Goal: Information Seeking & Learning: Learn about a topic

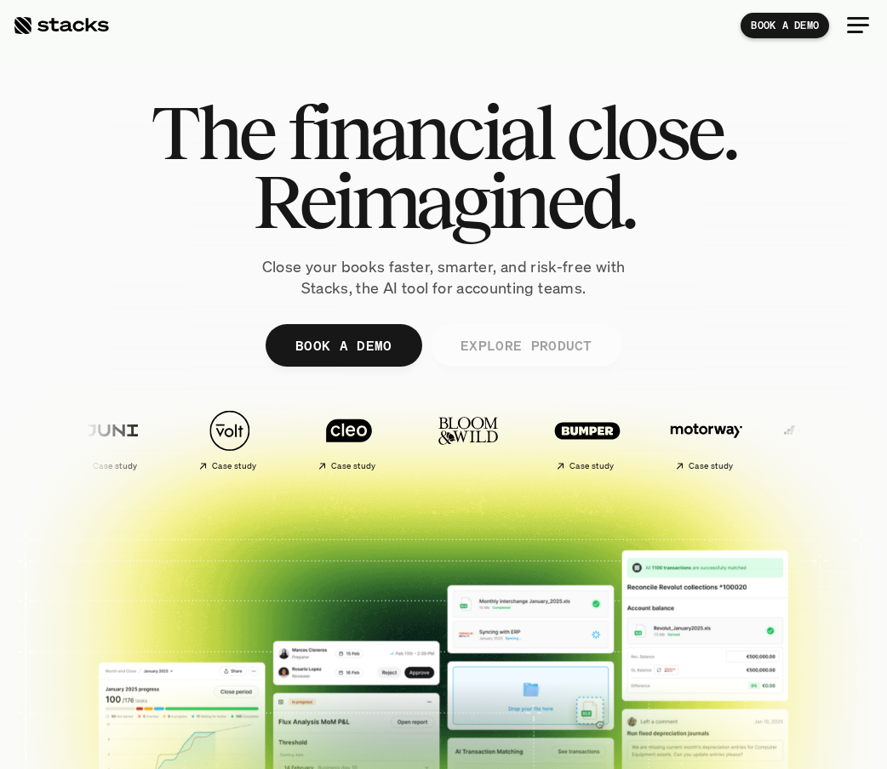
click at [529, 341] on p "EXPLORE PRODUCT" at bounding box center [526, 346] width 132 height 25
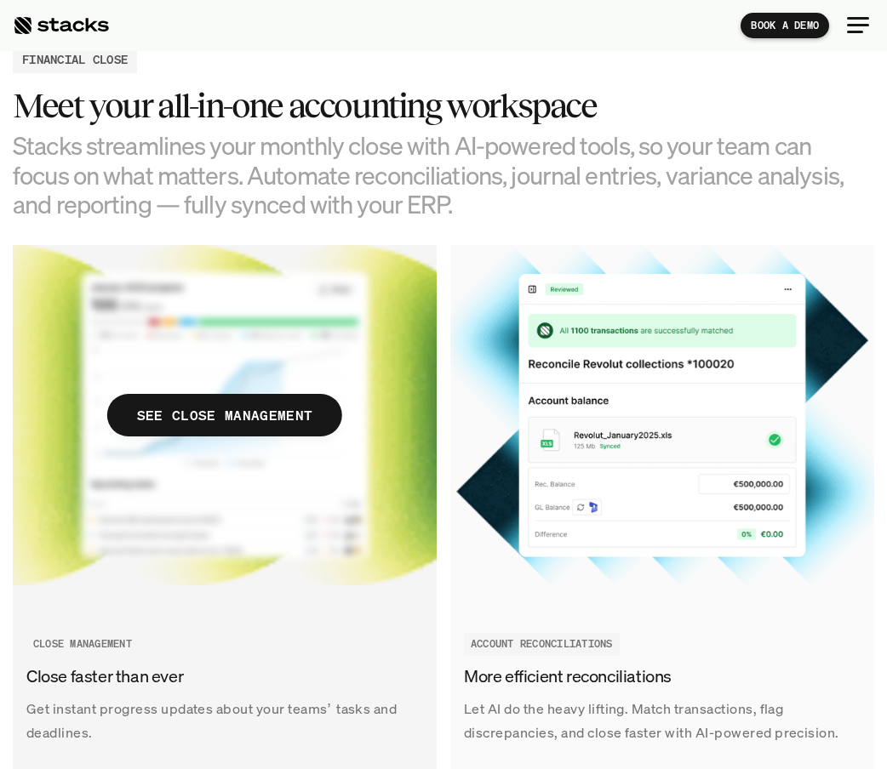
scroll to position [1455, 0]
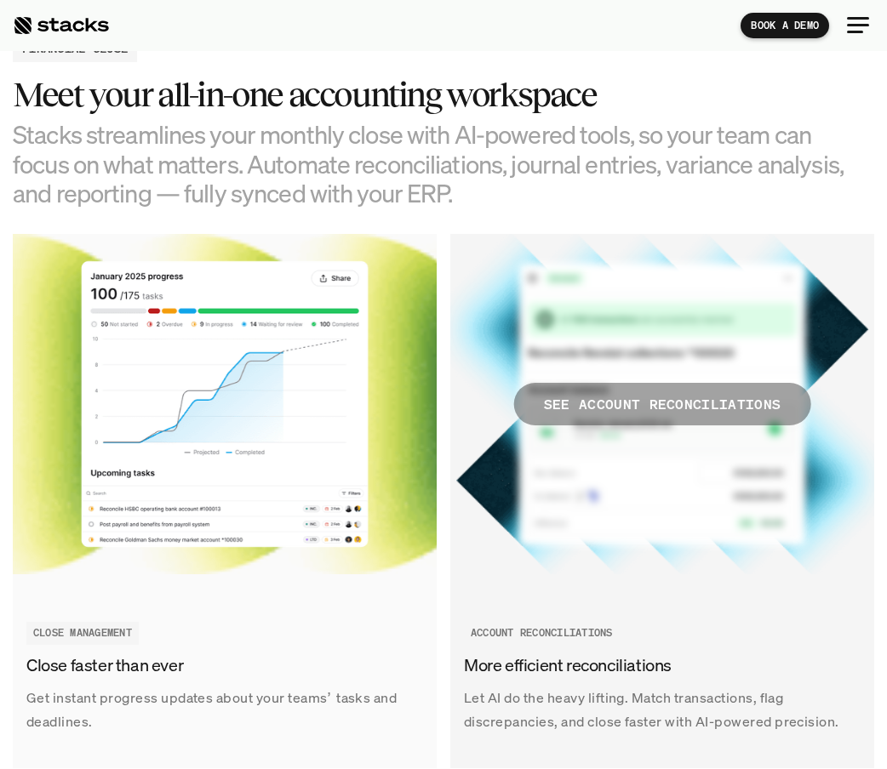
click at [601, 407] on p "SEE ACCOUNT RECONCILIATIONS" at bounding box center [662, 404] width 237 height 25
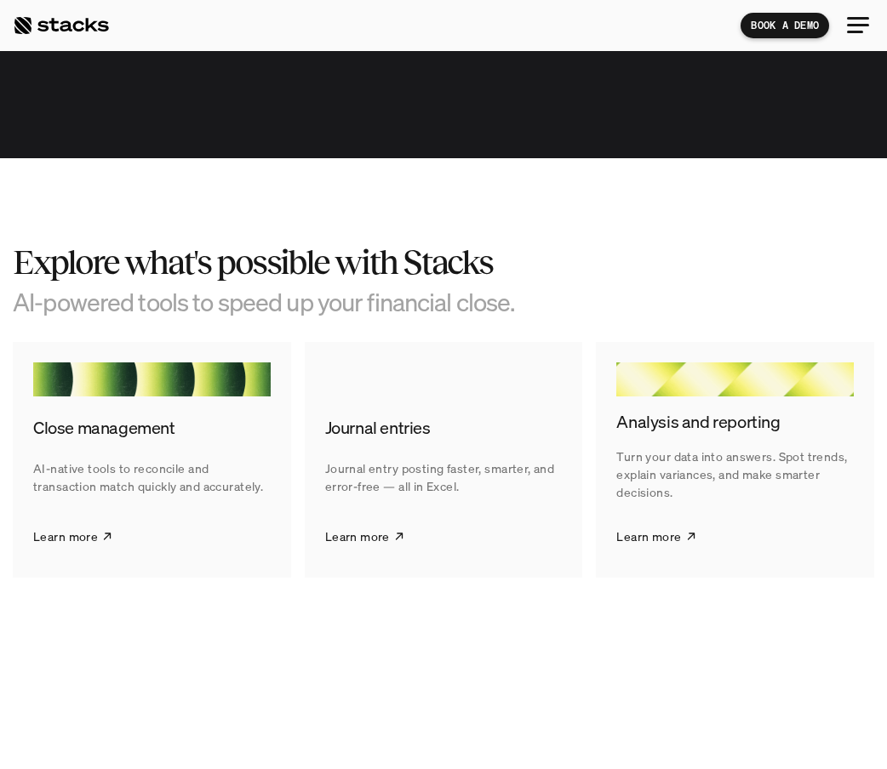
scroll to position [2906, 0]
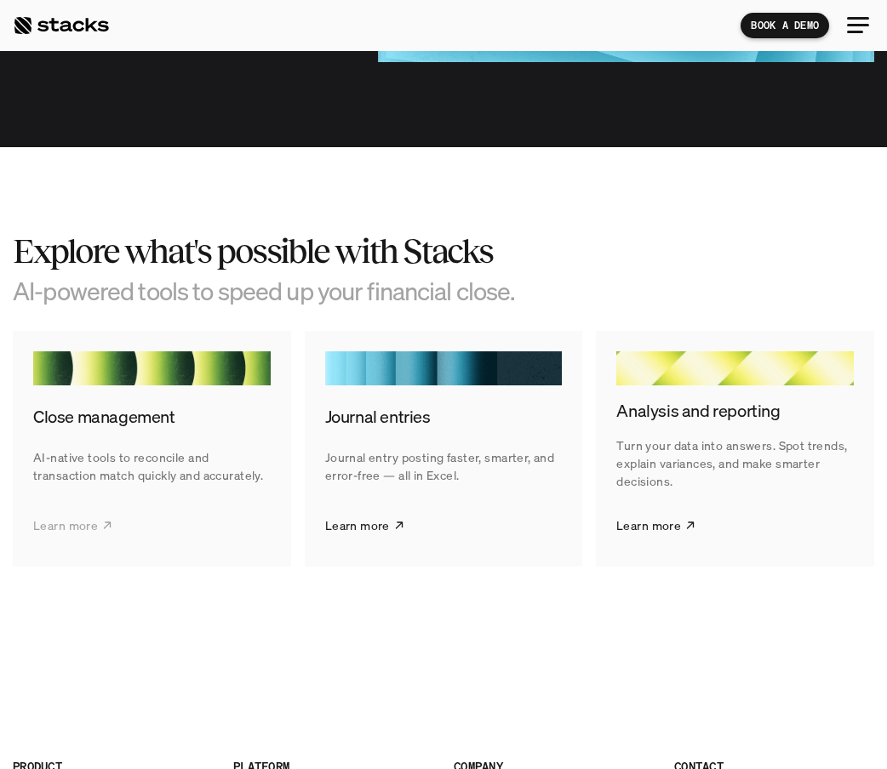
click at [71, 517] on p "Learn more" at bounding box center [65, 526] width 65 height 18
drag, startPoint x: 369, startPoint y: 511, endPoint x: 381, endPoint y: 513, distance: 12.2
click at [370, 517] on p "Learn more" at bounding box center [357, 526] width 65 height 18
click at [633, 517] on p "Learn more" at bounding box center [648, 526] width 65 height 18
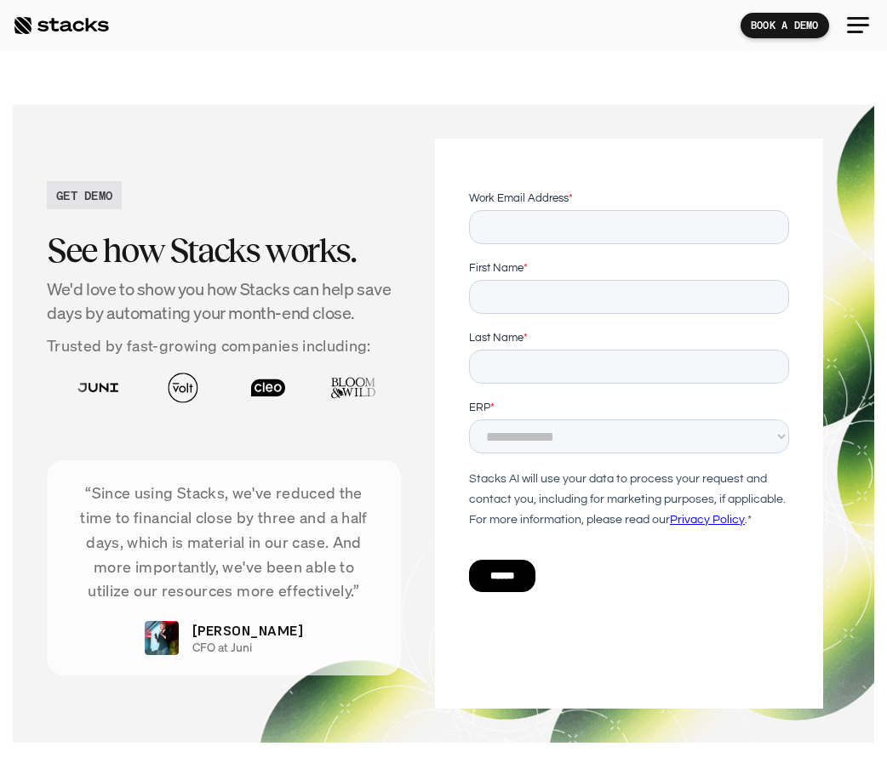
scroll to position [3713, 0]
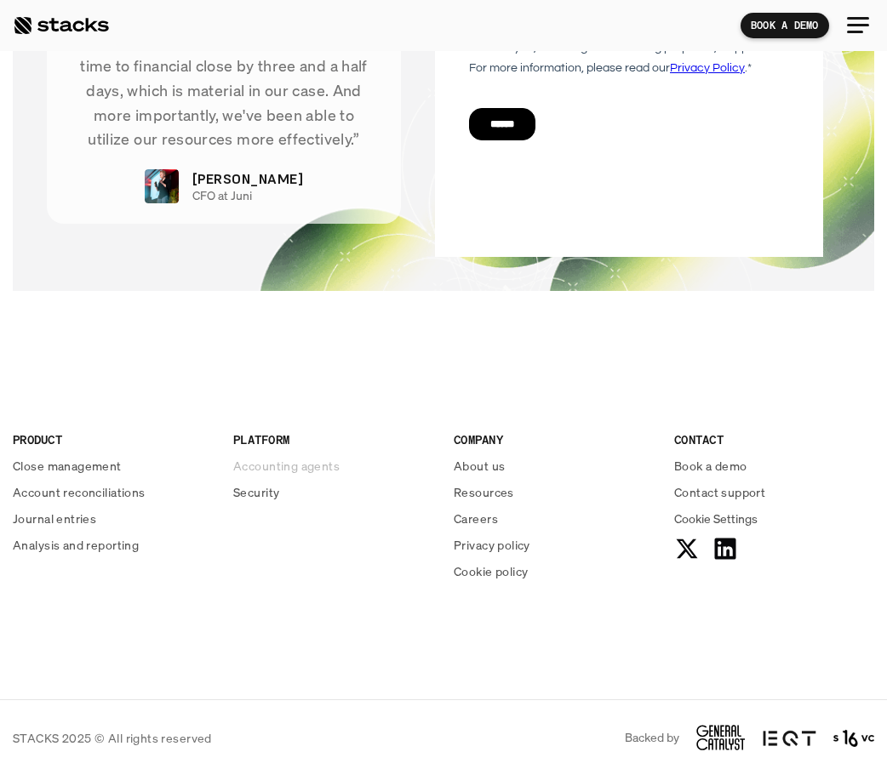
click at [316, 463] on p "Accounting agents" at bounding box center [286, 466] width 106 height 18
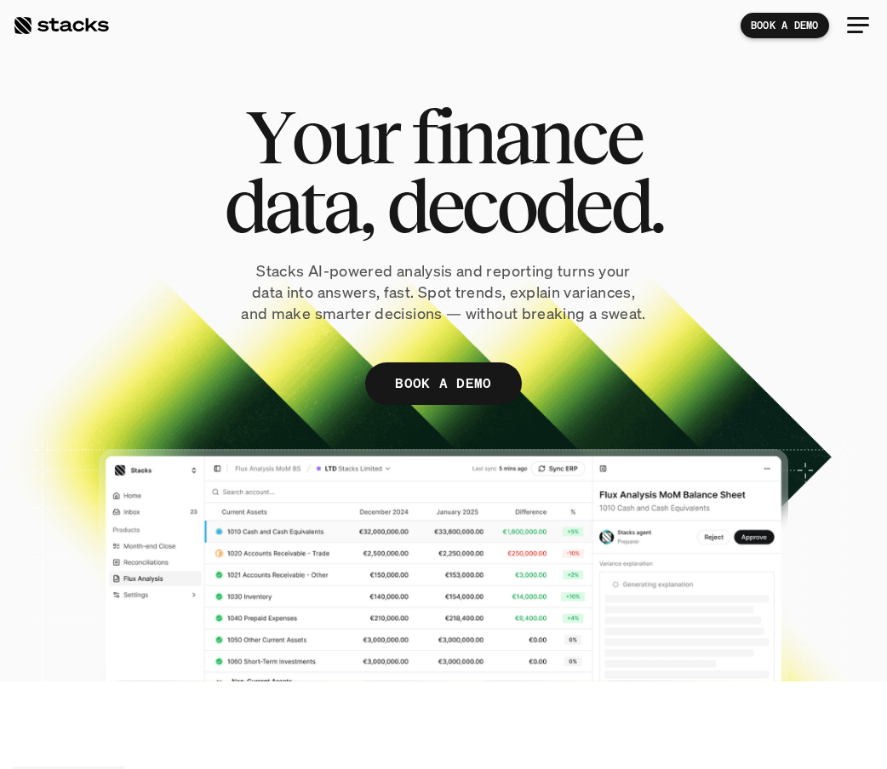
click at [846, 22] on div at bounding box center [857, 25] width 41 height 41
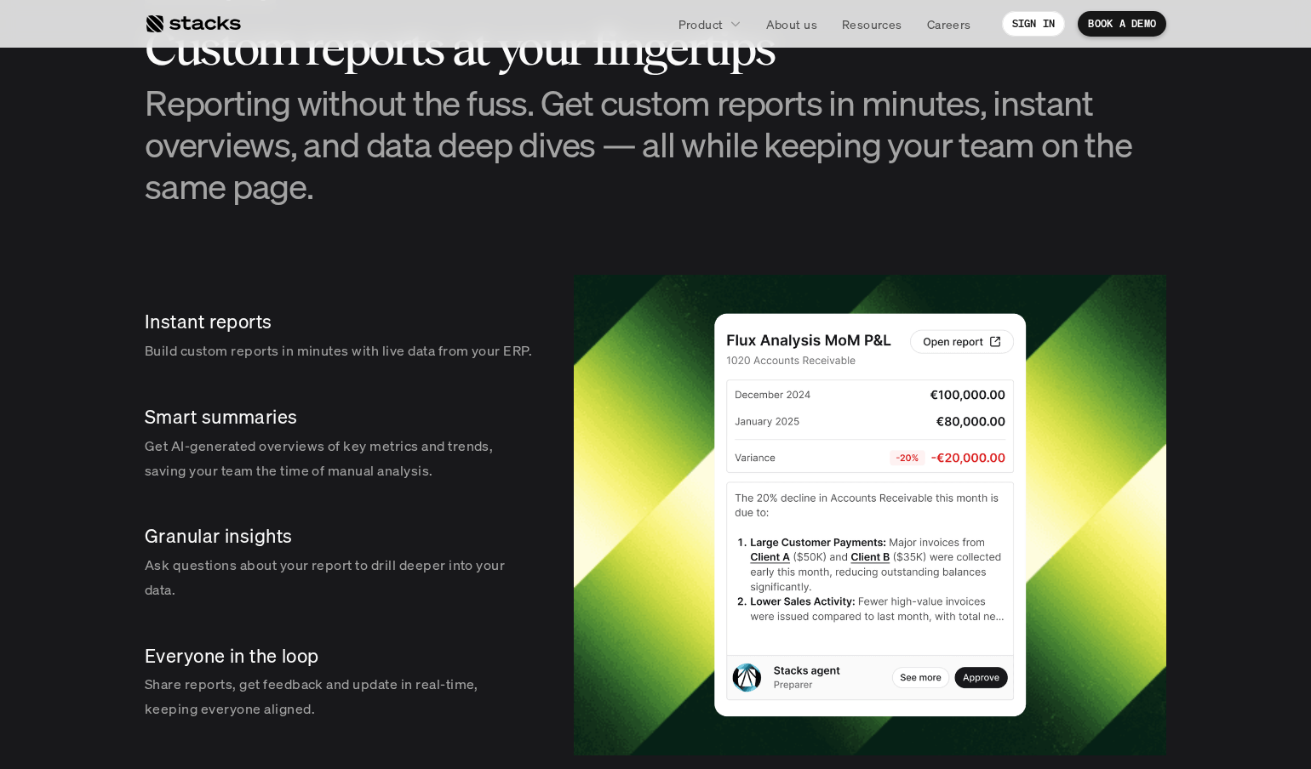
scroll to position [2482, 0]
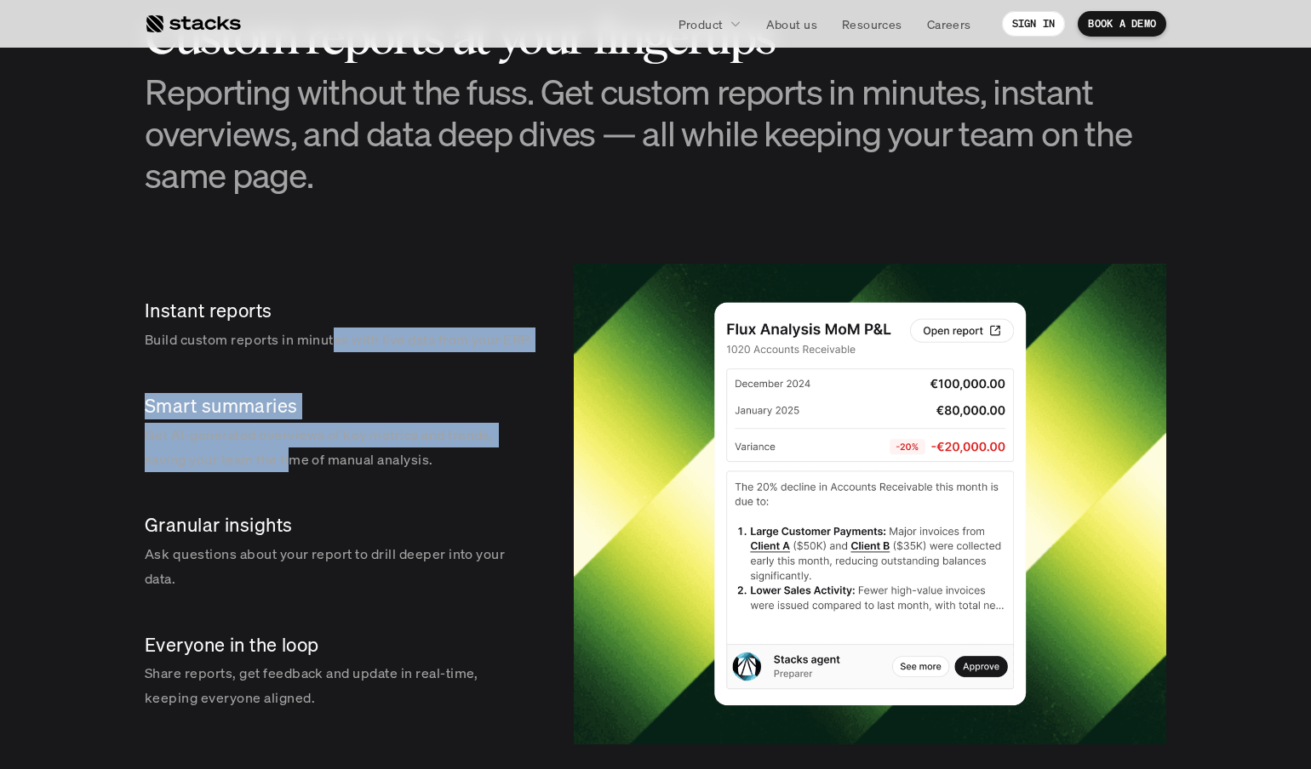
drag, startPoint x: 337, startPoint y: 322, endPoint x: 296, endPoint y: 460, distance: 144.6
click at [296, 460] on div "Instant reports Build custom reports in minutes with live data from your ERP. S…" at bounding box center [342, 504] width 395 height 481
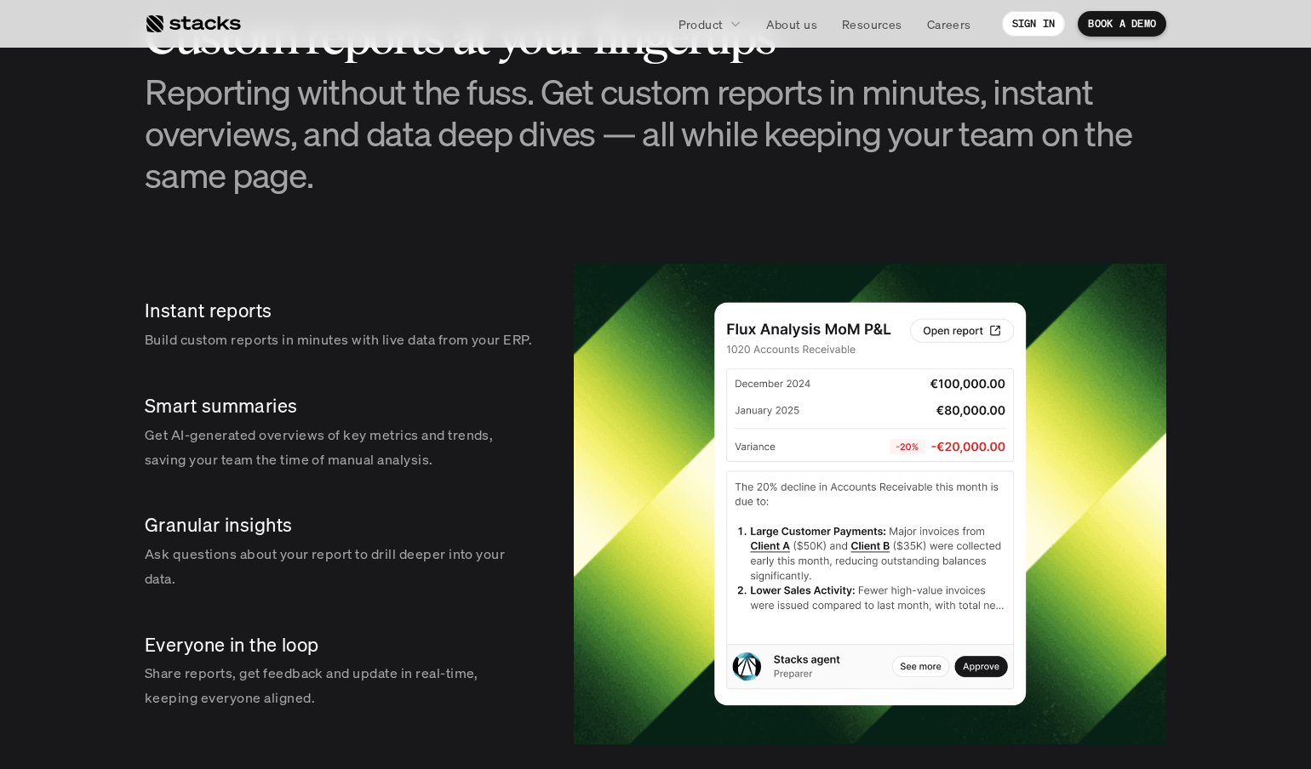
click at [306, 485] on div "Smart summaries Get AI-generated overviews of key metrics and trends, saving yo…" at bounding box center [342, 433] width 395 height 106
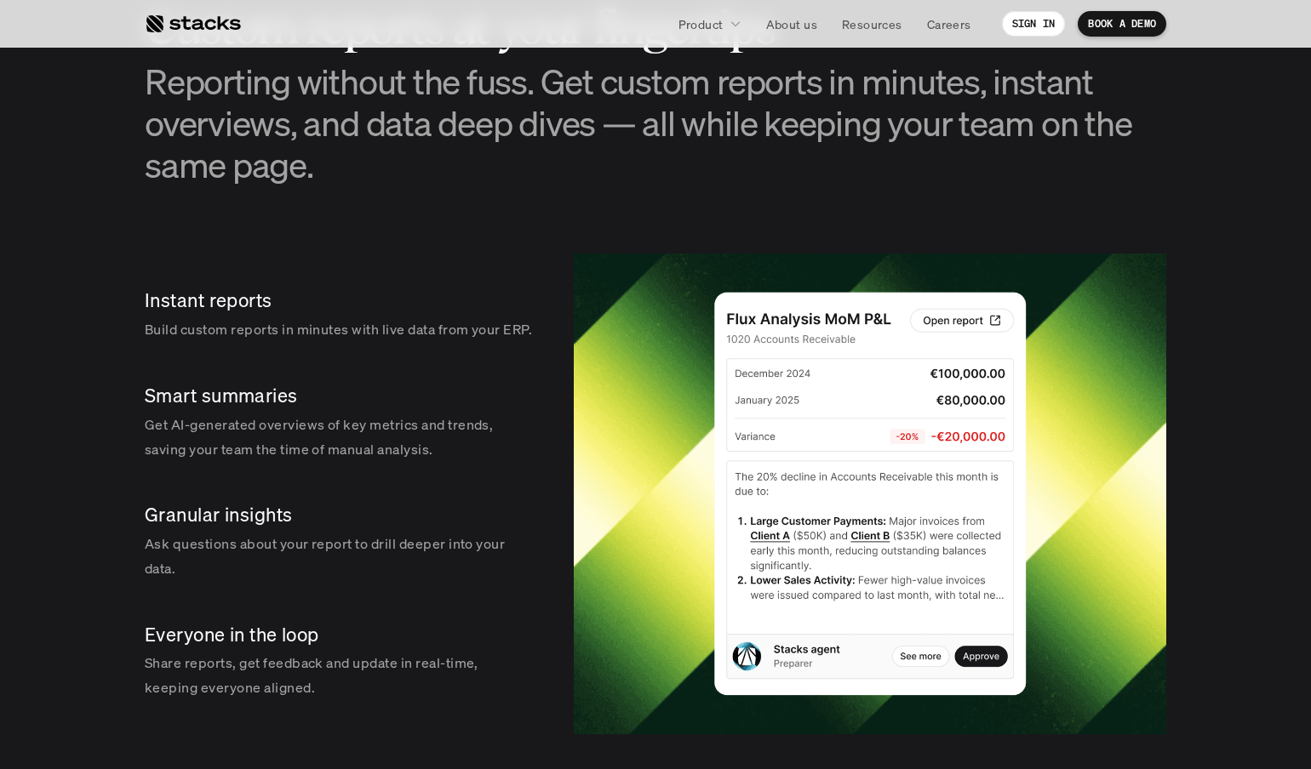
scroll to position [2504, 0]
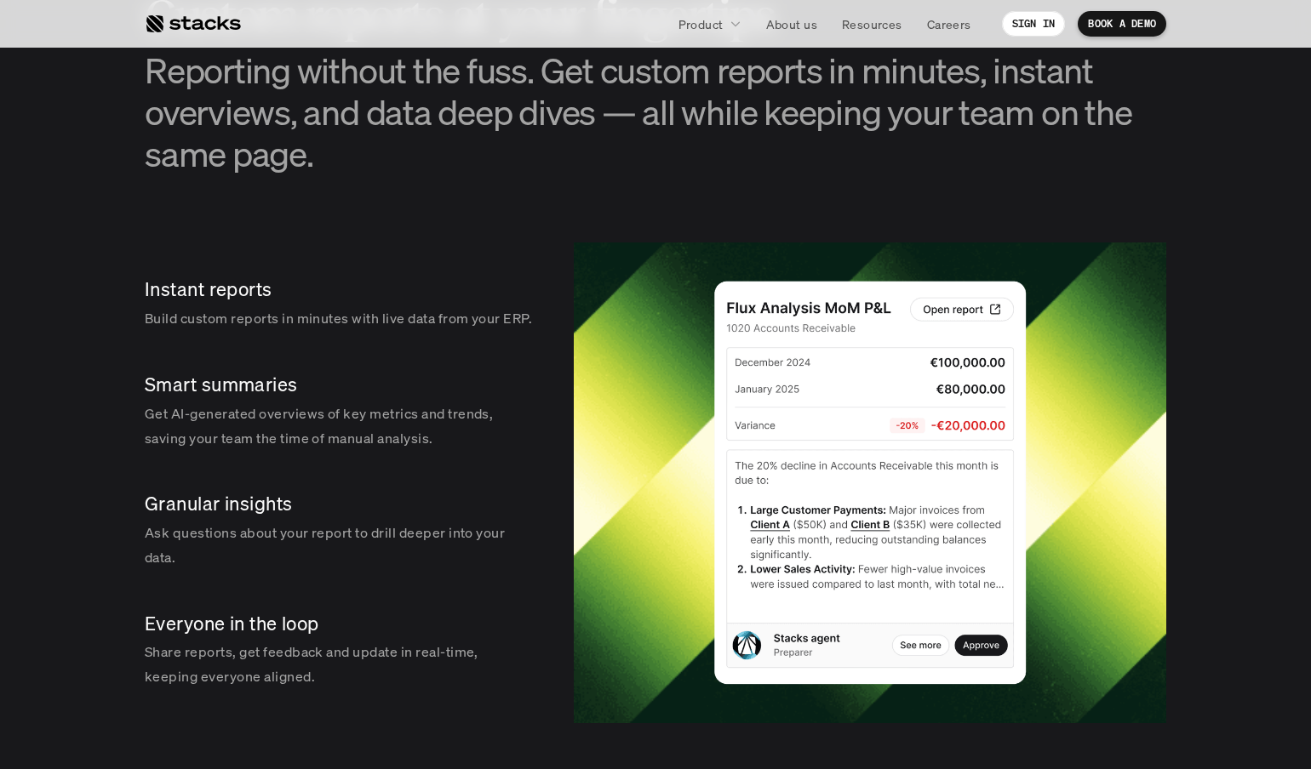
click at [886, 302] on img at bounding box center [870, 483] width 592 height 481
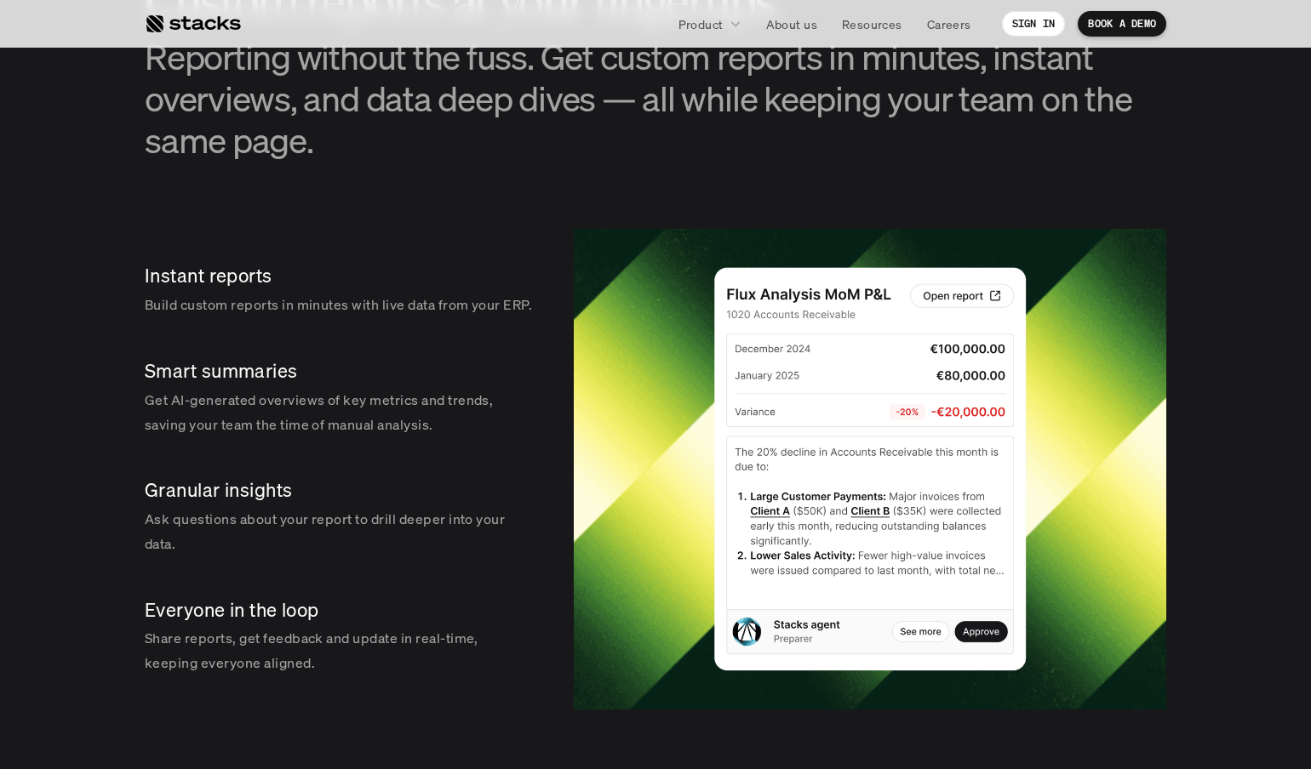
scroll to position [0, 0]
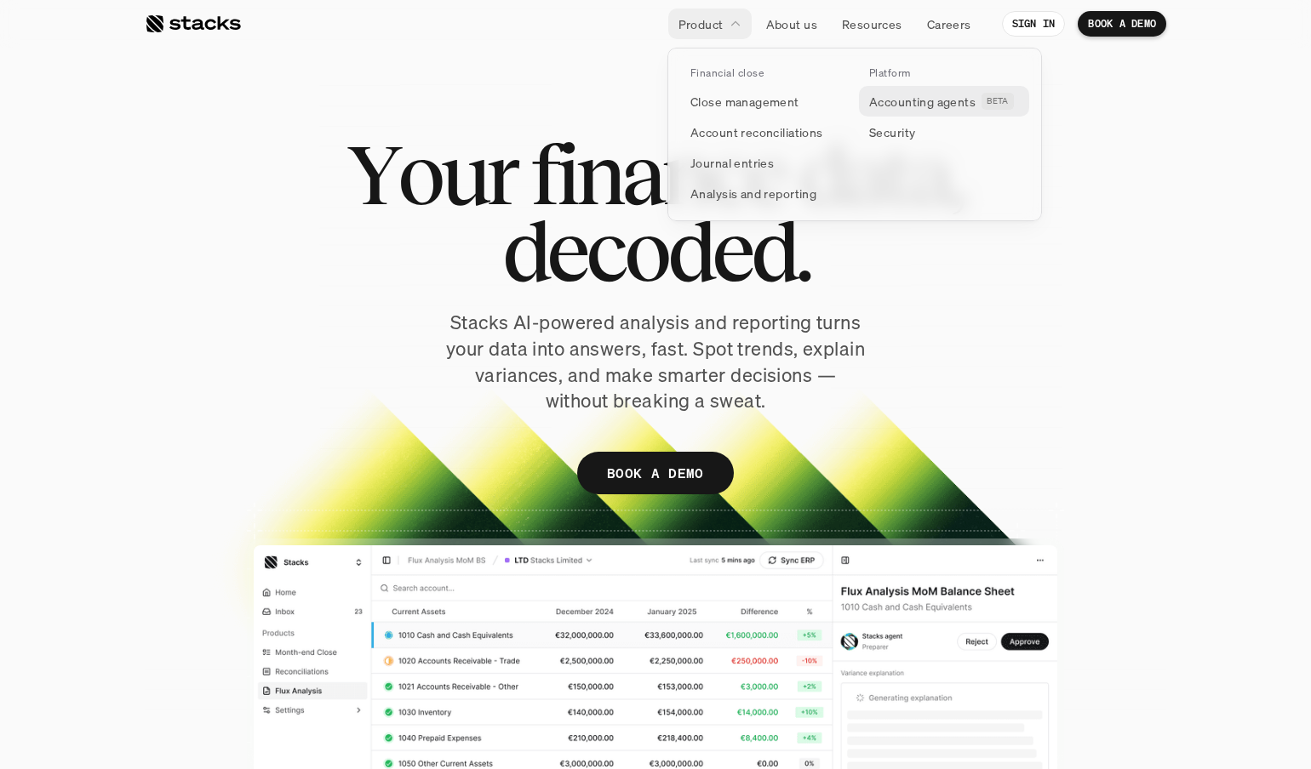
click at [886, 106] on p "Accounting agents" at bounding box center [922, 102] width 106 height 18
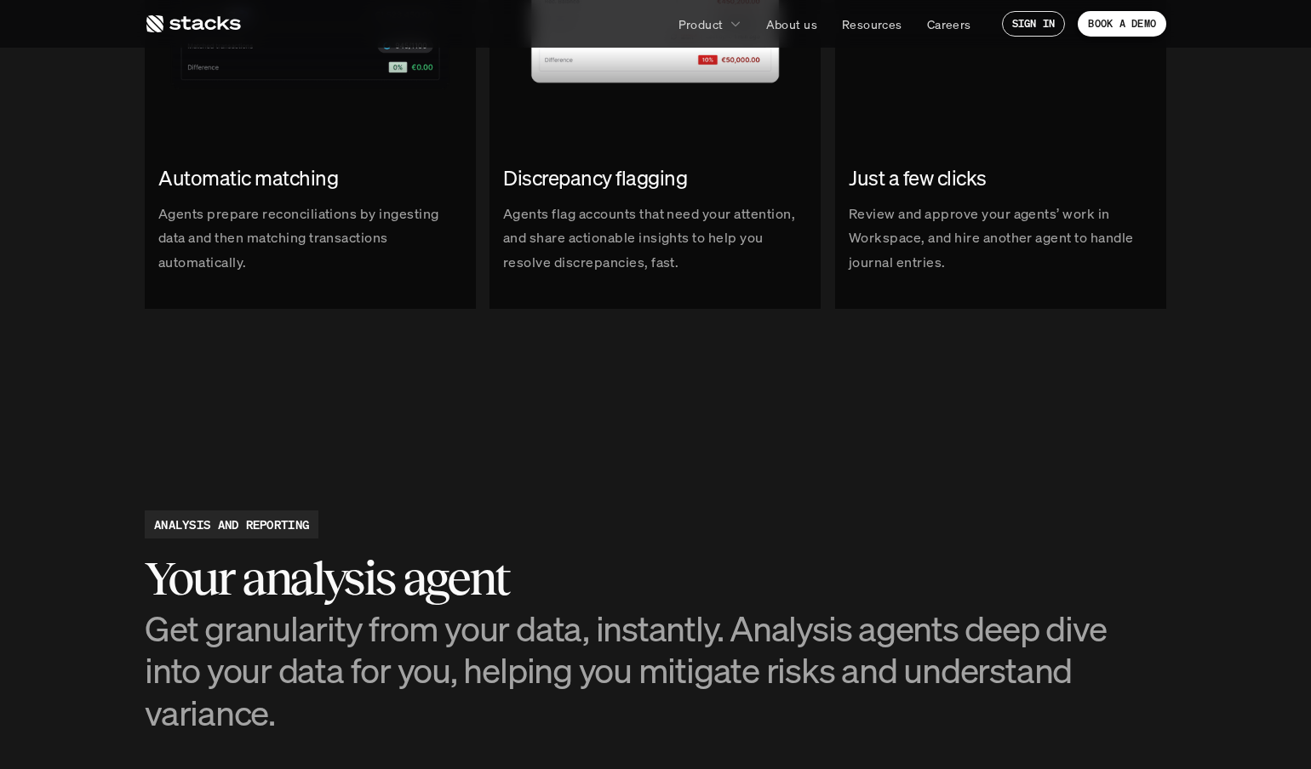
scroll to position [2306, 0]
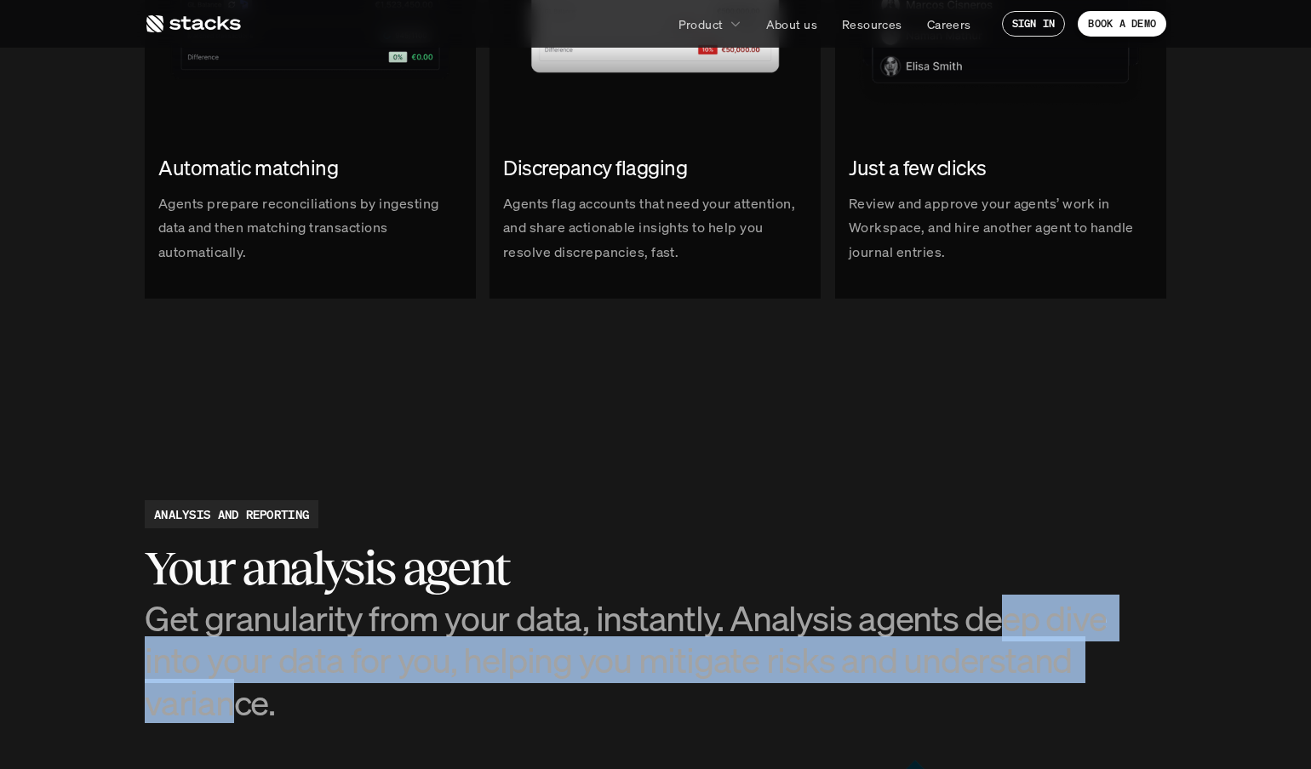
drag, startPoint x: 992, startPoint y: 610, endPoint x: 1104, endPoint y: 650, distance: 118.4
click at [886, 650] on h3 "Get granularity from your data, instantly. Analysis agents deep dive into your …" at bounding box center [655, 660] width 1021 height 126
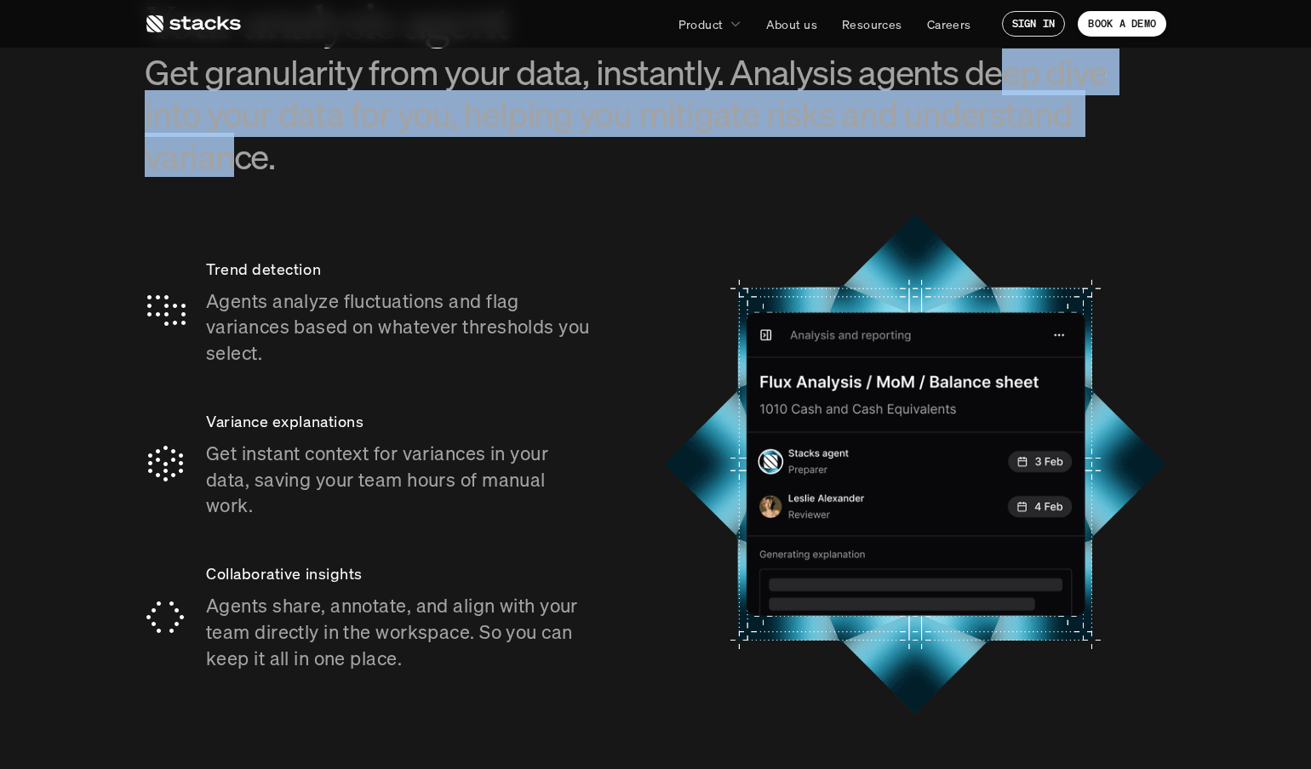
scroll to position [2864, 0]
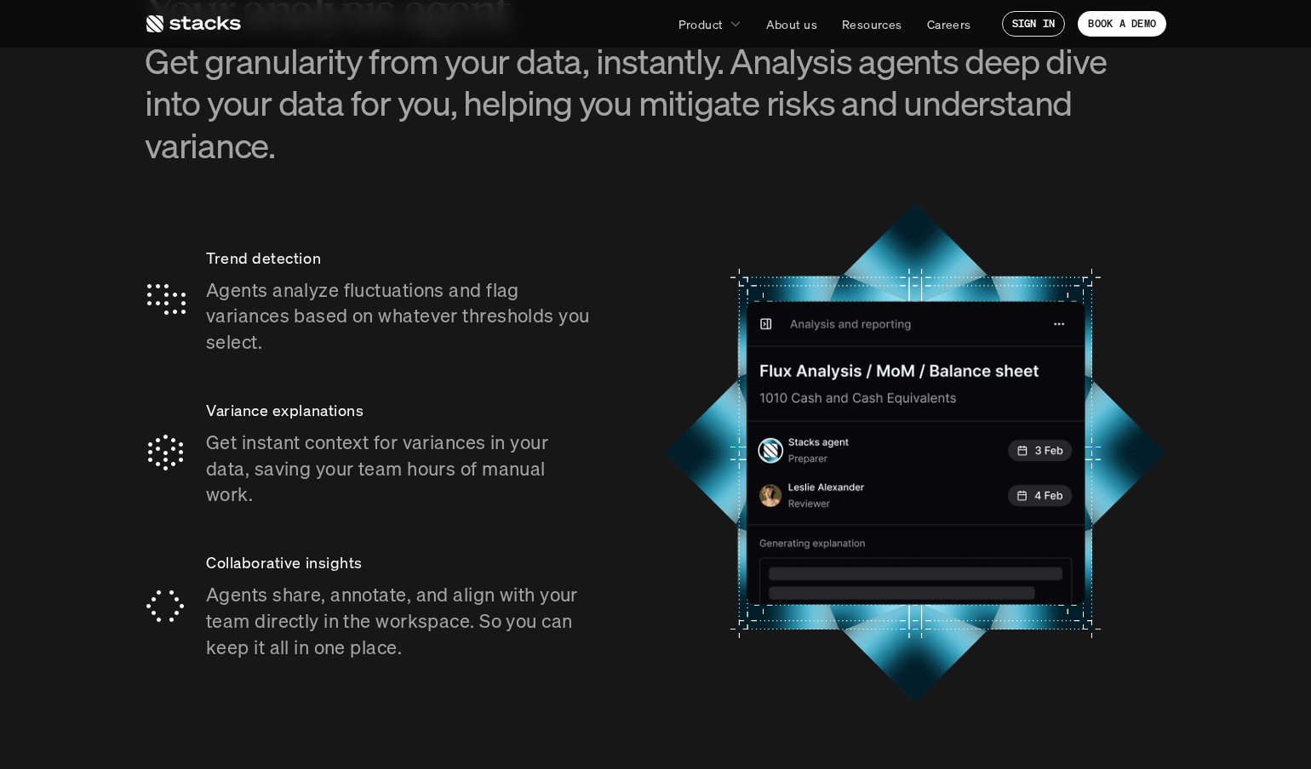
click at [340, 277] on p "Agents analyze fluctuations and flag variances based on whatever thresholds you…" at bounding box center [401, 316] width 390 height 78
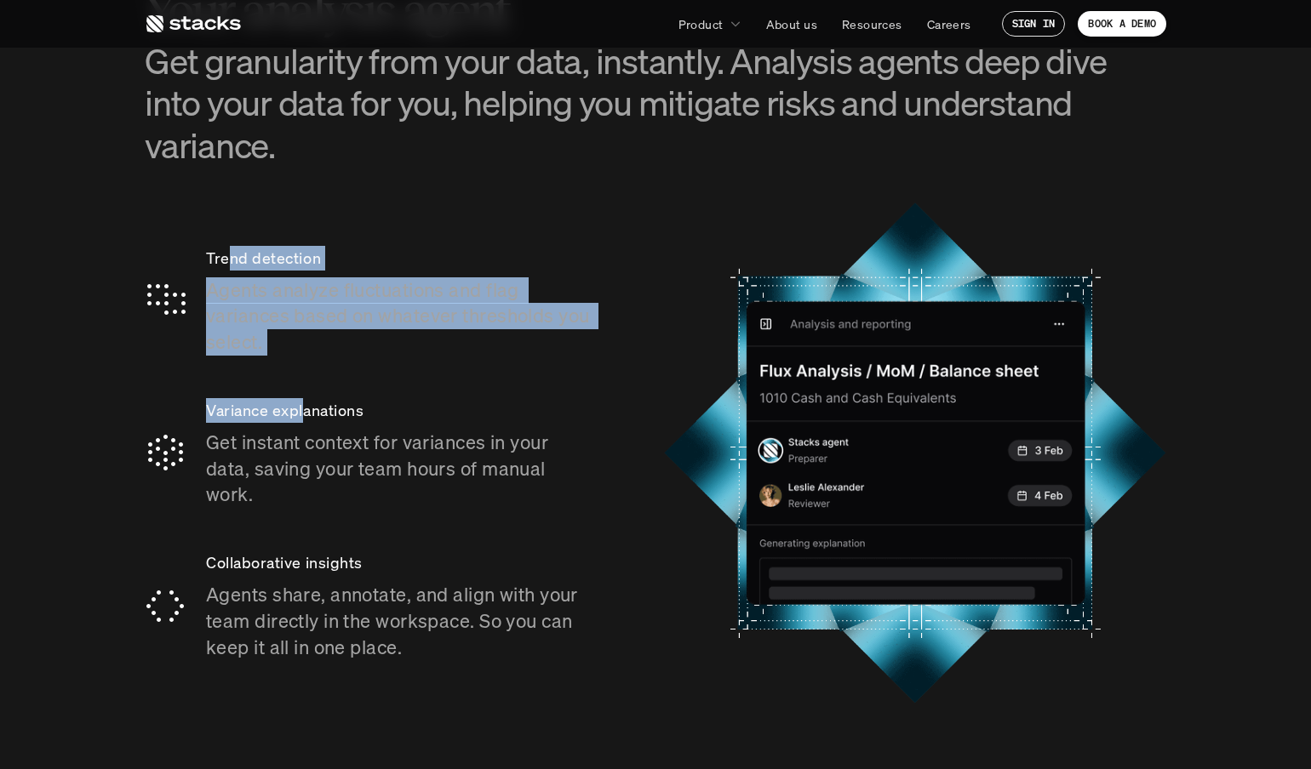
drag, startPoint x: 228, startPoint y: 213, endPoint x: 302, endPoint y: 368, distance: 171.7
click at [302, 368] on div "Trend detection Agents analyze fluctuations and flag variances based on whateve…" at bounding box center [370, 454] width 451 height 456
click at [324, 277] on p "Agents analyze fluctuations and flag variances based on whatever thresholds you…" at bounding box center [401, 316] width 390 height 78
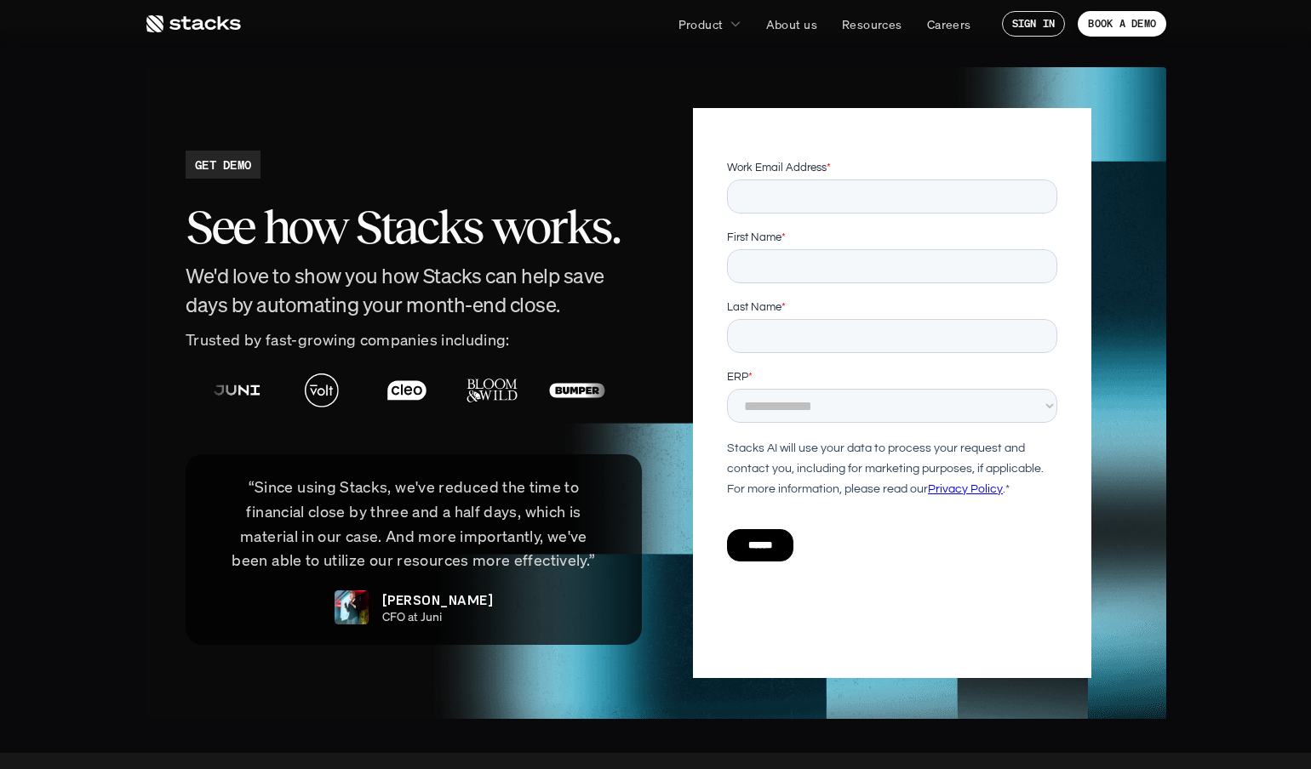
scroll to position [3957, 0]
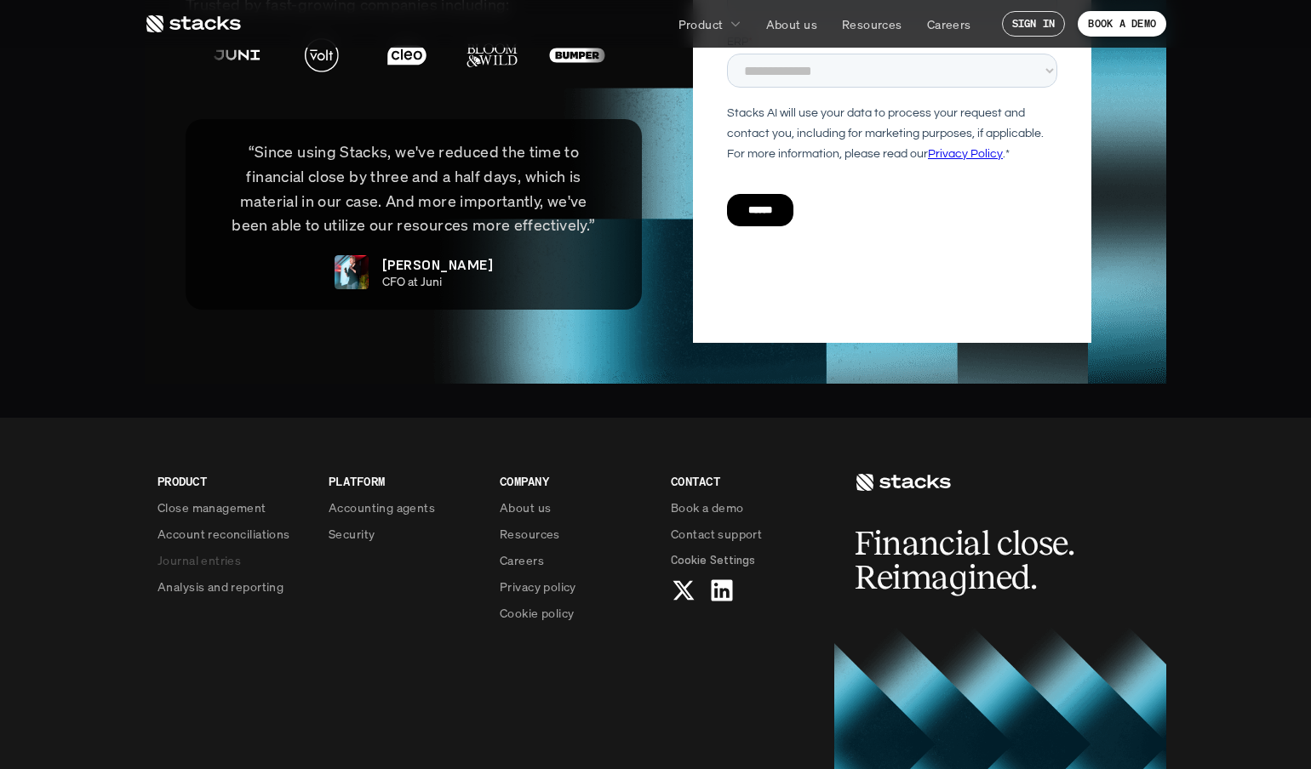
click at [239, 551] on p "Journal entries" at bounding box center [198, 560] width 83 height 18
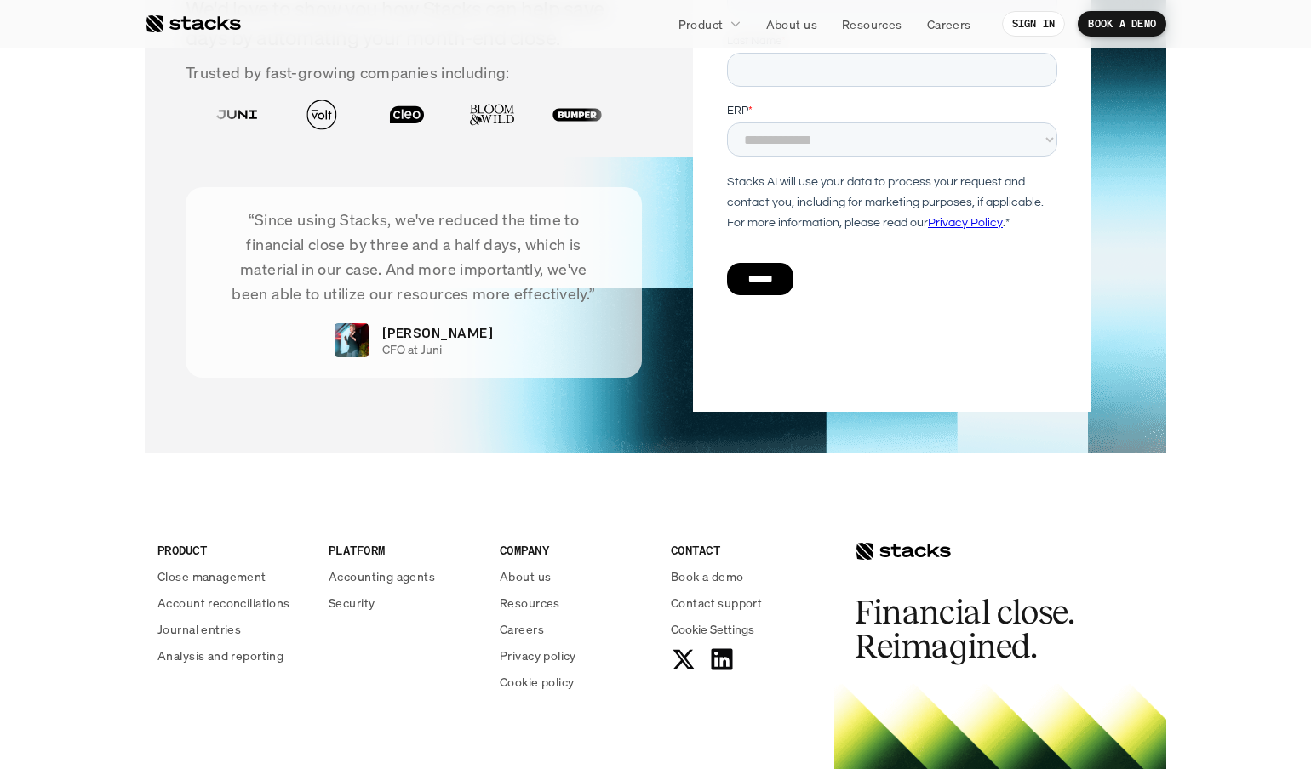
scroll to position [3275, 0]
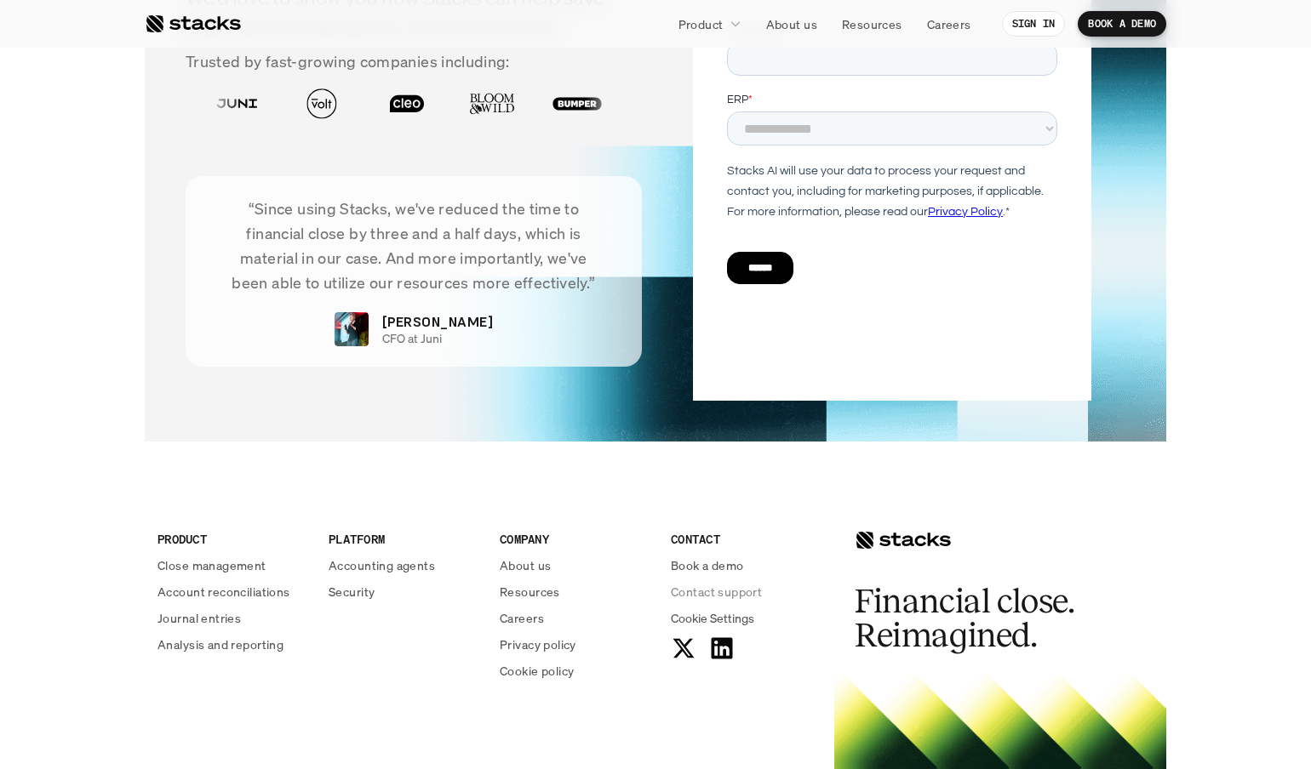
click at [686, 583] on p "Contact support" at bounding box center [716, 592] width 91 height 18
click at [726, 643] on use at bounding box center [722, 648] width 22 height 22
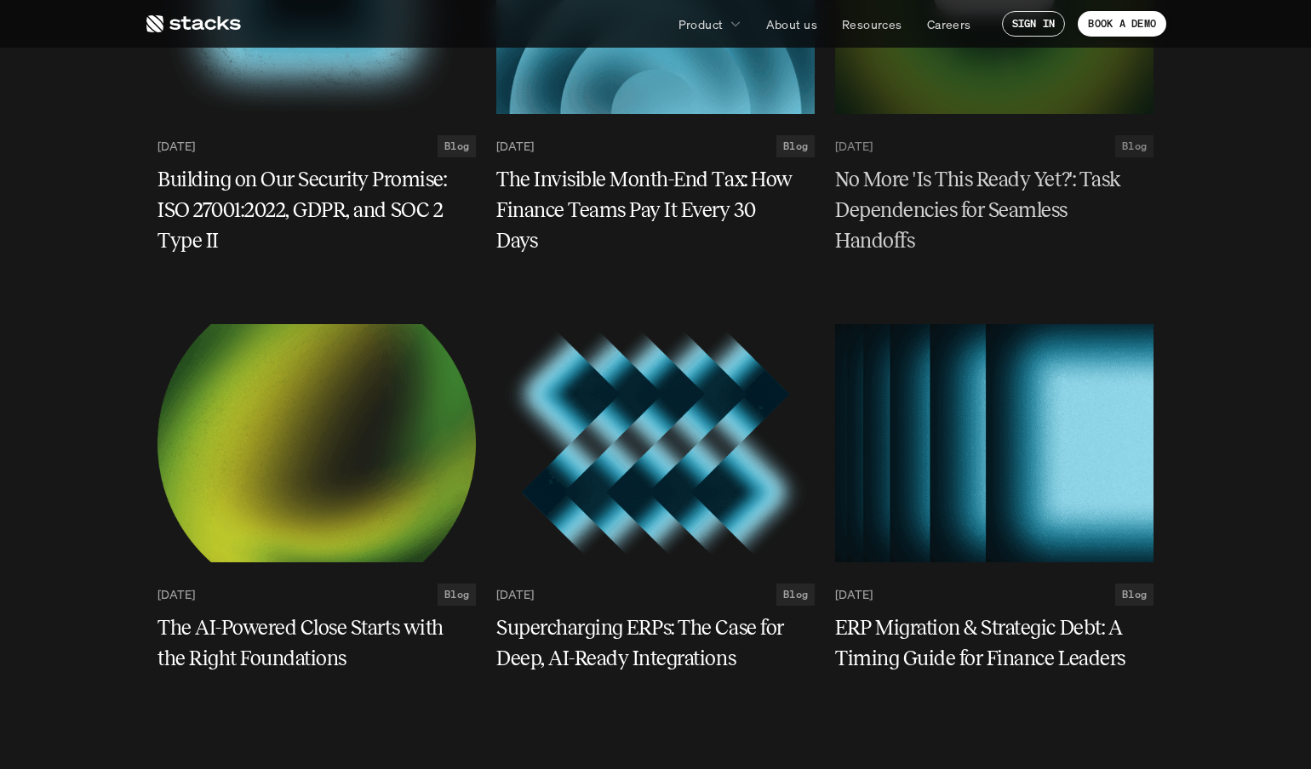
scroll to position [520, 0]
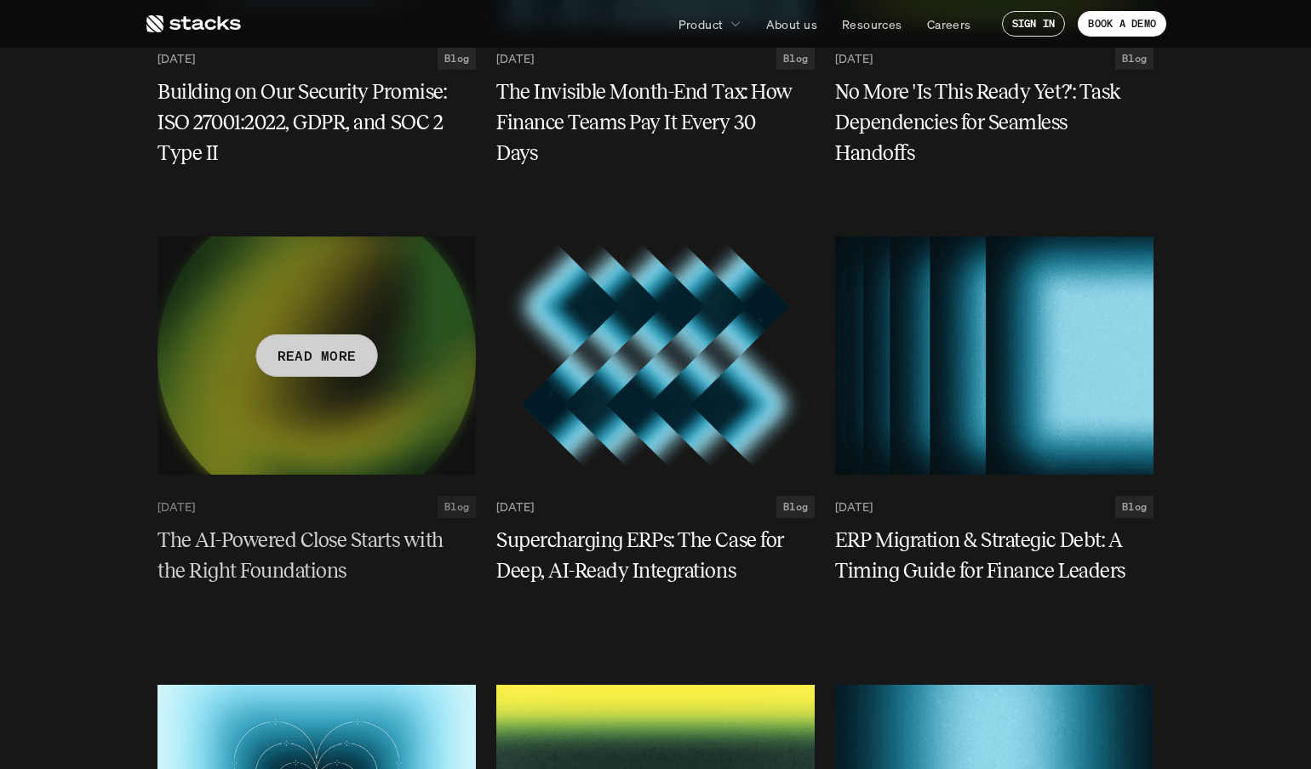
click at [301, 349] on p "READ MORE" at bounding box center [316, 356] width 79 height 25
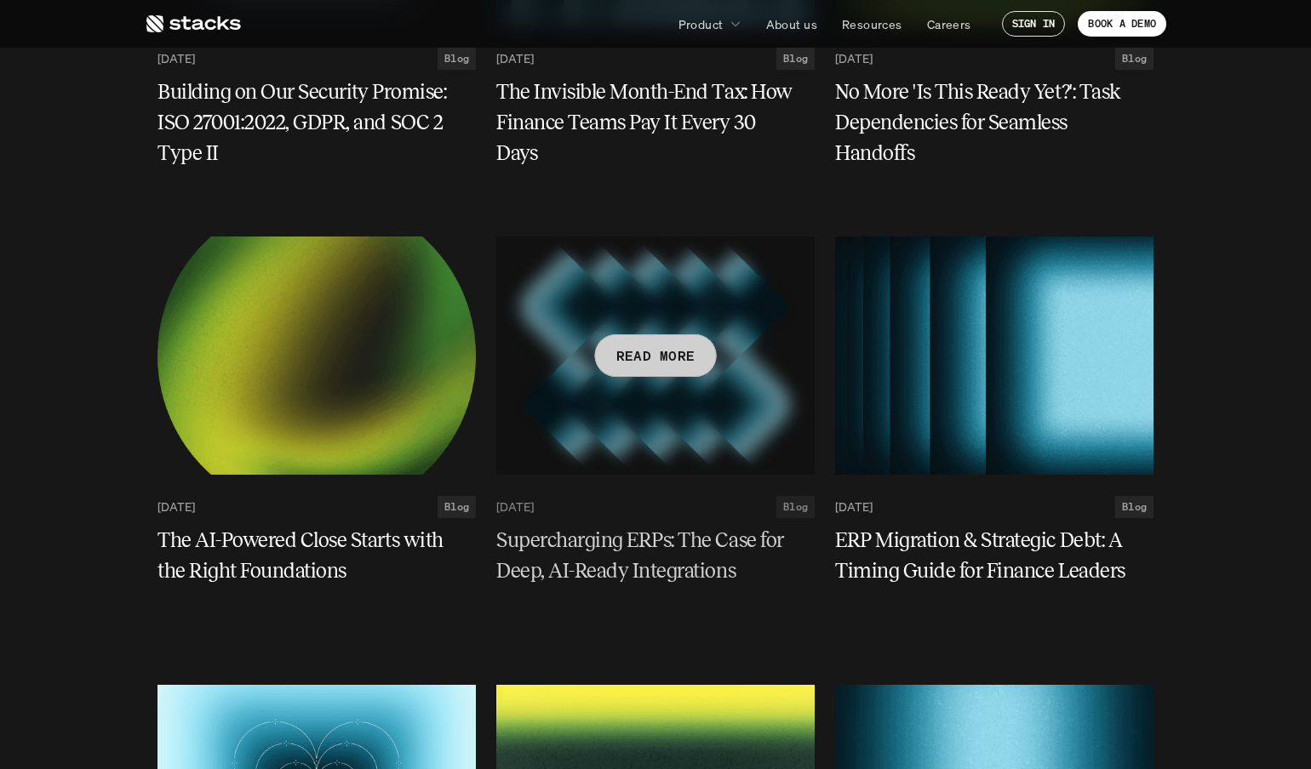
scroll to position [0, 0]
click at [601, 359] on div "READ MORE" at bounding box center [656, 355] width 122 height 43
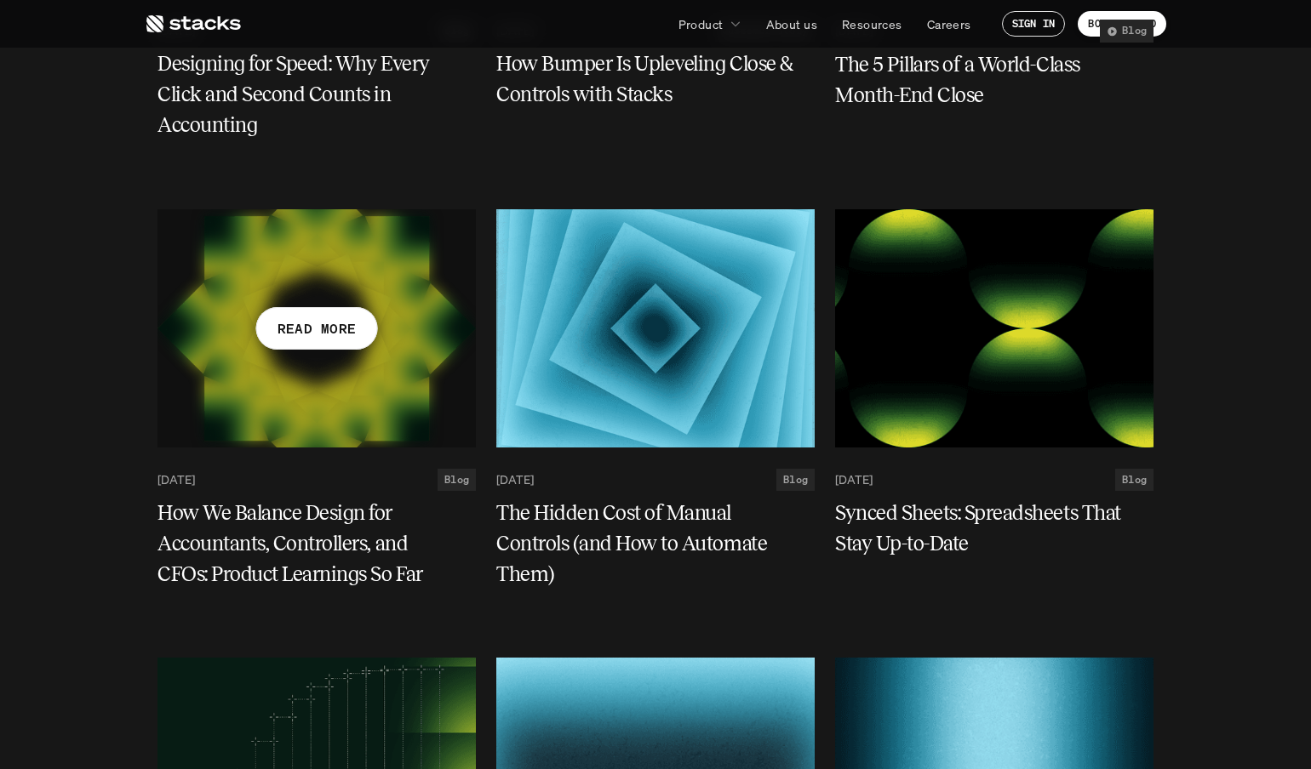
scroll to position [1533, 0]
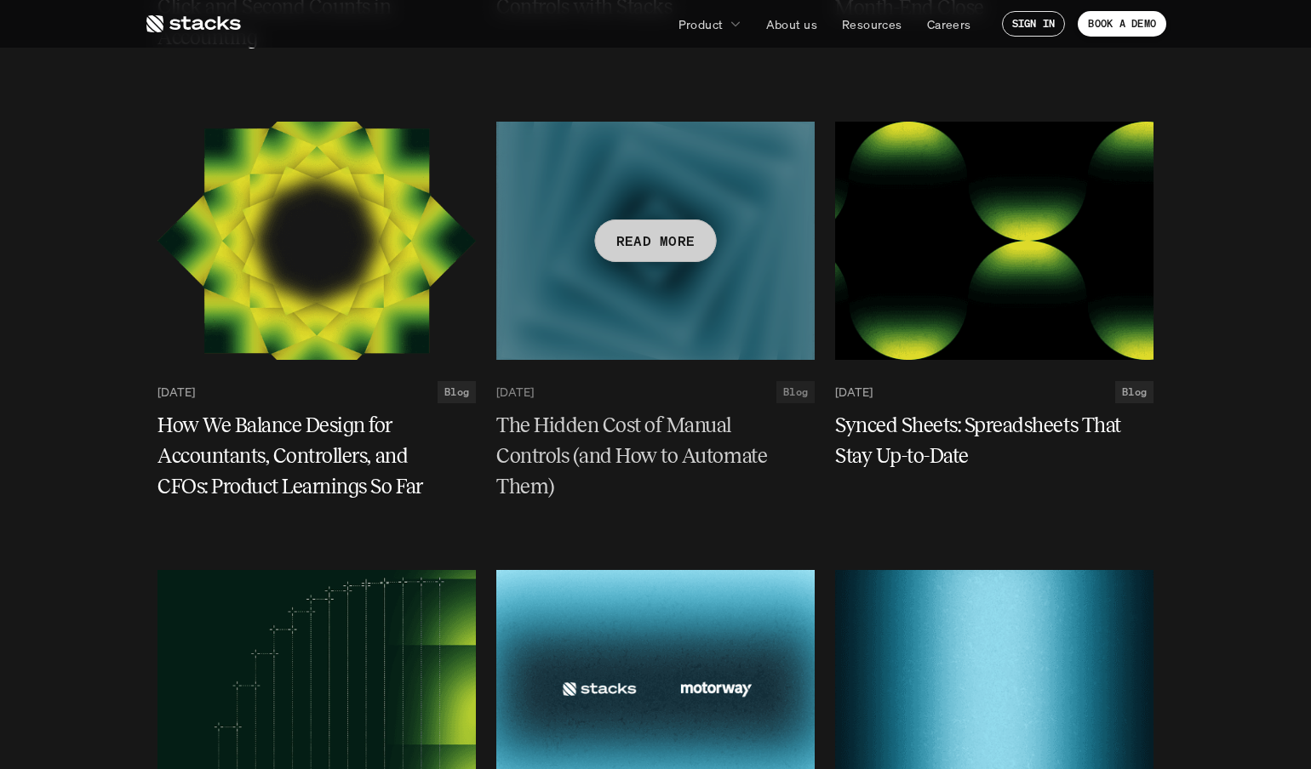
click at [672, 220] on div "READ MORE" at bounding box center [656, 241] width 122 height 43
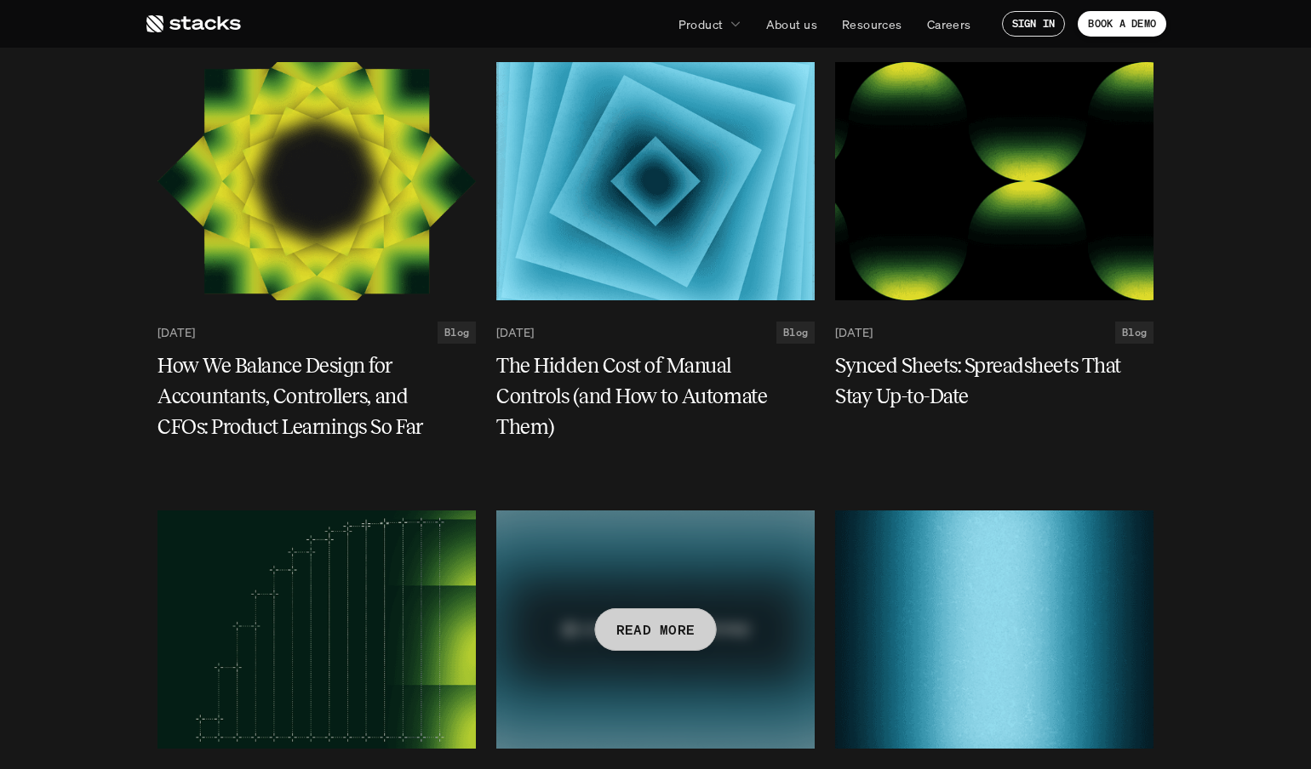
scroll to position [1831, 0]
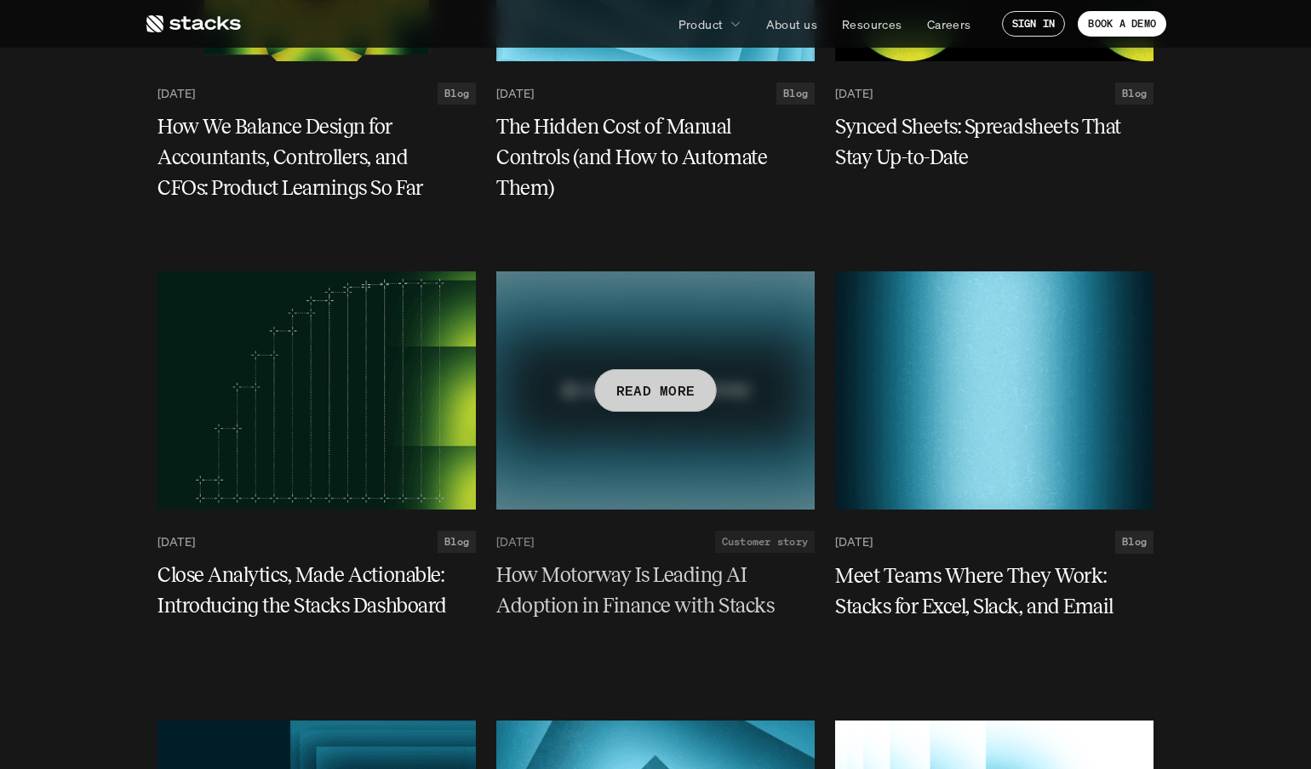
click at [641, 385] on p "READ MORE" at bounding box center [655, 391] width 79 height 25
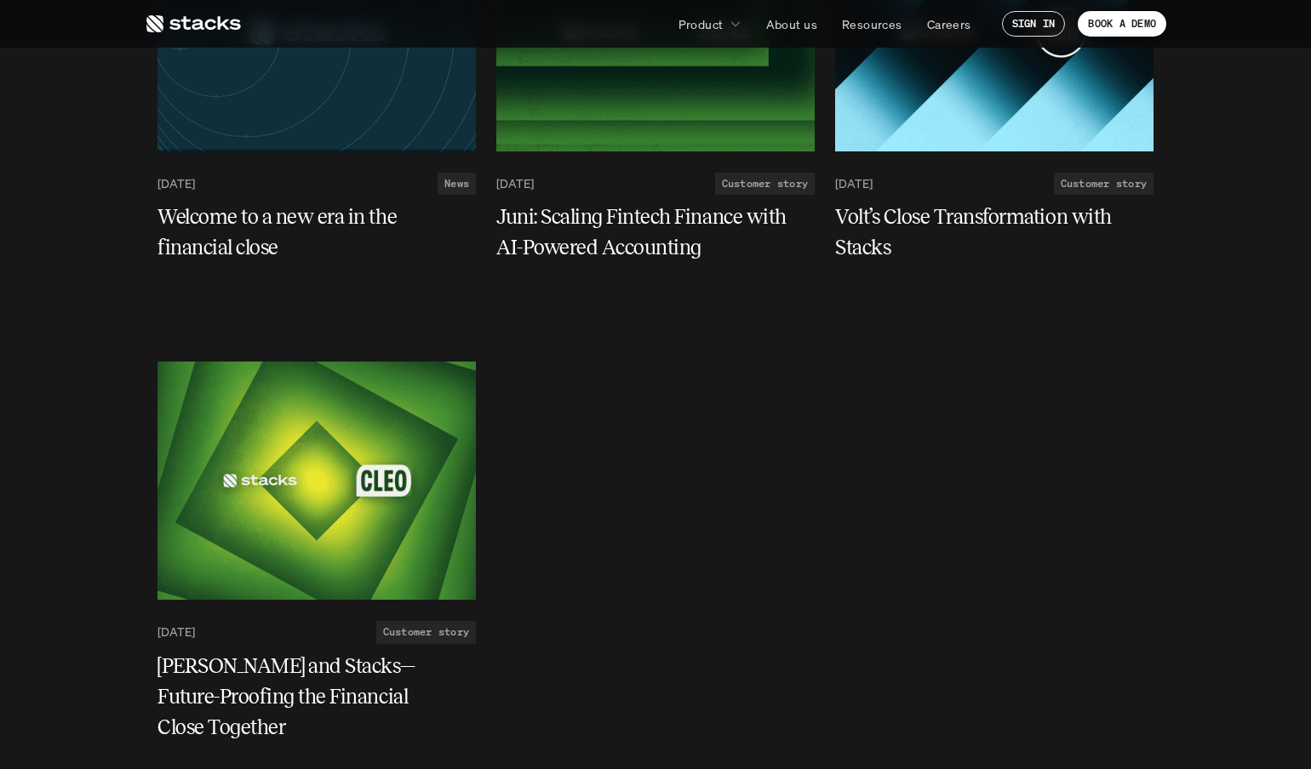
scroll to position [4956, 0]
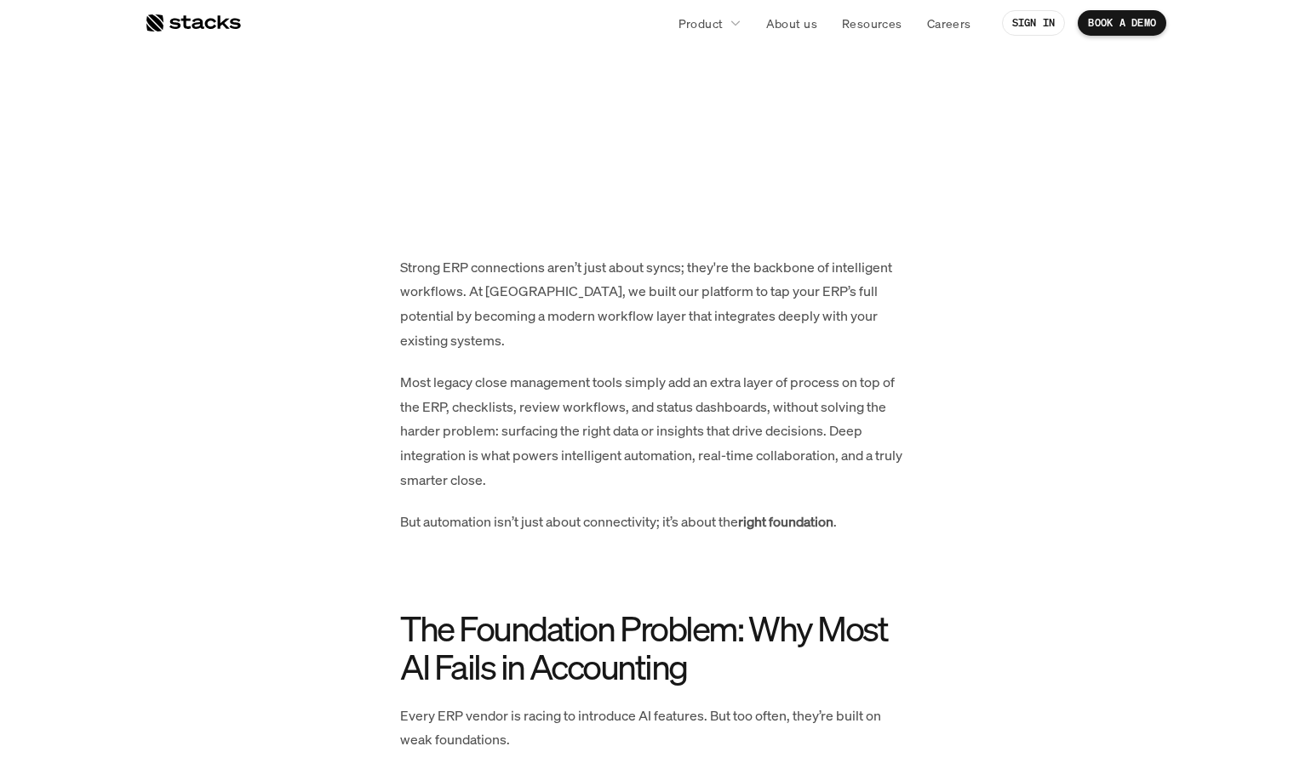
scroll to position [702, 0]
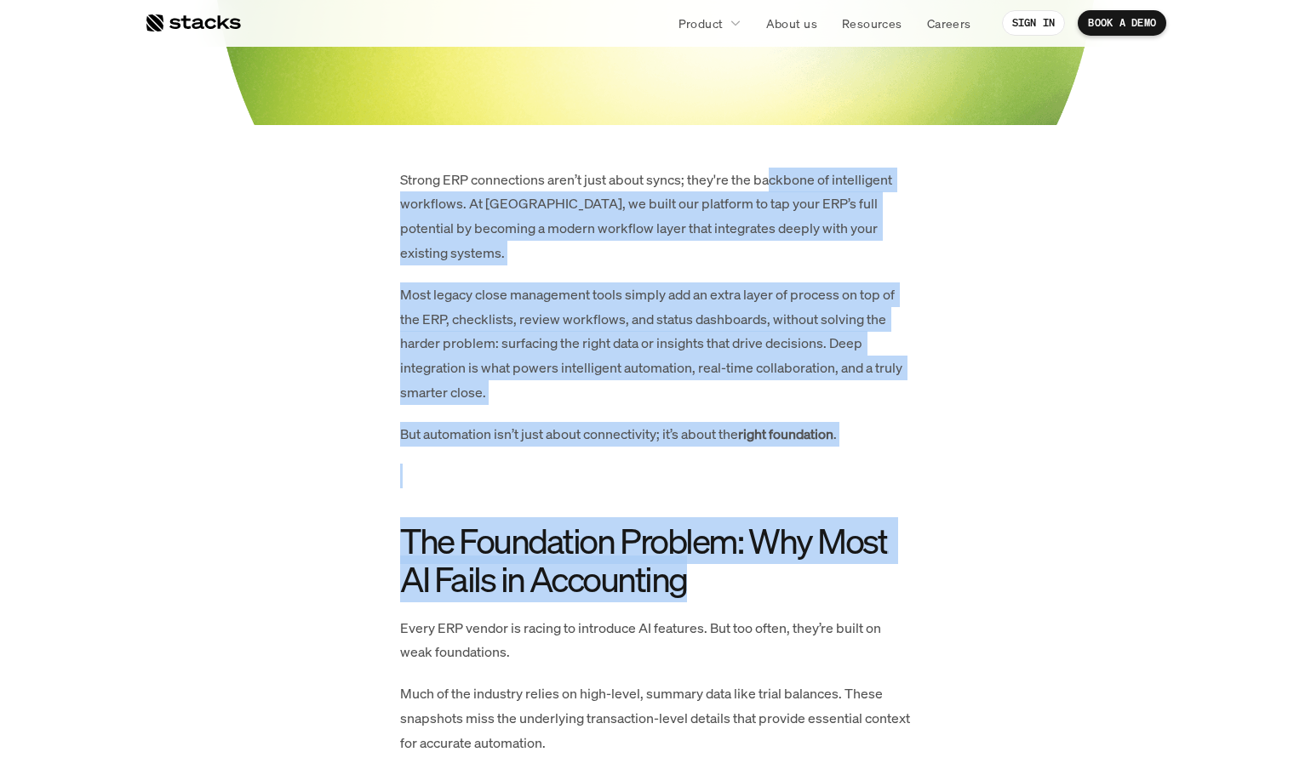
drag, startPoint x: 772, startPoint y: 178, endPoint x: 772, endPoint y: 576, distance: 398.3
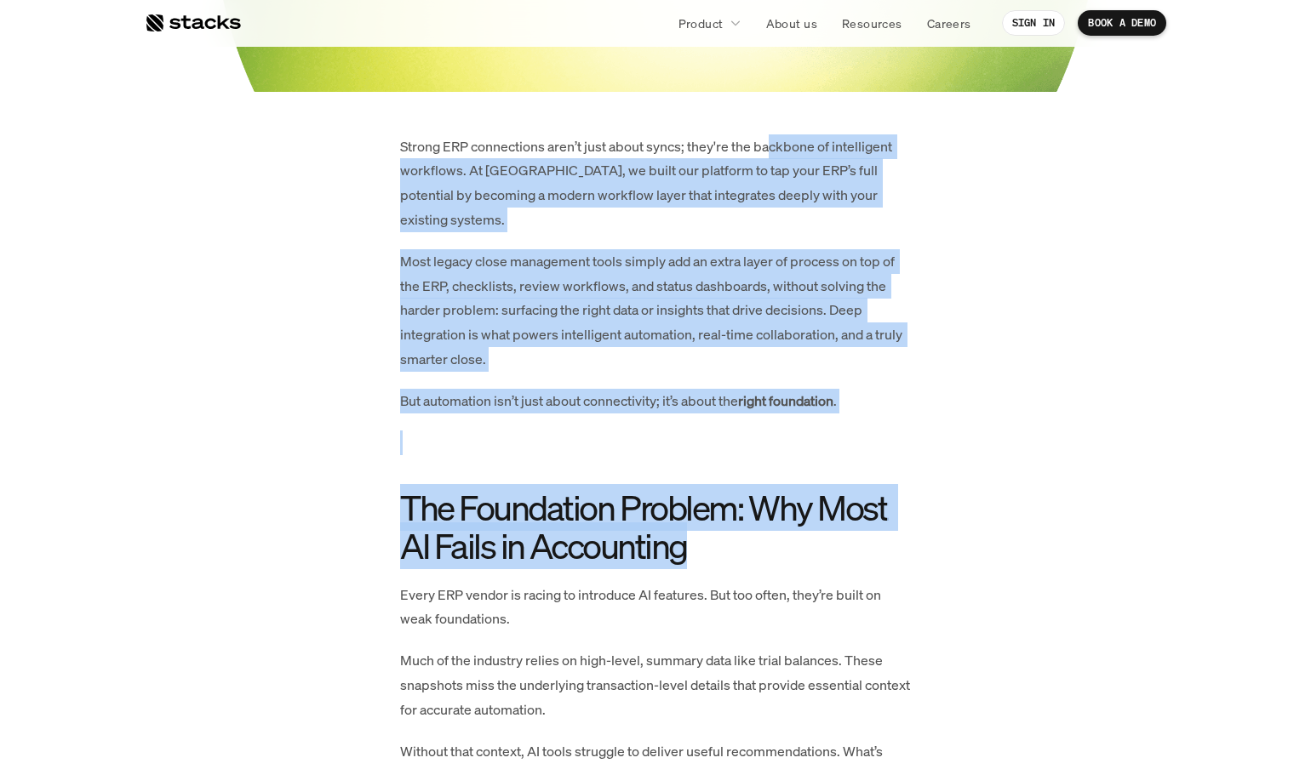
scroll to position [757, 0]
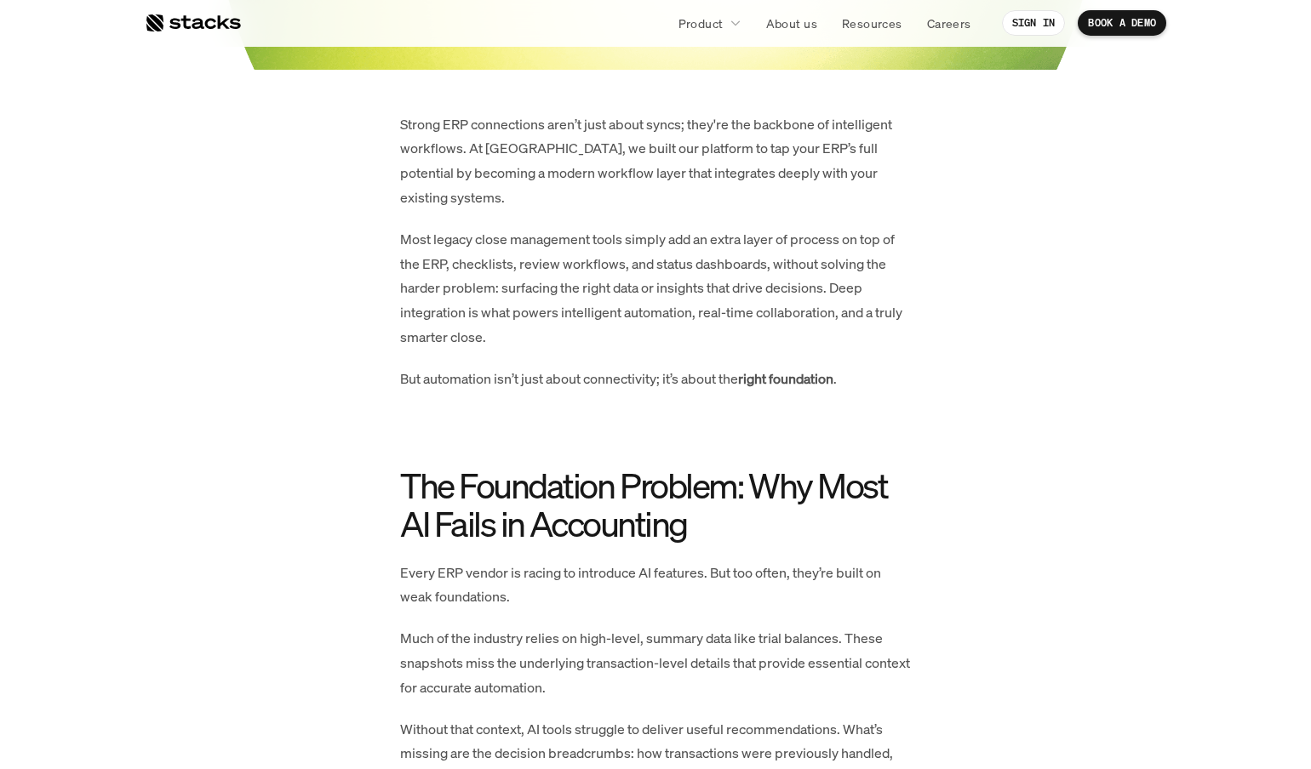
click at [442, 565] on p "Every ERP vendor is racing to introduce AI features. But too often, they’re bui…" at bounding box center [655, 585] width 511 height 49
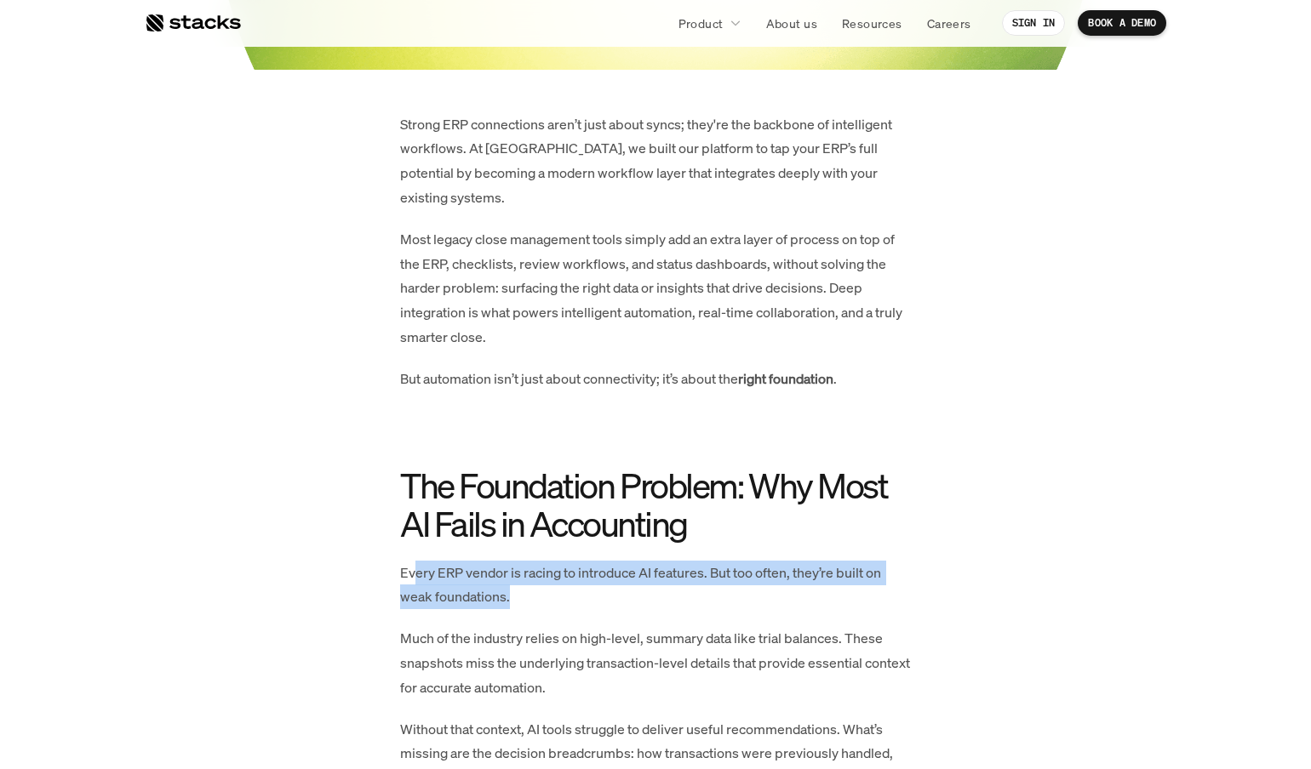
drag, startPoint x: 433, startPoint y: 567, endPoint x: 602, endPoint y: 594, distance: 171.5
click at [602, 595] on p "Every ERP vendor is racing to introduce AI features. But too often, they’re bui…" at bounding box center [655, 585] width 511 height 49
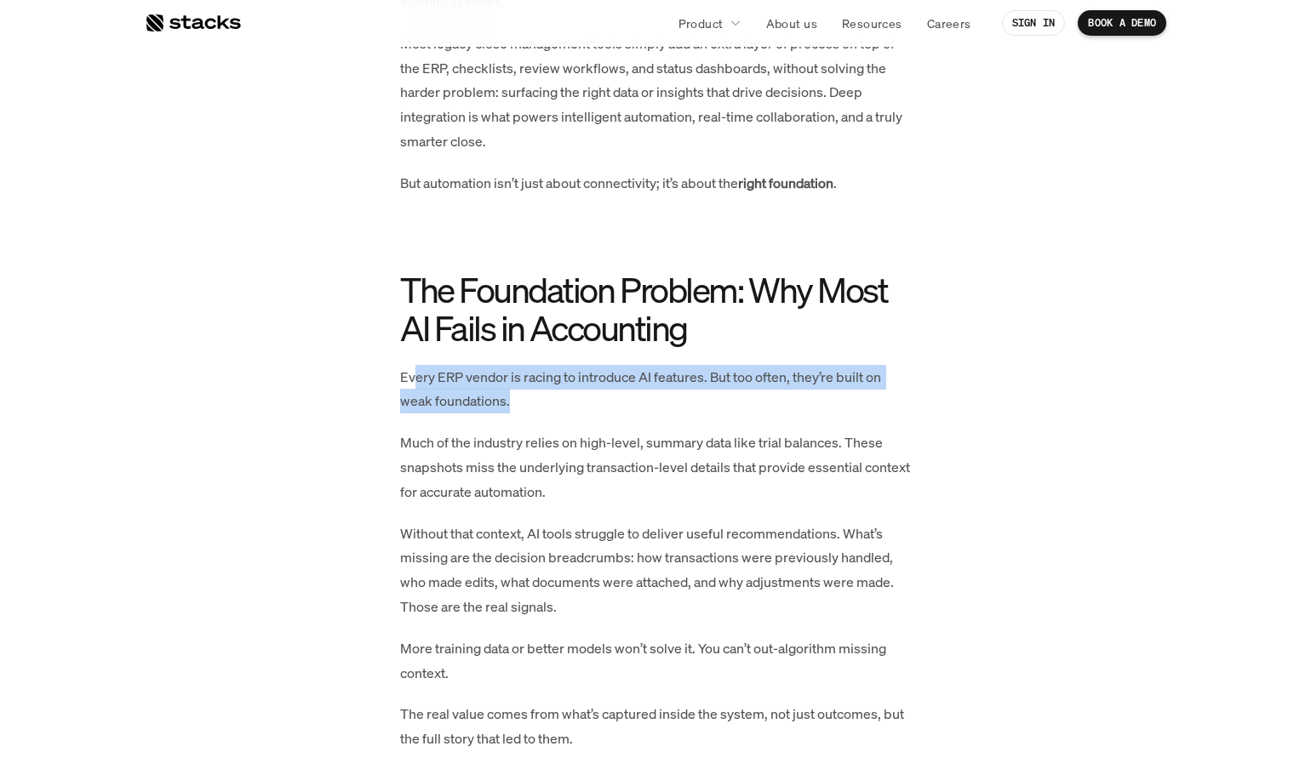
scroll to position [1124, 0]
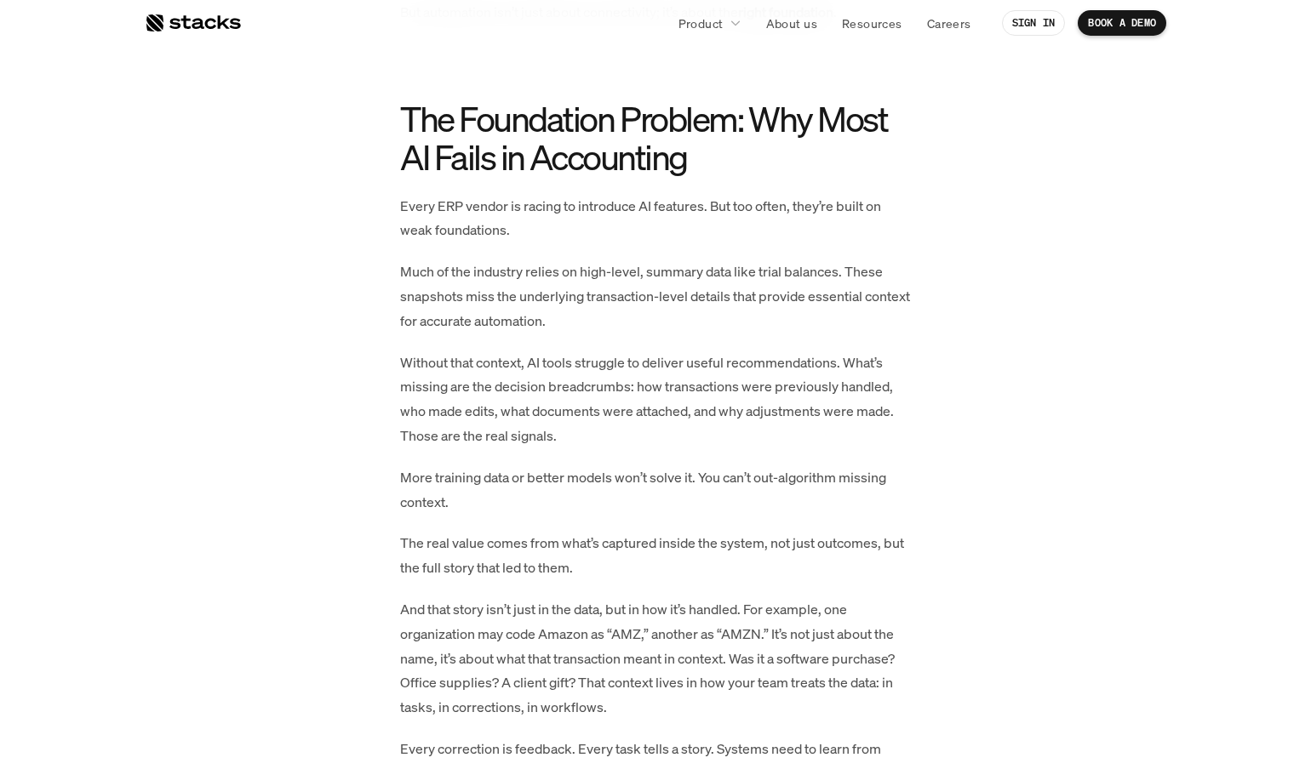
drag, startPoint x: 563, startPoint y: 287, endPoint x: 435, endPoint y: 288, distance: 128.5
click at [563, 287] on p "Much of the industry relies on high-level, summary data like trial balances. Th…" at bounding box center [655, 296] width 511 height 73
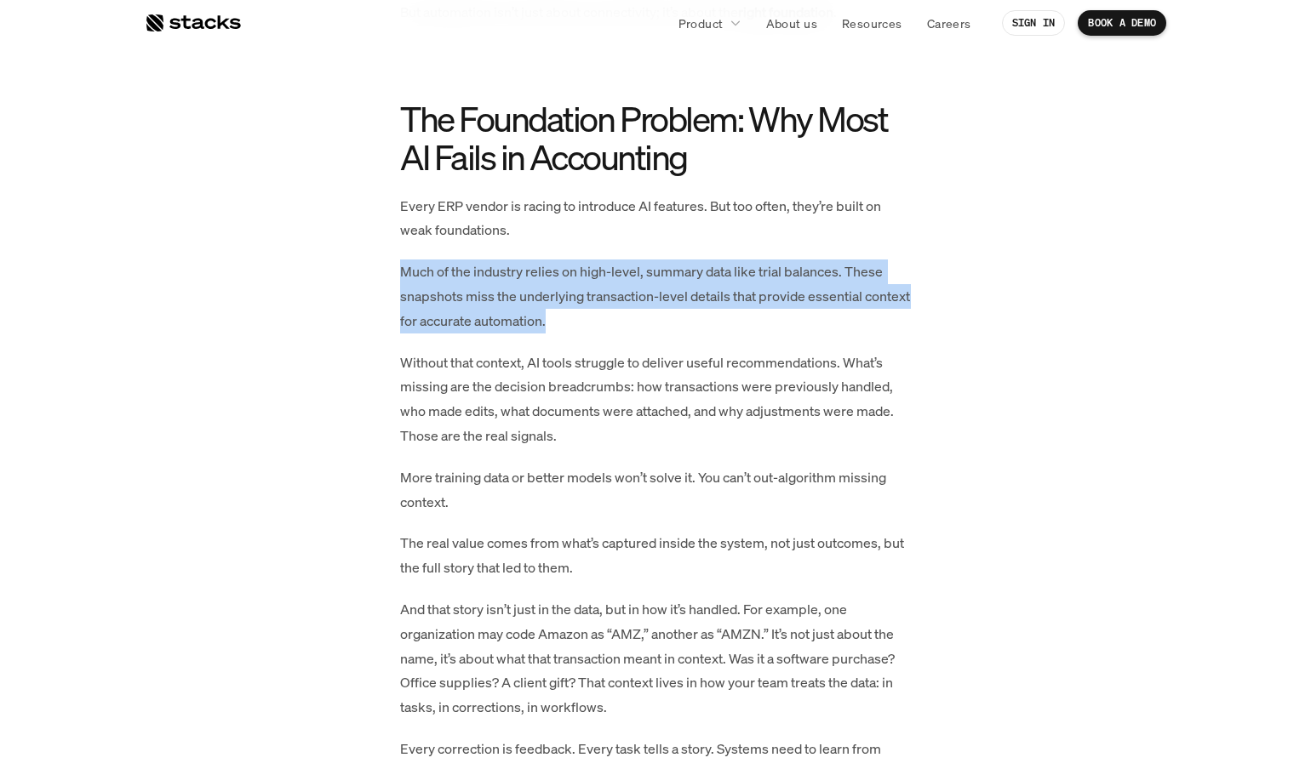
drag, startPoint x: 402, startPoint y: 261, endPoint x: 651, endPoint y: 312, distance: 254.5
click at [651, 312] on p "Much of the industry relies on high-level, summary data like trial balances. Th…" at bounding box center [655, 296] width 511 height 73
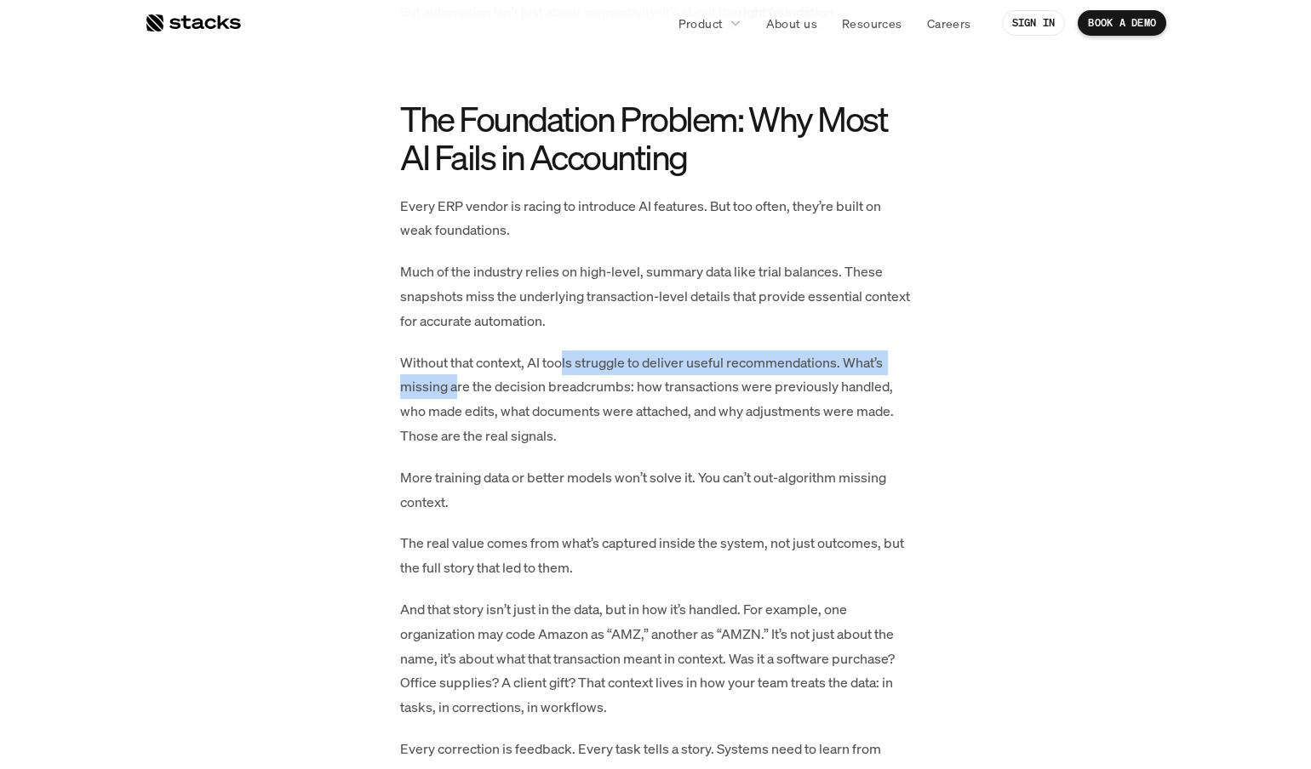
drag, startPoint x: 458, startPoint y: 357, endPoint x: 566, endPoint y: 347, distance: 108.6
click at [566, 351] on p "Without that context, AI tools struggle to deliver useful recommendations. What…" at bounding box center [655, 400] width 511 height 98
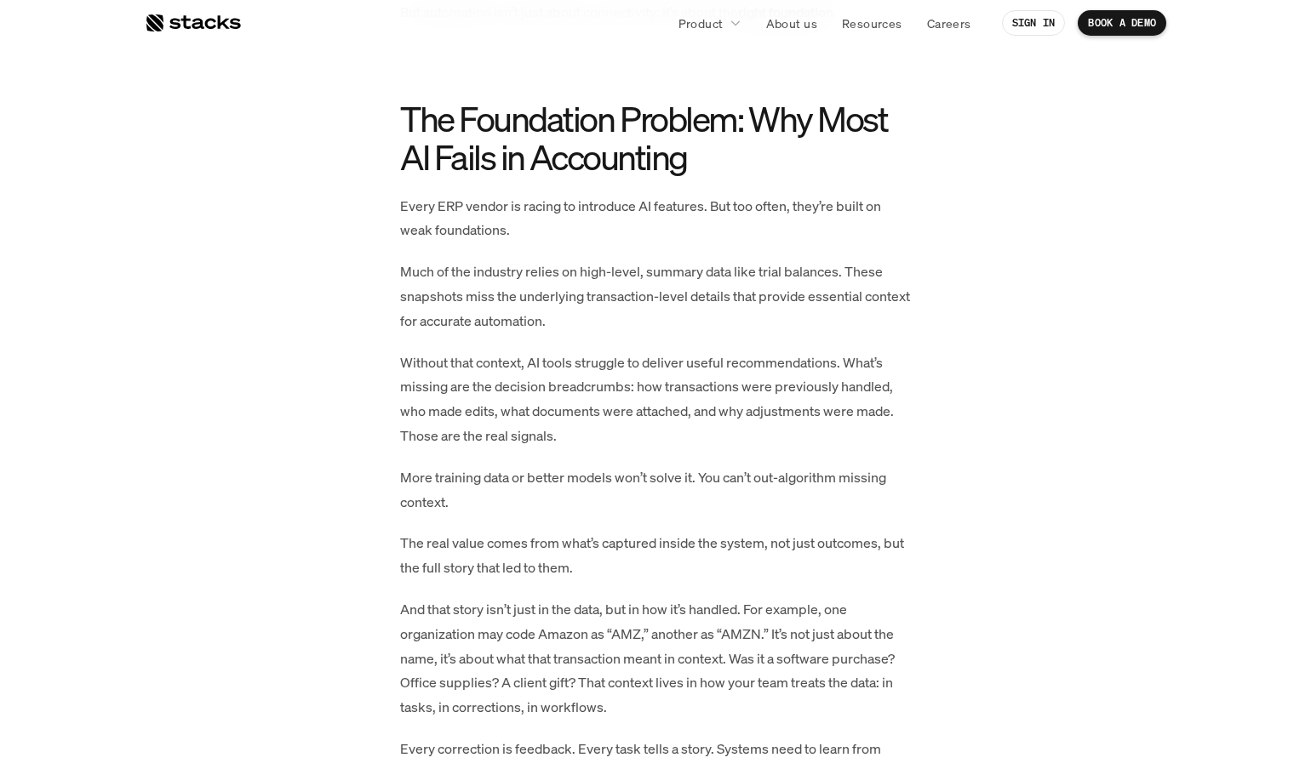
click at [562, 390] on p "Without that context, AI tools struggle to deliver useful recommendations. What…" at bounding box center [655, 400] width 511 height 98
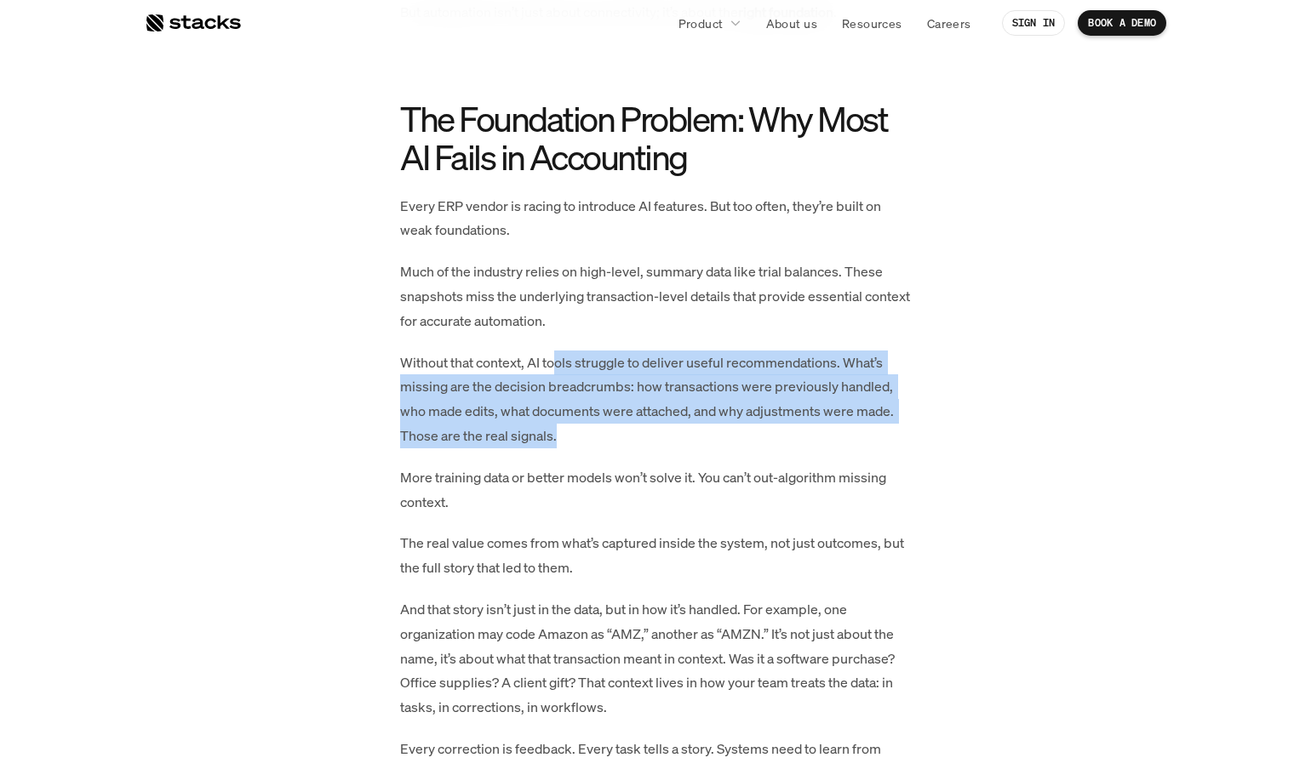
drag, startPoint x: 561, startPoint y: 347, endPoint x: 595, endPoint y: 409, distance: 70.8
click at [595, 409] on p "Without that context, AI tools struggle to deliver useful recommendations. What…" at bounding box center [655, 400] width 511 height 98
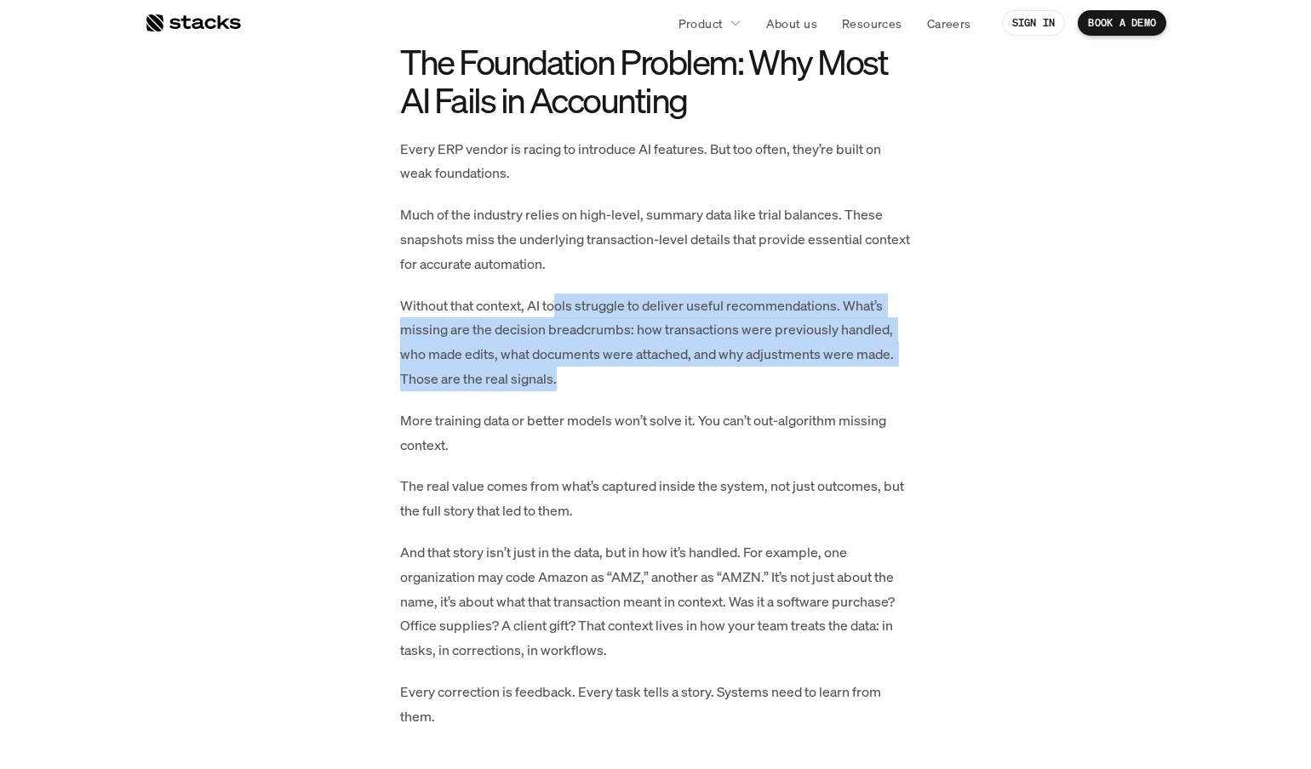
scroll to position [1192, 0]
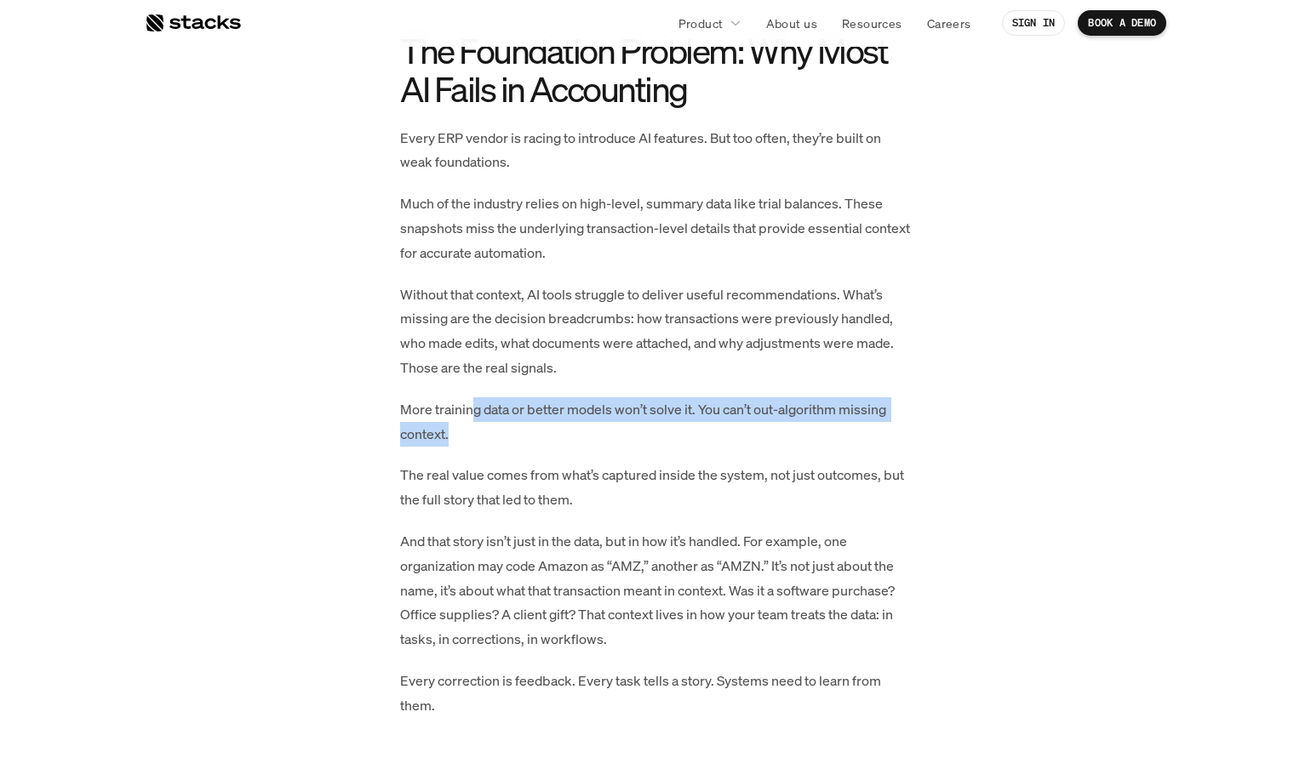
drag, startPoint x: 471, startPoint y: 390, endPoint x: 534, endPoint y: 424, distance: 71.6
click at [534, 424] on p "More training data or better models won’t solve it. You can’t out-algorithm mis…" at bounding box center [655, 421] width 511 height 49
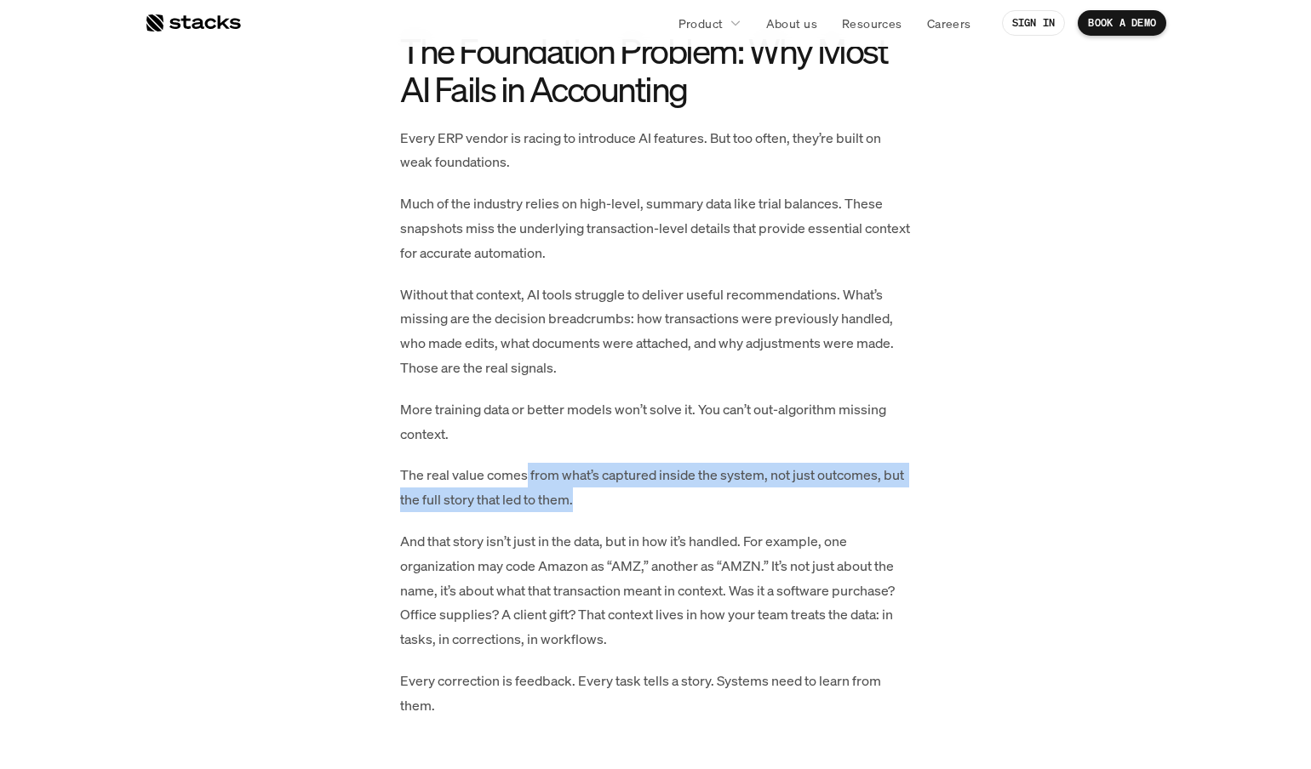
drag, startPoint x: 532, startPoint y: 460, endPoint x: 631, endPoint y: 472, distance: 99.5
click at [631, 472] on p "The real value comes from what’s captured inside the system, not just outcomes,…" at bounding box center [655, 487] width 511 height 49
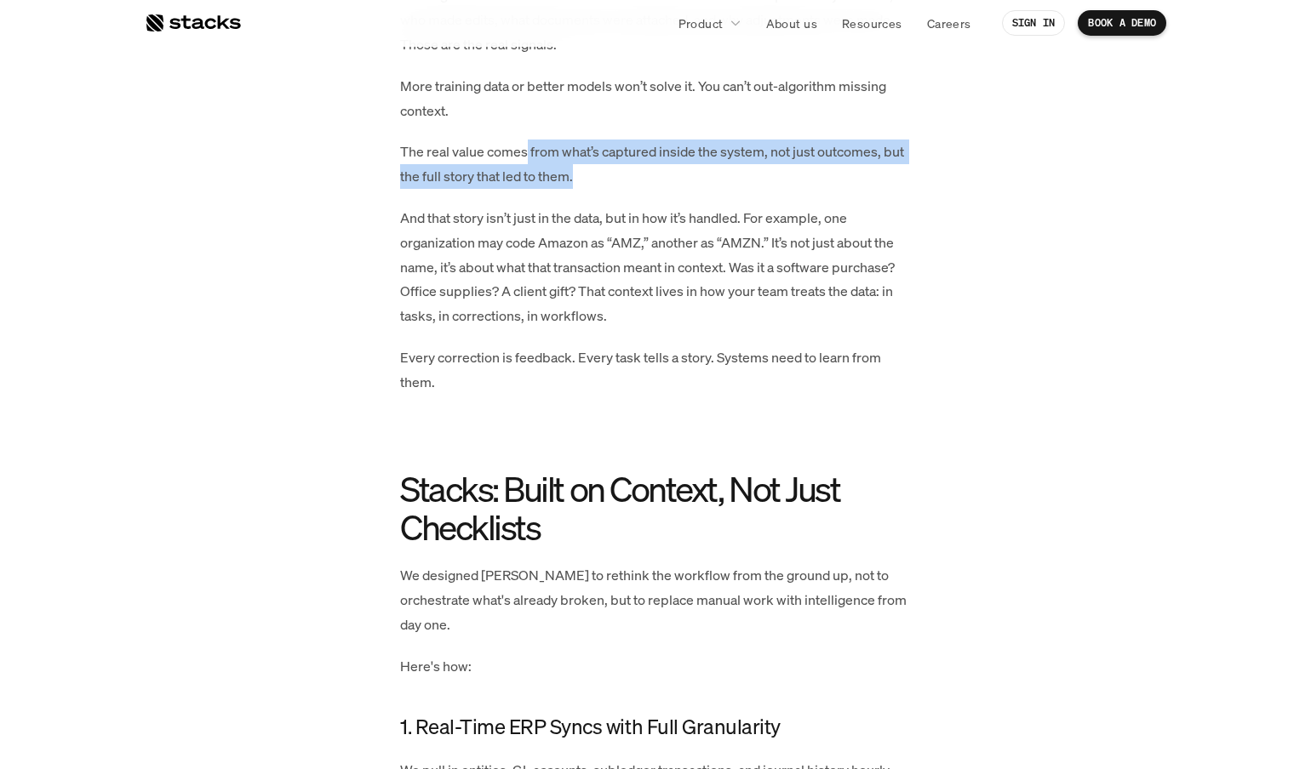
scroll to position [1602, 0]
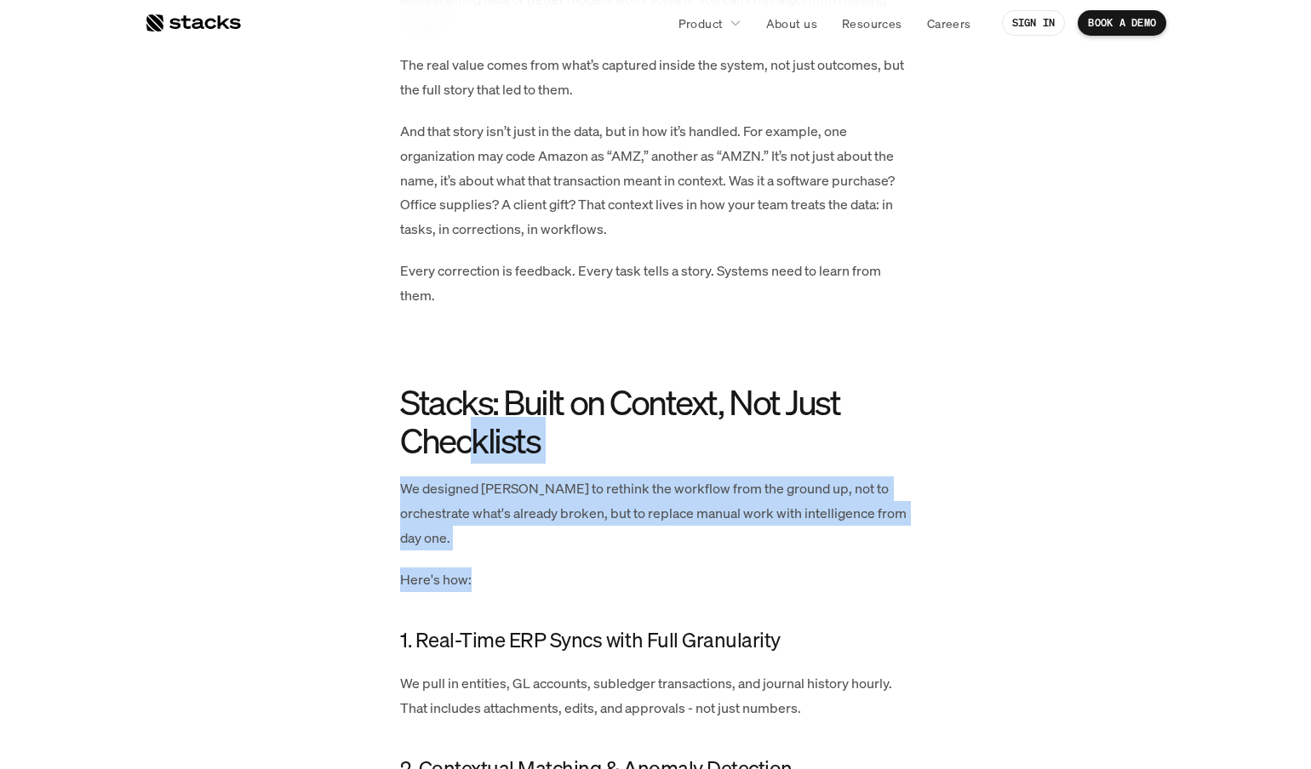
drag, startPoint x: 467, startPoint y: 436, endPoint x: 565, endPoint y: 546, distance: 147.7
click at [565, 546] on div "Strong ERP connections aren’t just about syncs; they're the backbone of intelli…" at bounding box center [655, 526] width 511 height 2518
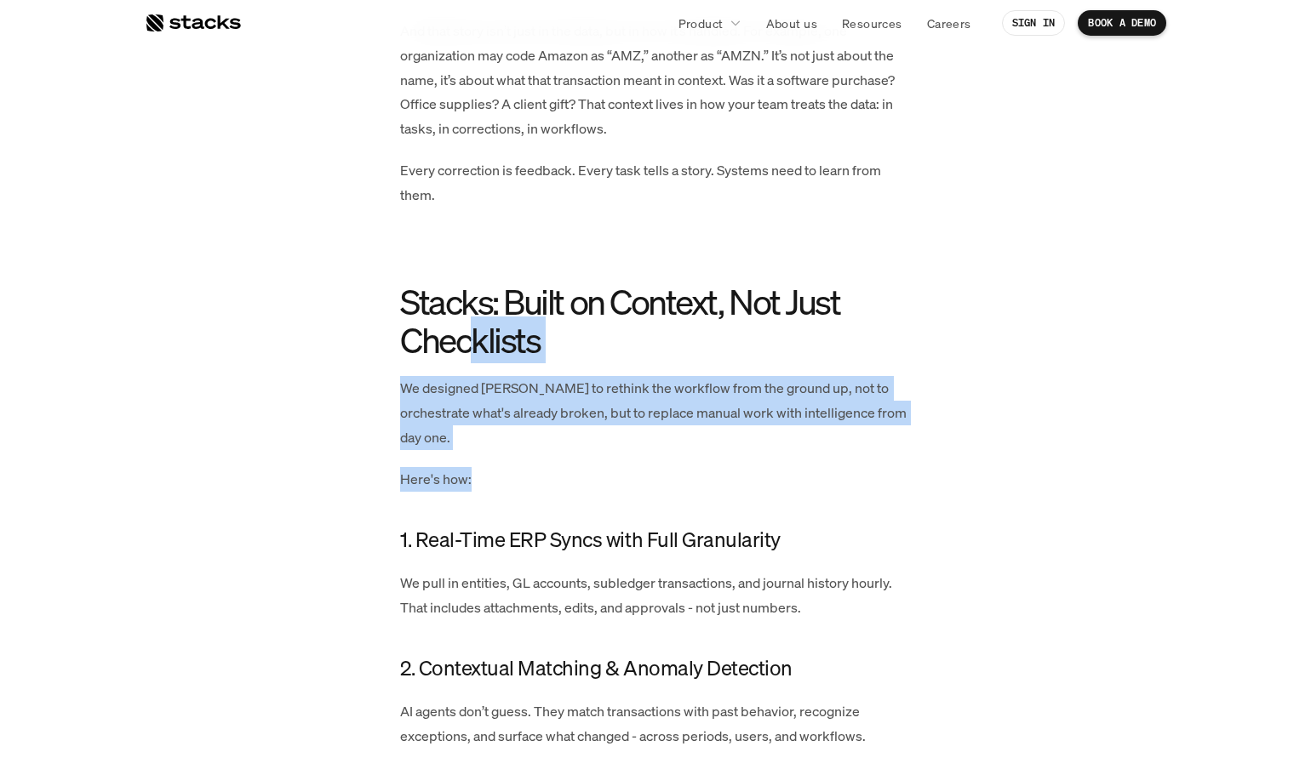
scroll to position [1778, 0]
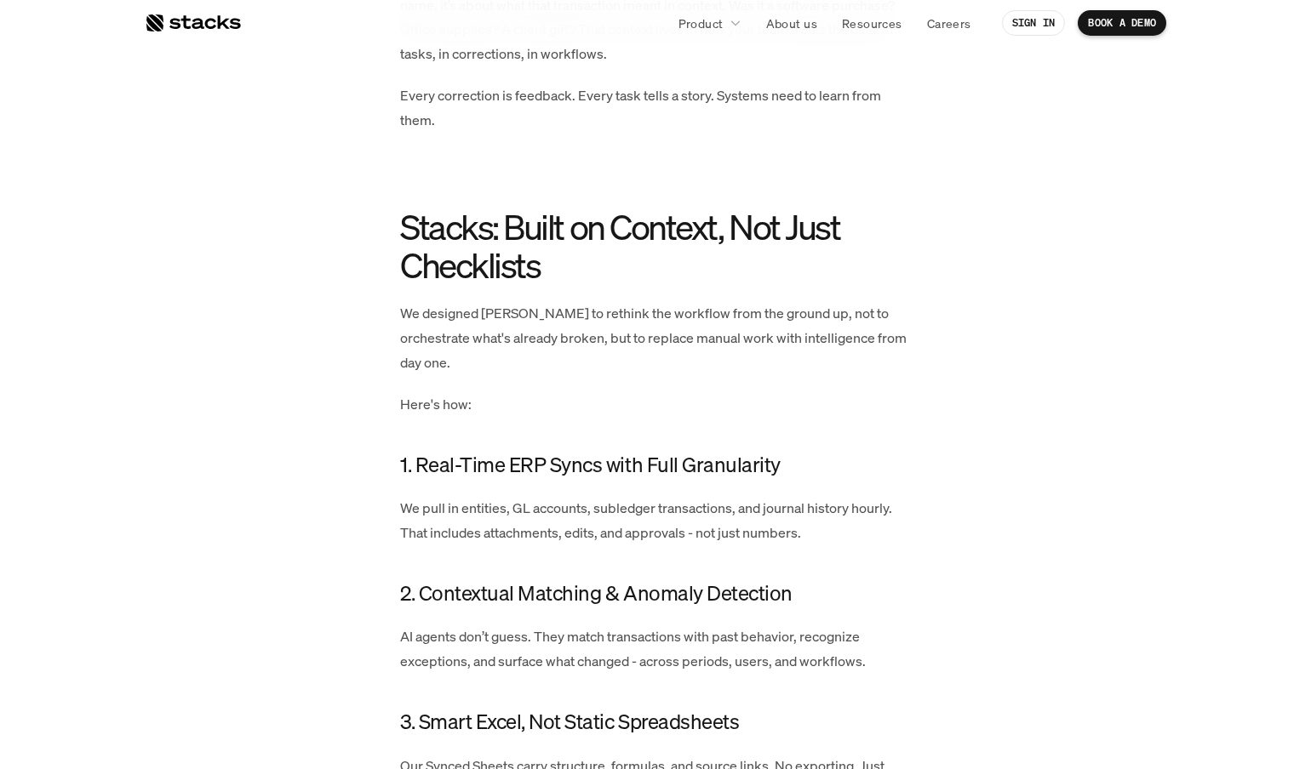
click at [559, 496] on p "We pull in entities, GL accounts, subledger transactions, and journal history h…" at bounding box center [655, 520] width 511 height 49
drag, startPoint x: 458, startPoint y: 403, endPoint x: 710, endPoint y: 413, distance: 252.1
click at [710, 451] on h4 "1. Real-Time ERP Syncs with Full Granularity" at bounding box center [655, 465] width 511 height 29
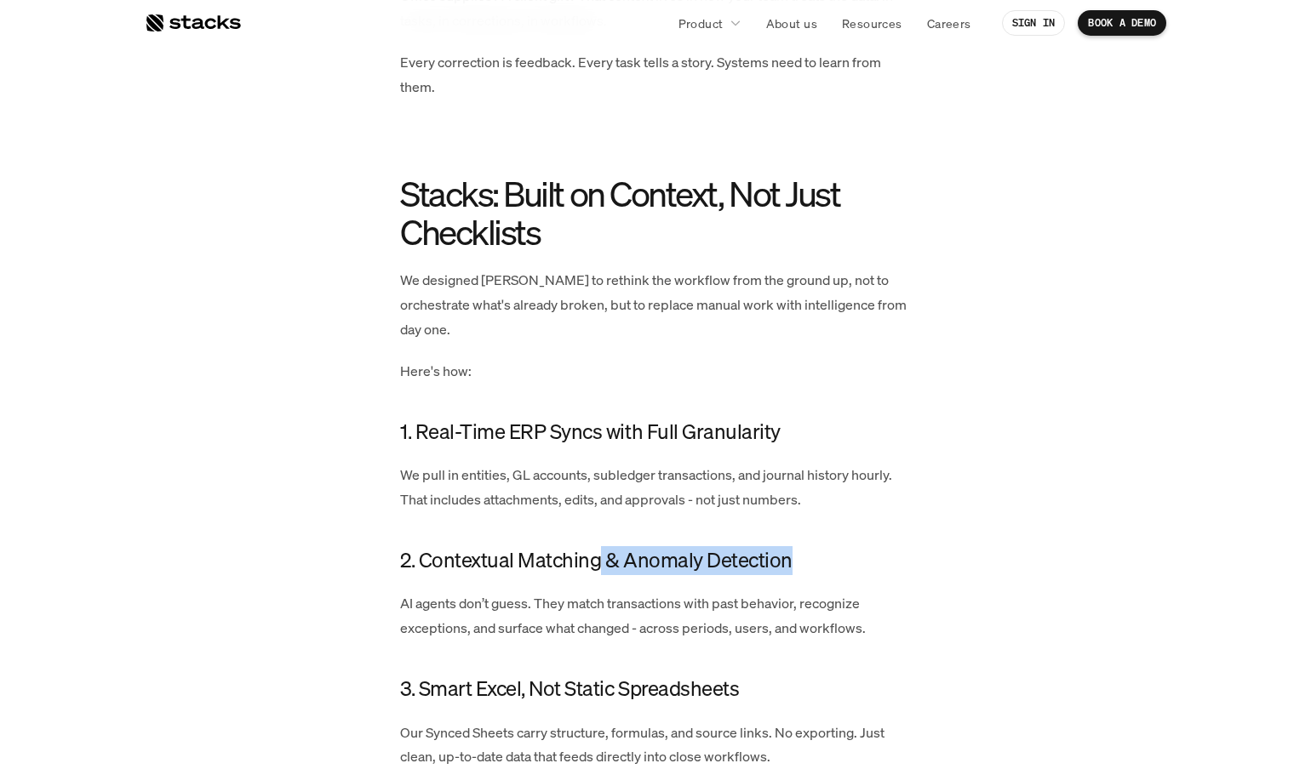
drag, startPoint x: 597, startPoint y: 516, endPoint x: 742, endPoint y: 529, distance: 146.2
click at [746, 528] on div "Strong ERP connections aren’t just about syncs; they're the backbone of intelli…" at bounding box center [655, 318] width 511 height 2518
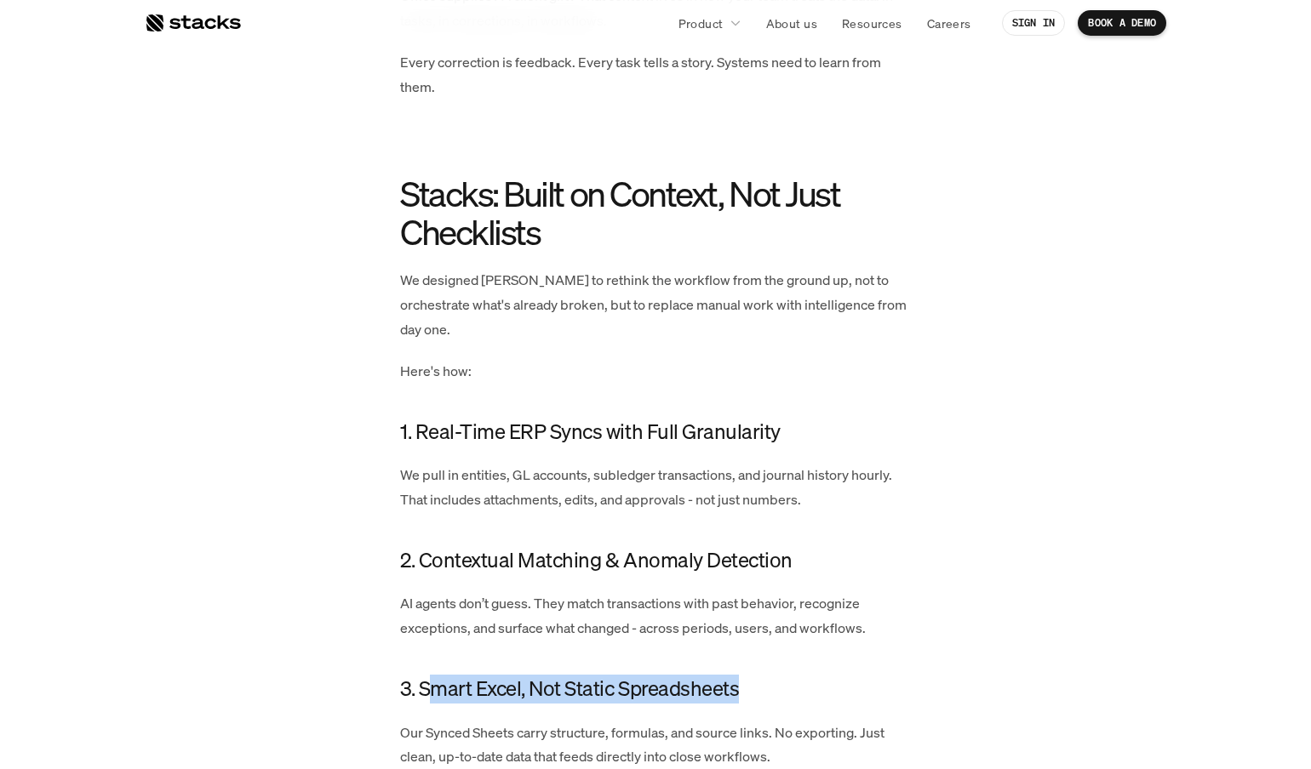
drag, startPoint x: 437, startPoint y: 635, endPoint x: 776, endPoint y: 620, distance: 339.9
click at [776, 675] on h4 "3. Smart Excel, Not Static Spreadsheets" at bounding box center [655, 689] width 511 height 29
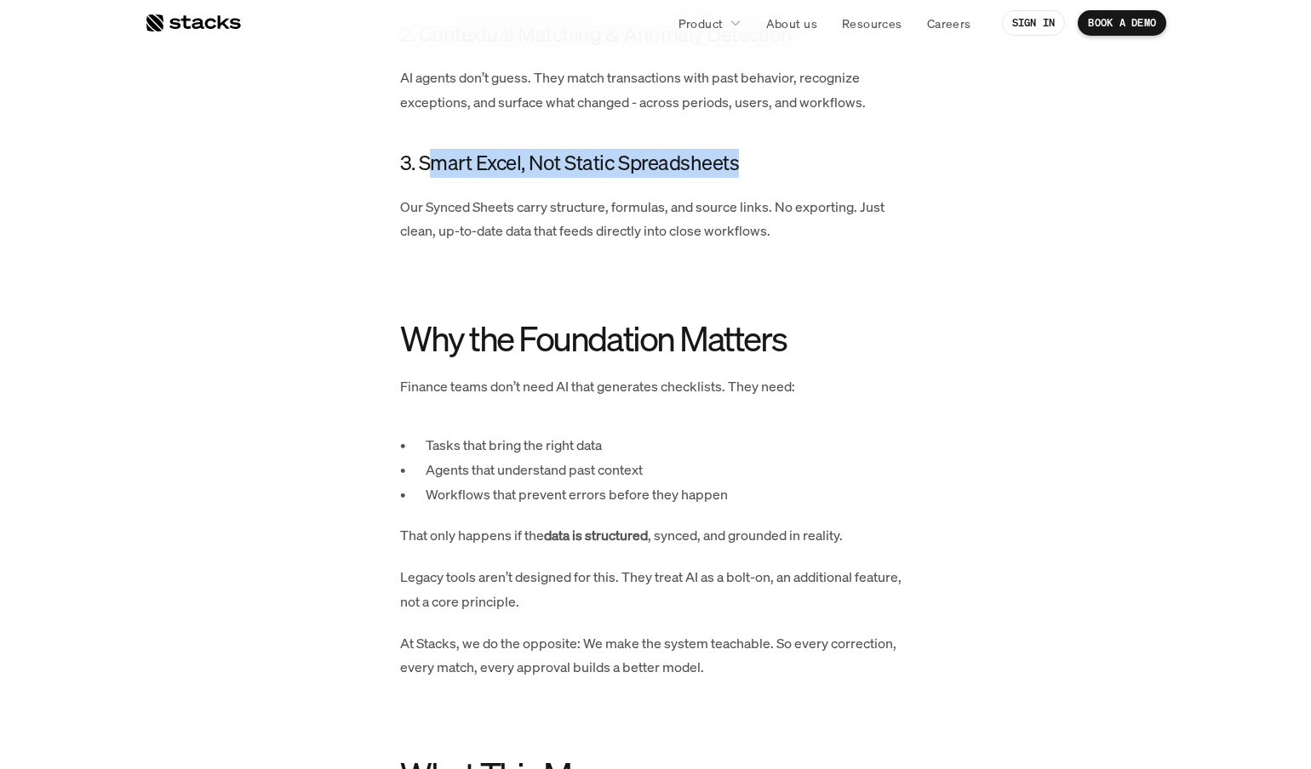
scroll to position [2424, 0]
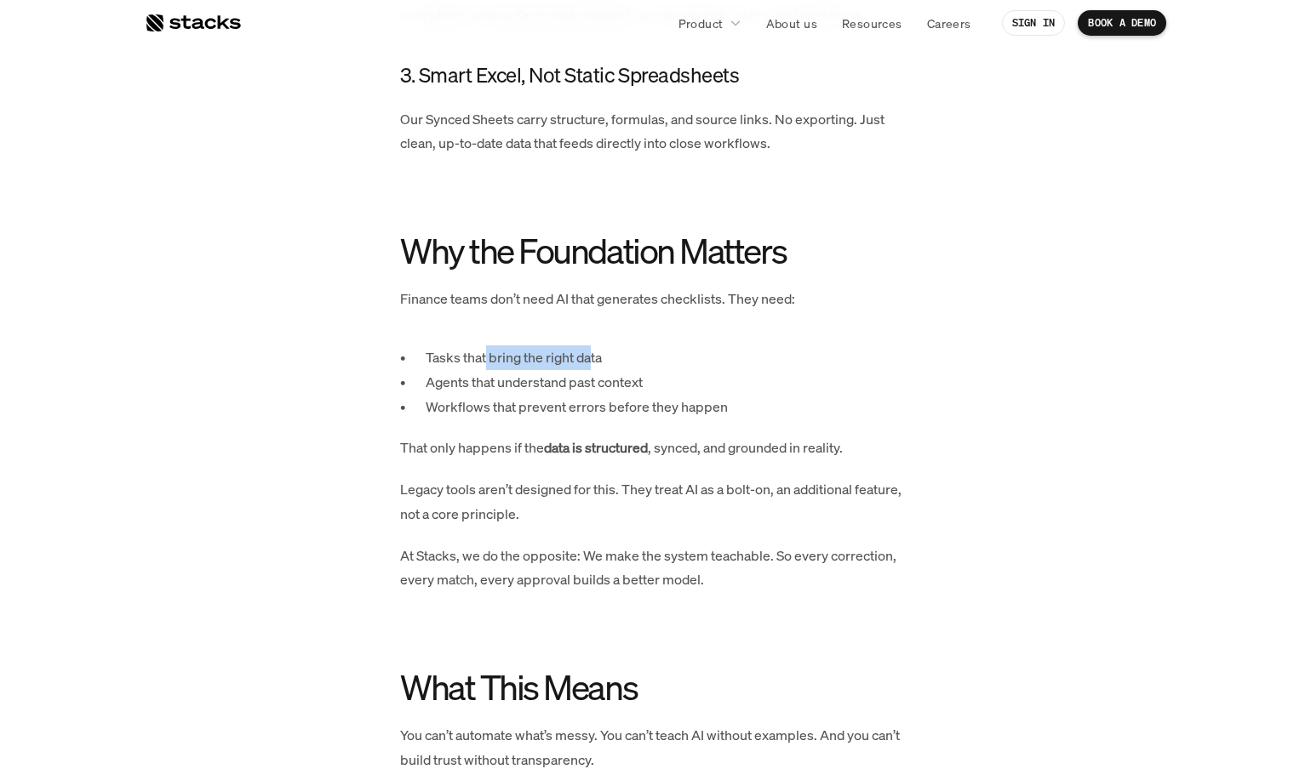
drag, startPoint x: 497, startPoint y: 300, endPoint x: 595, endPoint y: 304, distance: 98.0
click at [595, 346] on p "Tasks that bring the right data" at bounding box center [667, 358] width 485 height 25
drag, startPoint x: 460, startPoint y: 322, endPoint x: 642, endPoint y: 327, distance: 181.3
click at [642, 370] on p "Agents that understand past context" at bounding box center [667, 382] width 485 height 25
drag, startPoint x: 459, startPoint y: 346, endPoint x: 678, endPoint y: 430, distance: 234.9
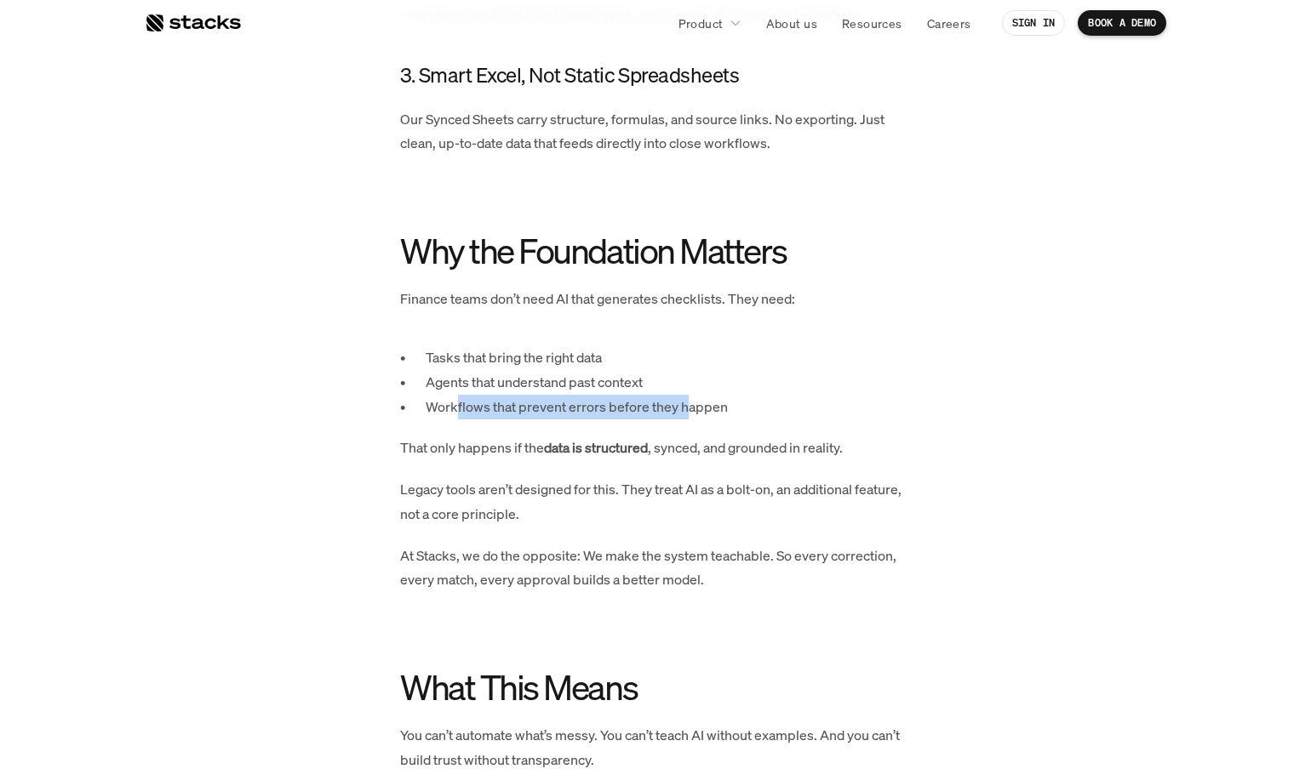
click at [685, 395] on p "Workflows that prevent errors before they happen" at bounding box center [667, 407] width 485 height 25
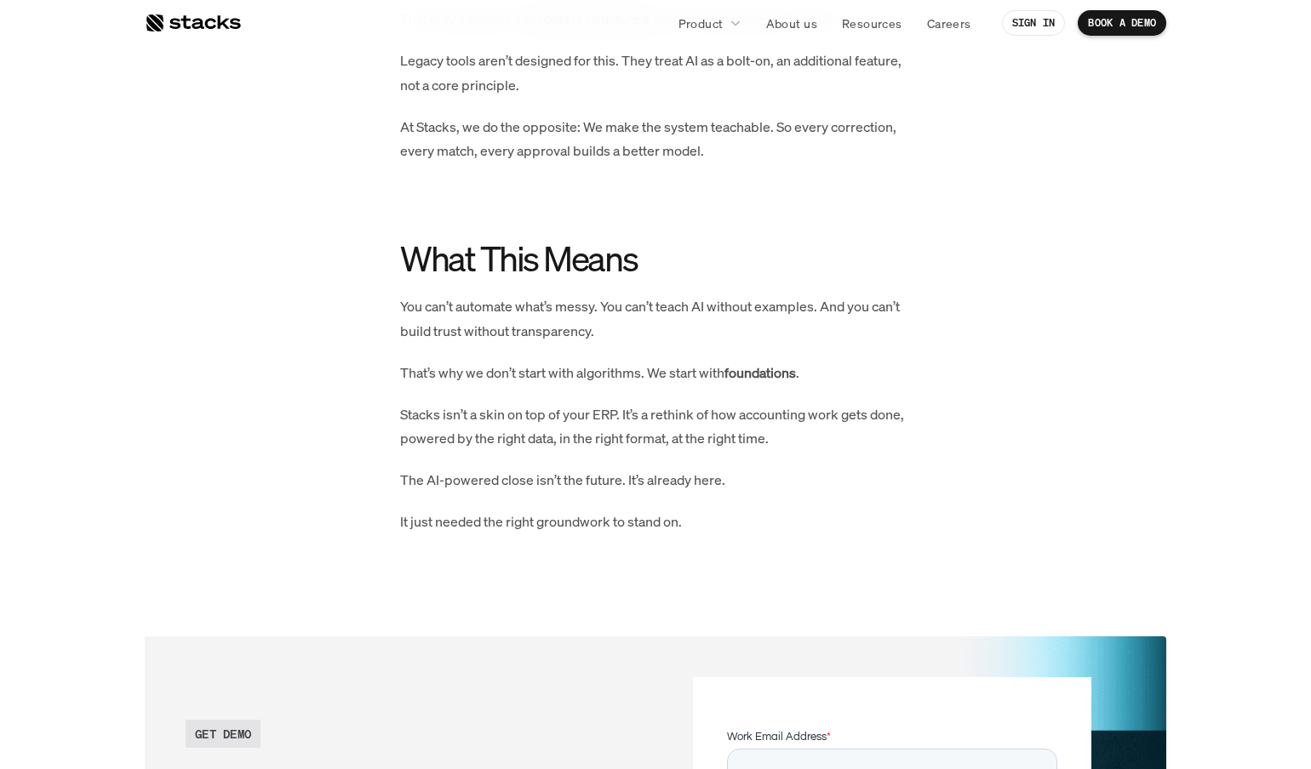
scroll to position [2941, 0]
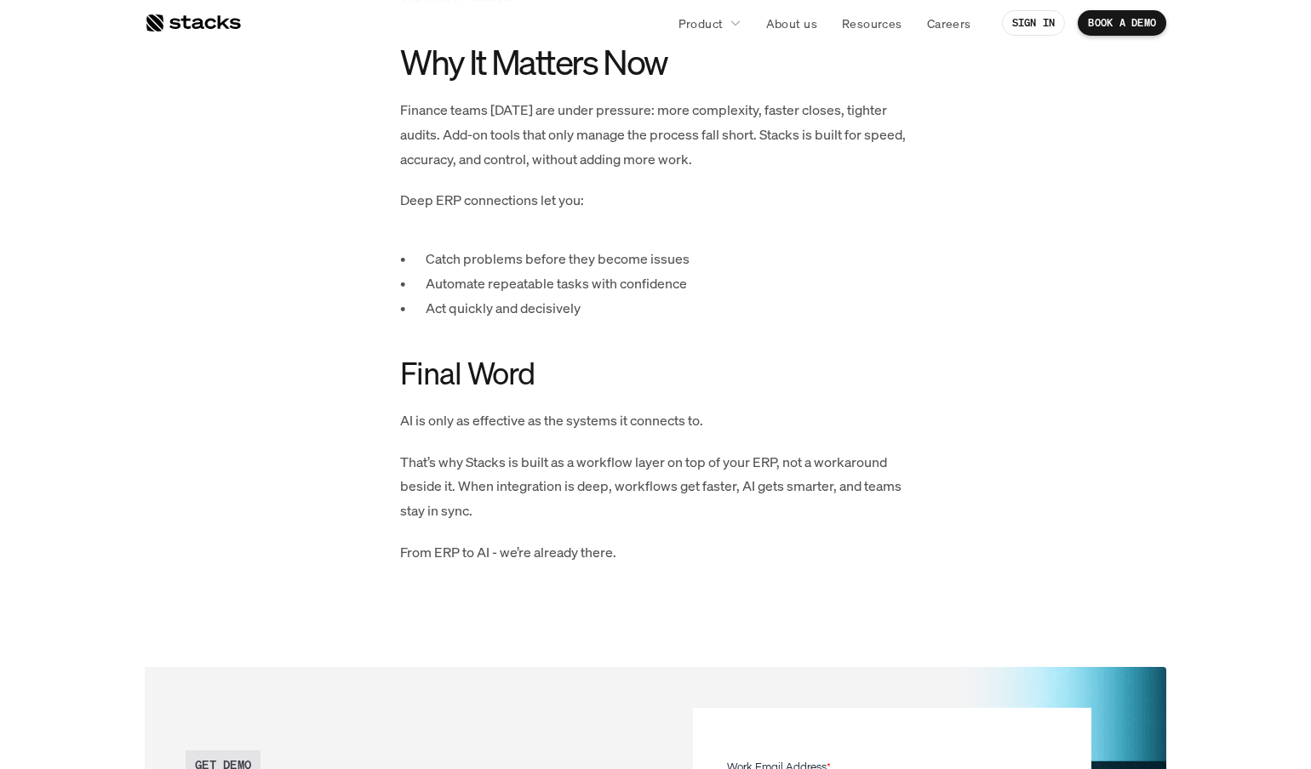
scroll to position [2544, 0]
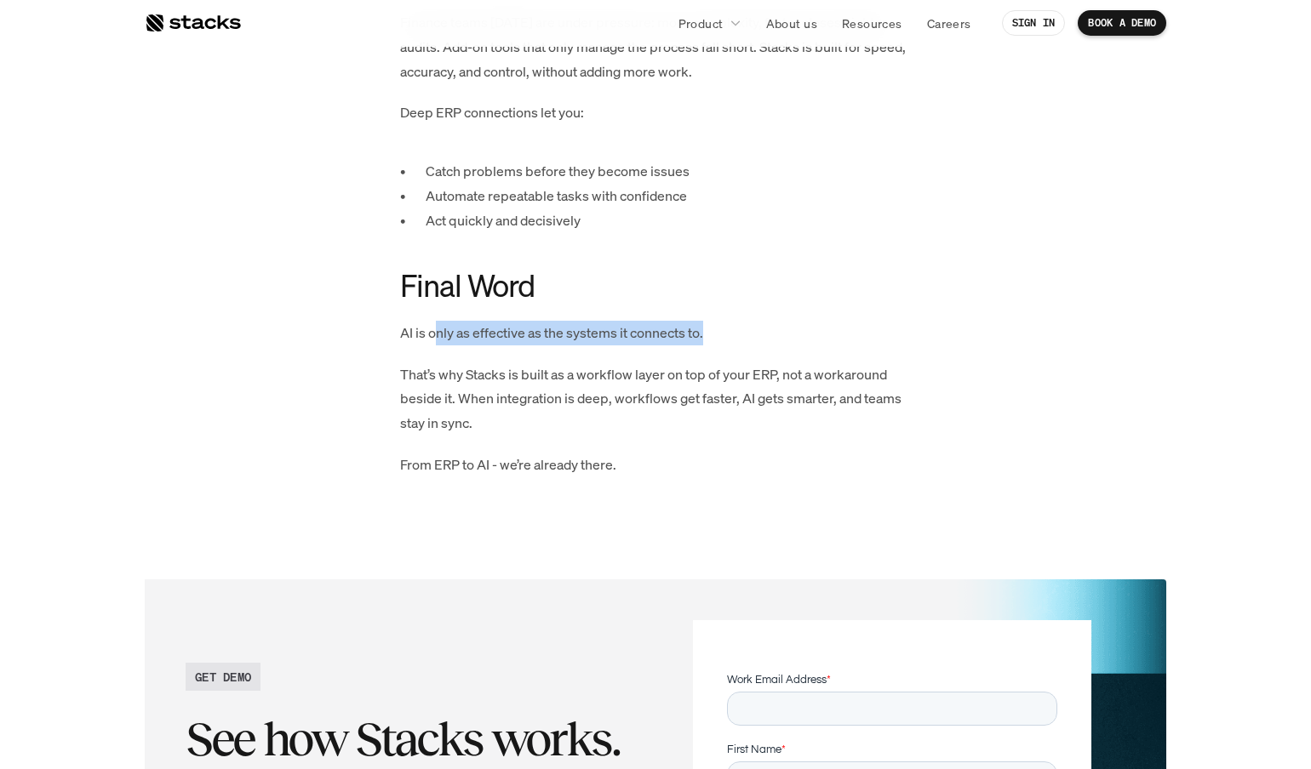
drag, startPoint x: 435, startPoint y: 301, endPoint x: 733, endPoint y: 306, distance: 297.9
click at [733, 321] on p "AI is only as effective as the systems it connects to." at bounding box center [655, 333] width 511 height 25
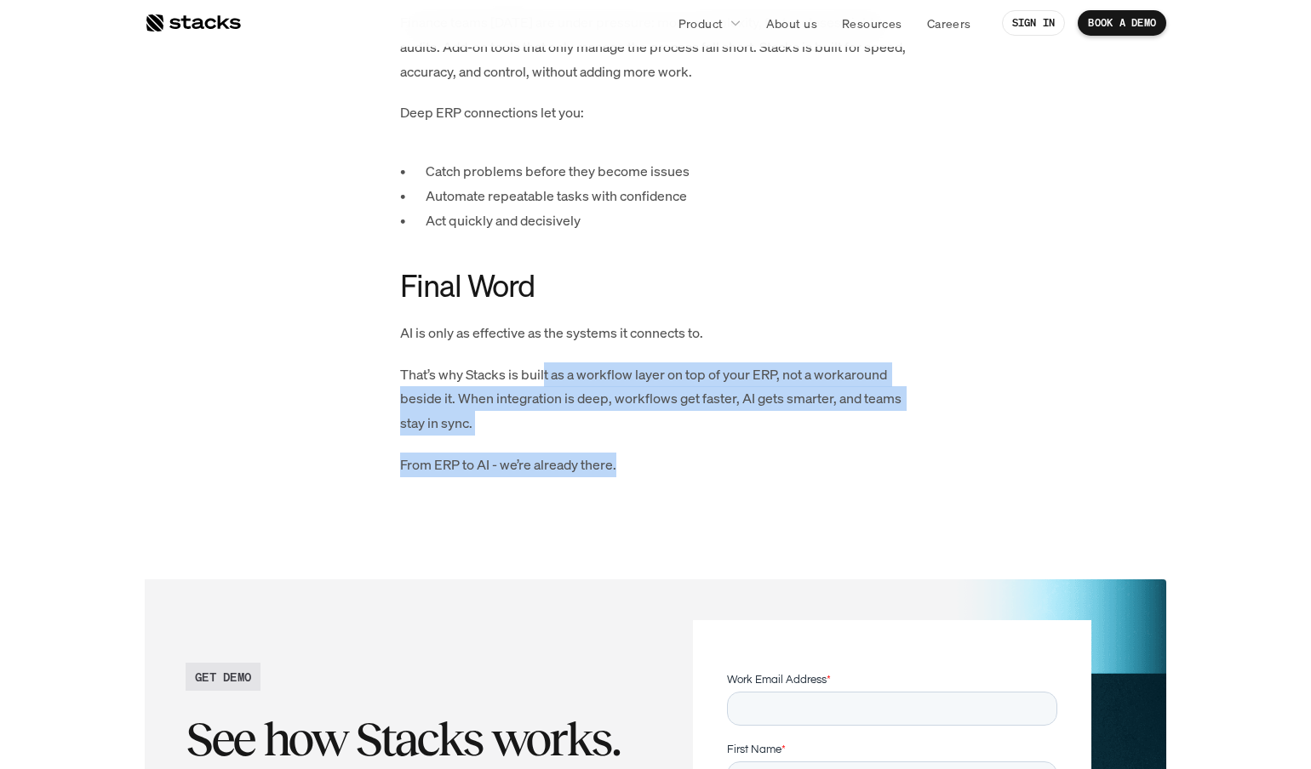
drag, startPoint x: 546, startPoint y: 346, endPoint x: 721, endPoint y: 401, distance: 182.8
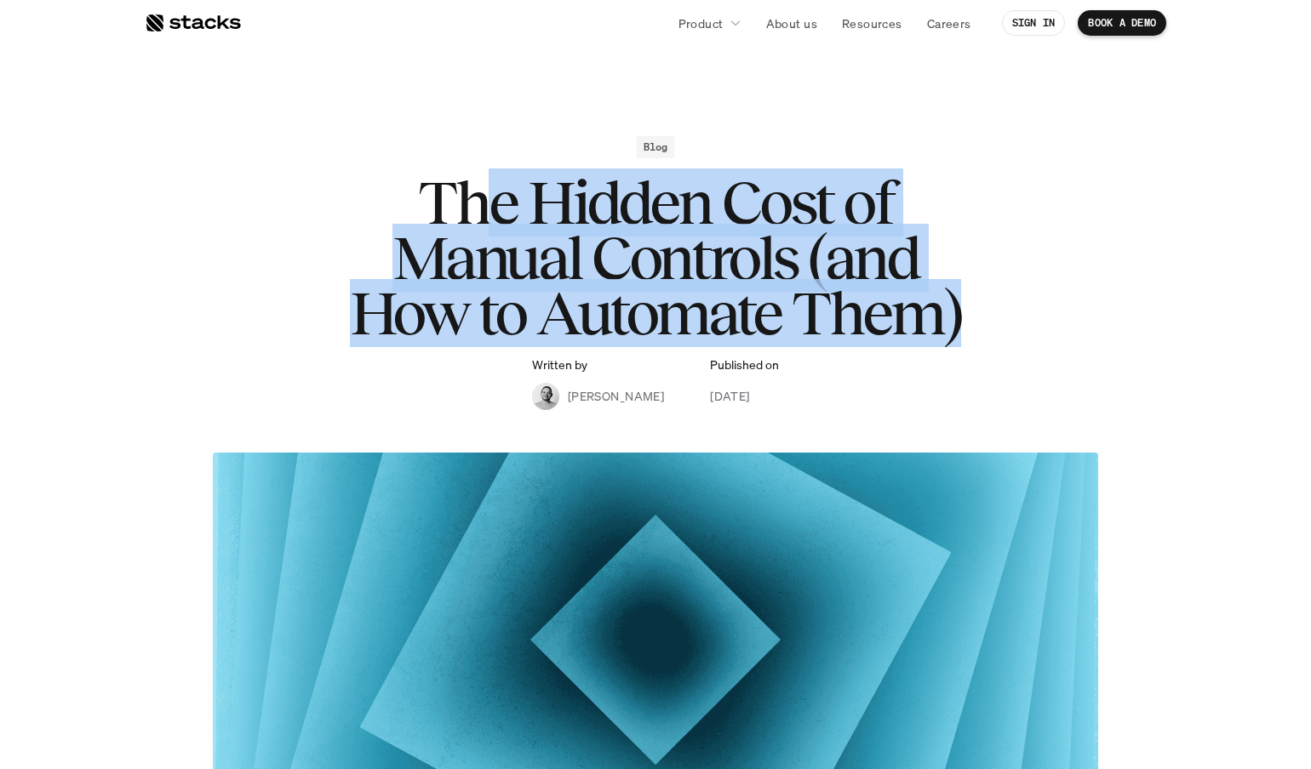
drag, startPoint x: 502, startPoint y: 207, endPoint x: 1047, endPoint y: 334, distance: 559.4
click at [1047, 334] on div "Blog The Hidden Cost of Manual Controls (and How to Automate Them) Written by […" at bounding box center [655, 273] width 987 height 274
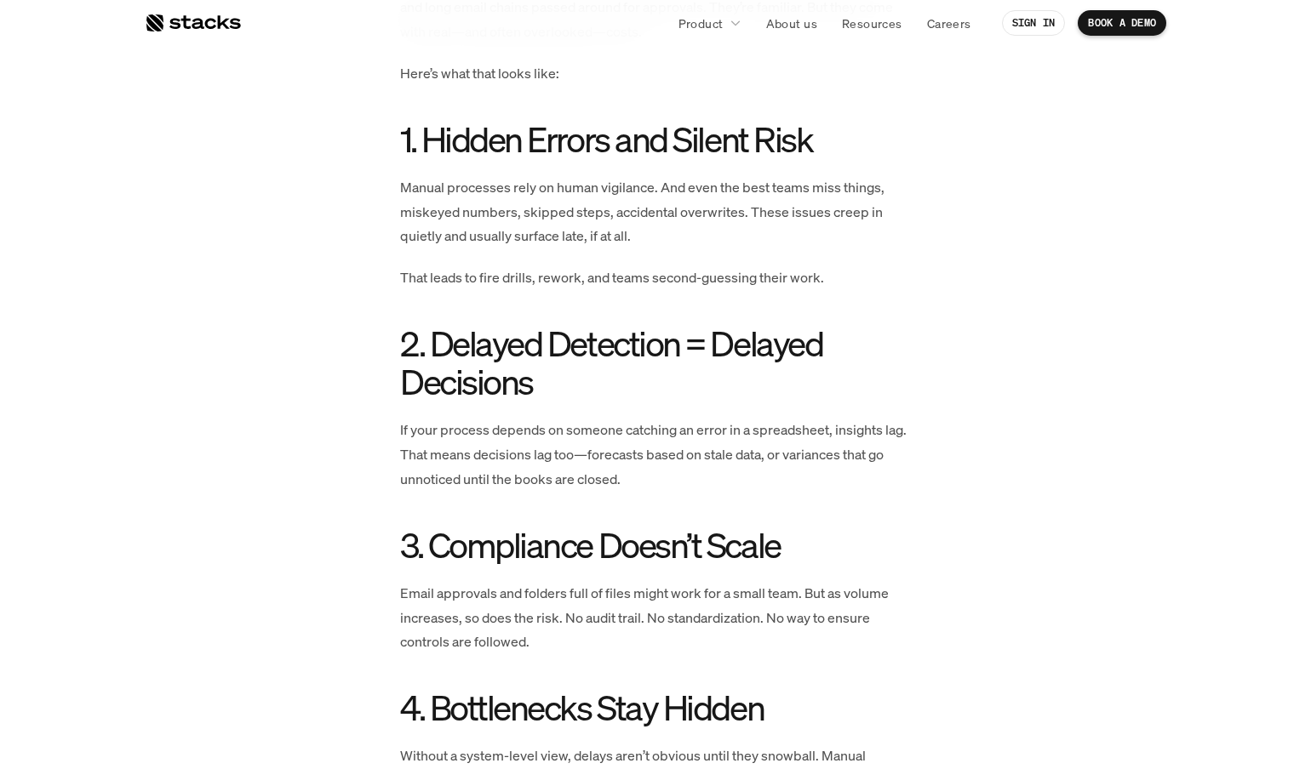
scroll to position [910, 0]
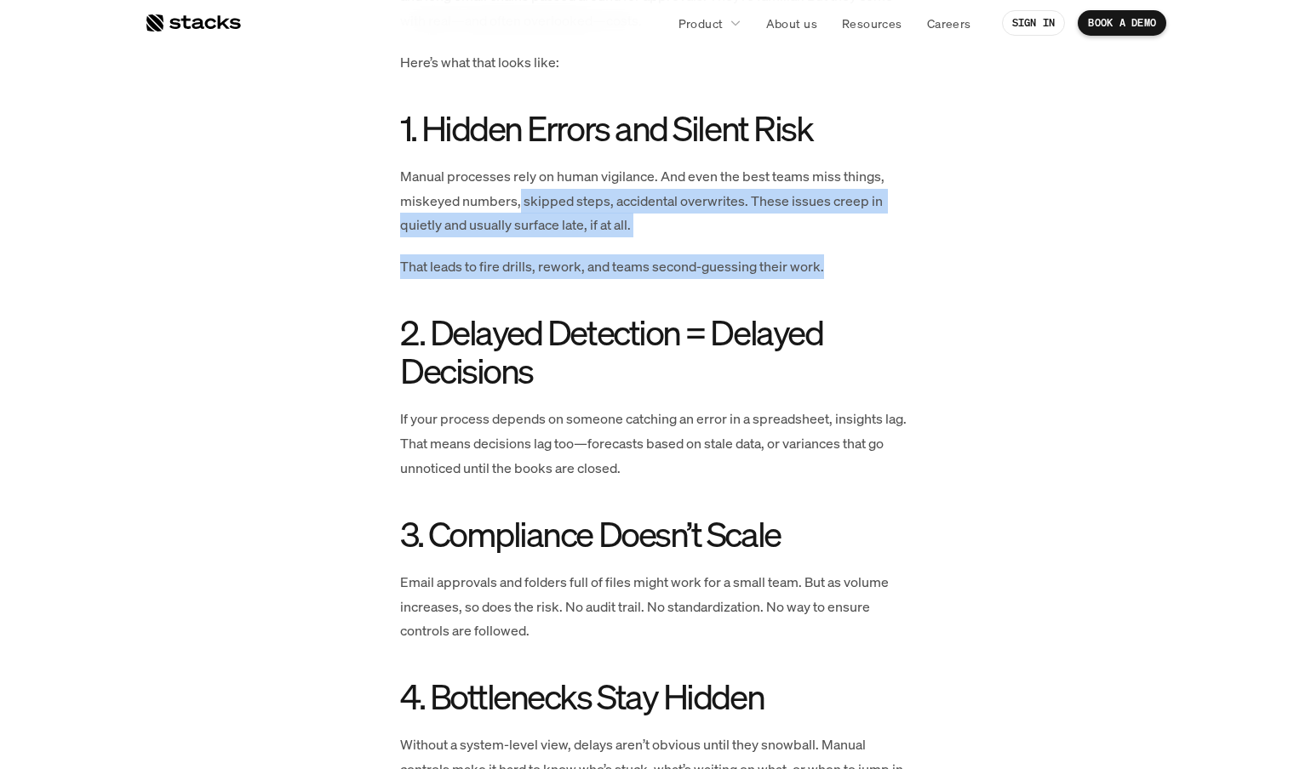
drag, startPoint x: 517, startPoint y: 180, endPoint x: 717, endPoint y: 271, distance: 219.4
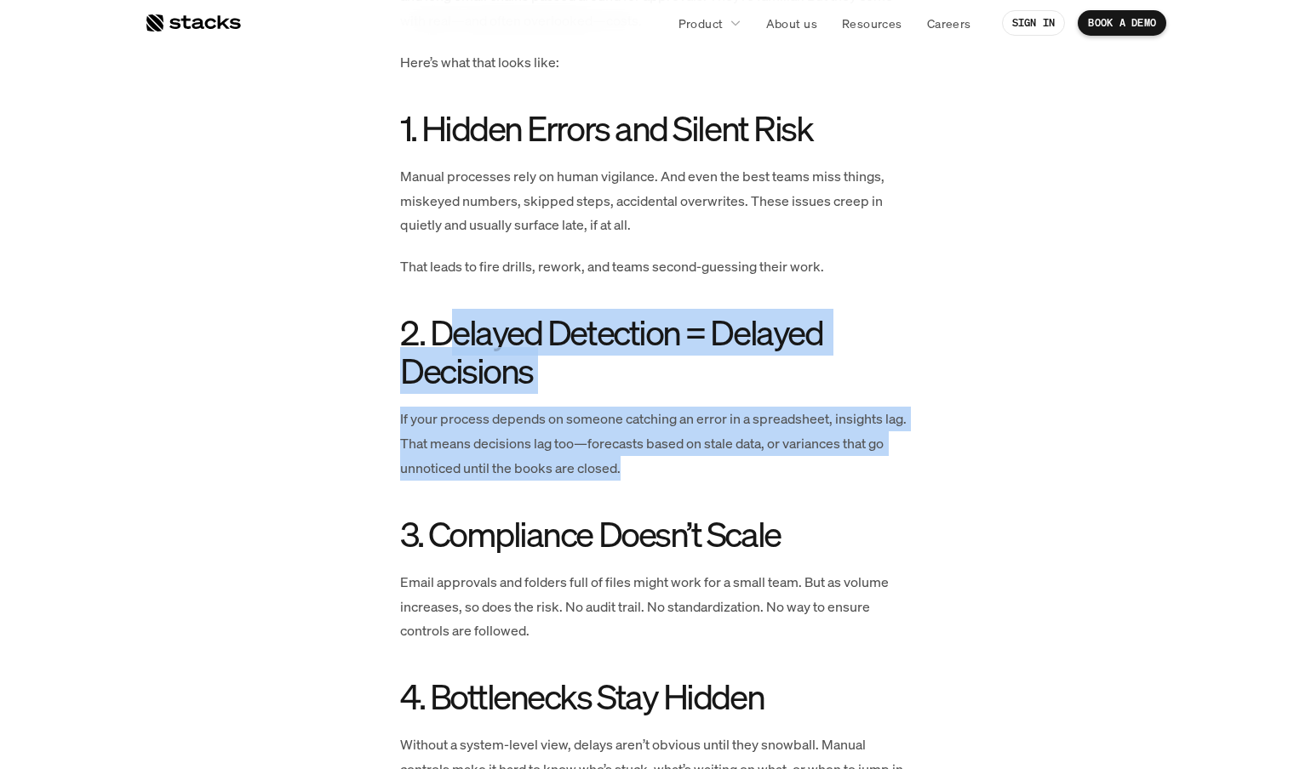
drag, startPoint x: 448, startPoint y: 318, endPoint x: 825, endPoint y: 454, distance: 400.5
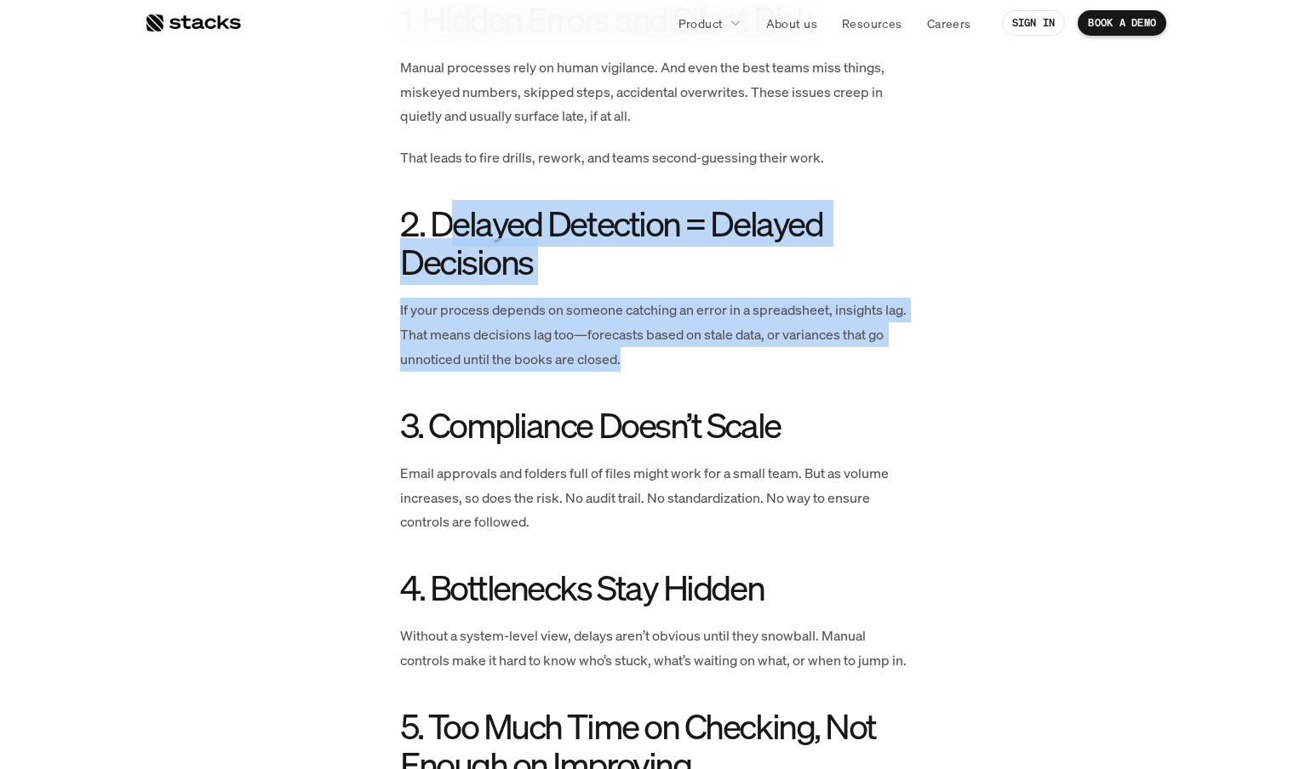
scroll to position [1333, 0]
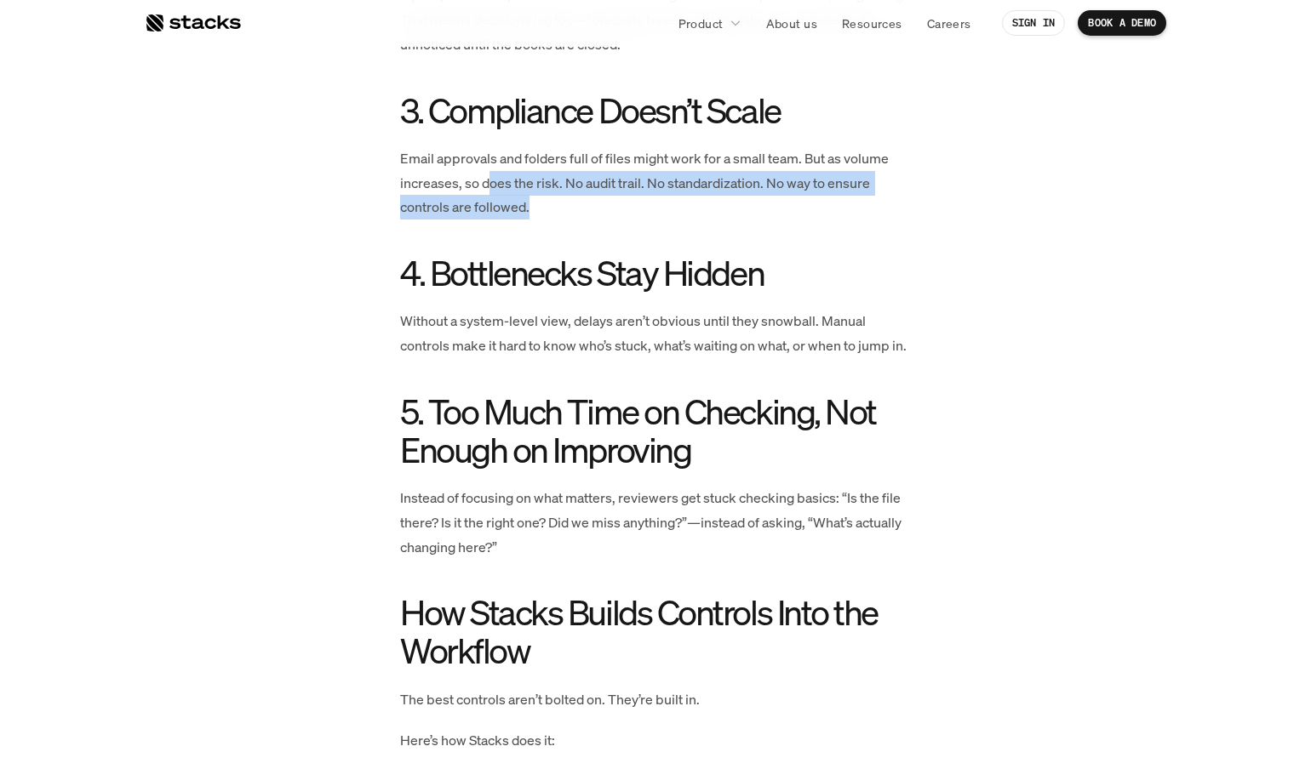
drag, startPoint x: 489, startPoint y: 174, endPoint x: 540, endPoint y: 274, distance: 112.3
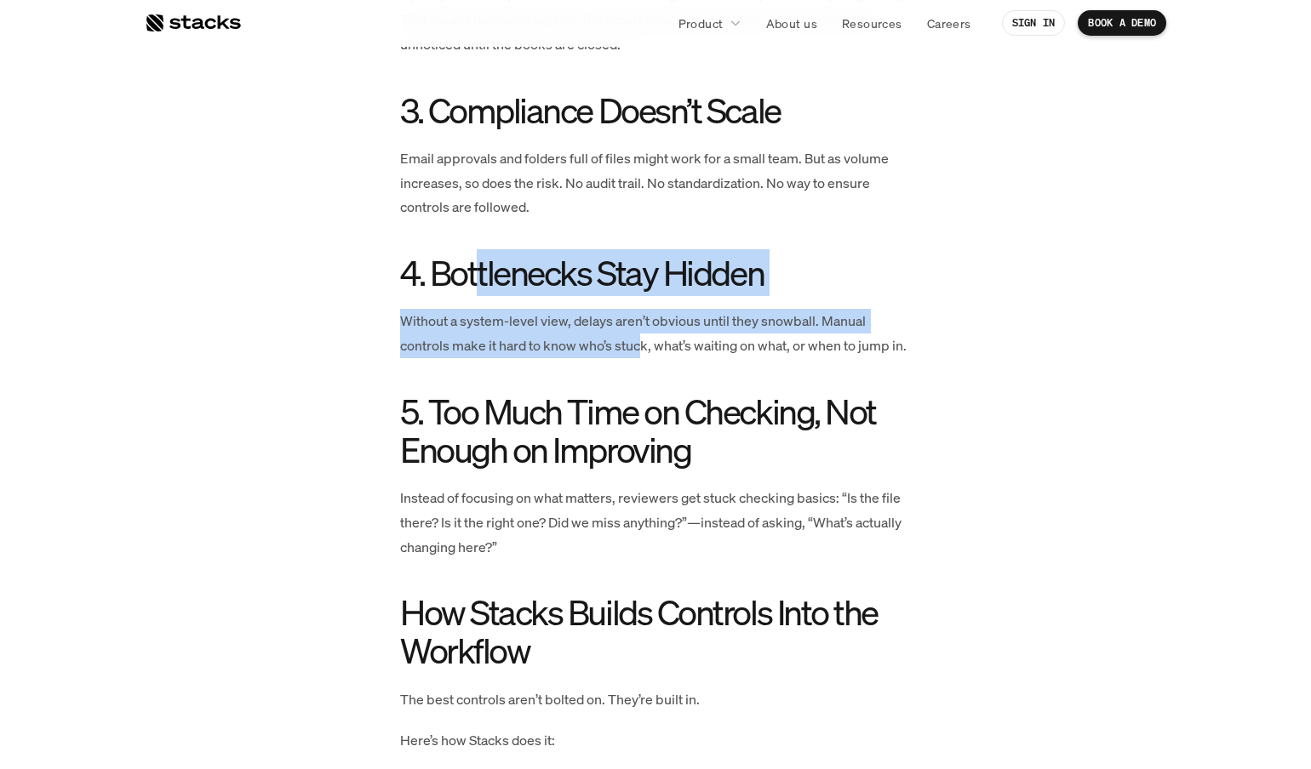
drag, startPoint x: 608, startPoint y: 317, endPoint x: 645, endPoint y: 340, distance: 43.9
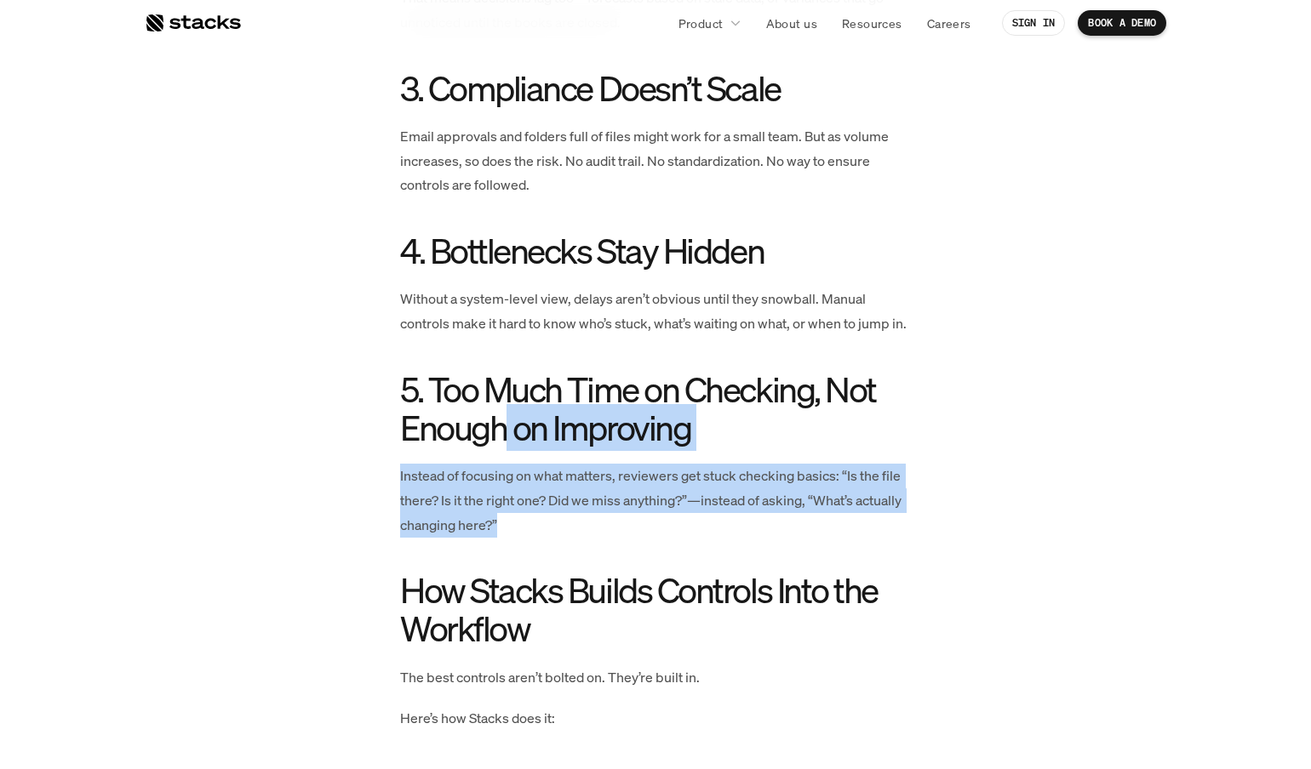
drag, startPoint x: 499, startPoint y: 425, endPoint x: 582, endPoint y: 529, distance: 133.2
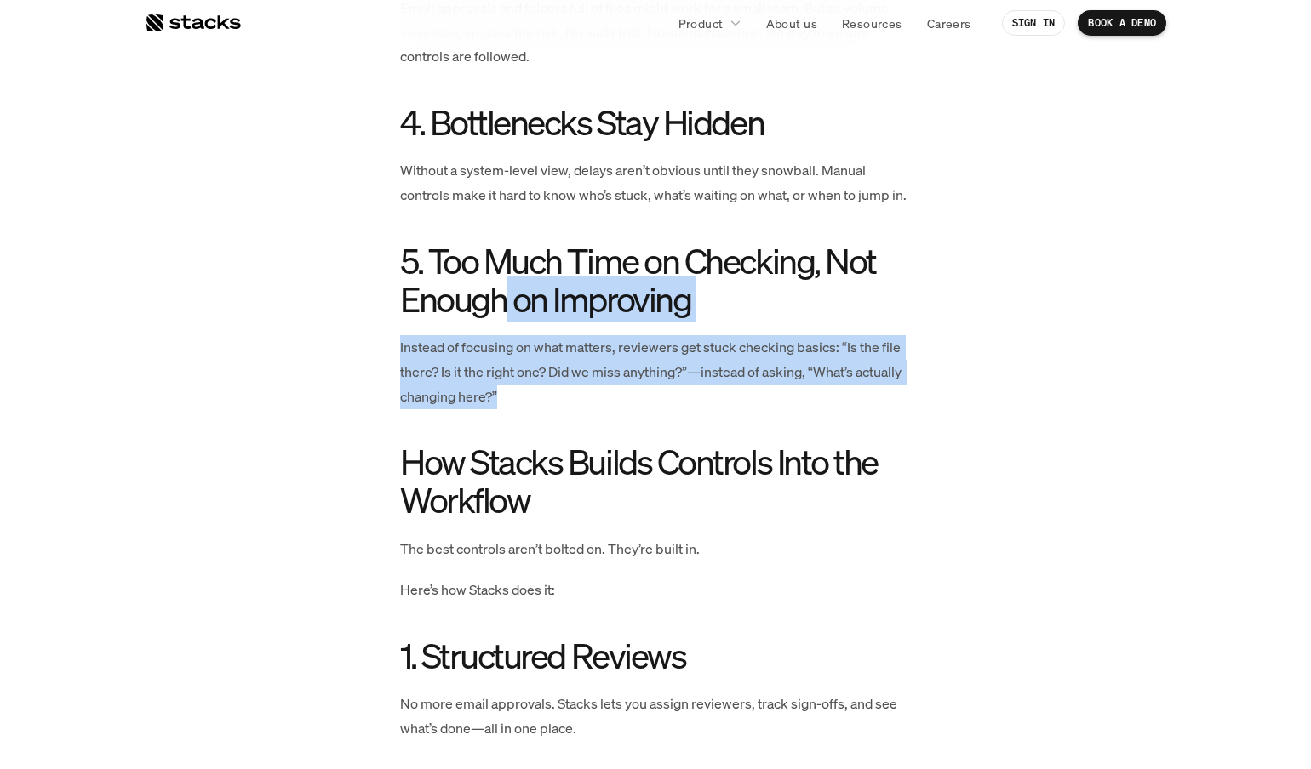
scroll to position [1564, 0]
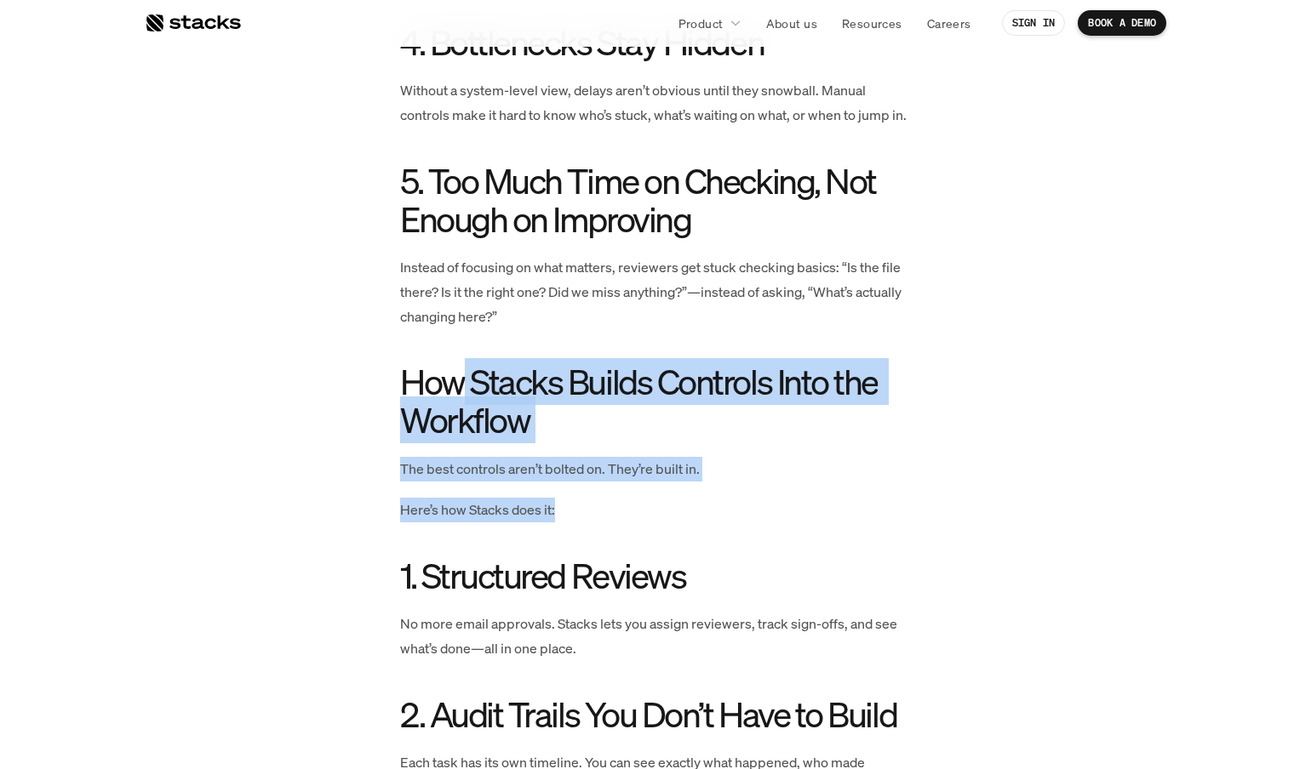
drag, startPoint x: 539, startPoint y: 428, endPoint x: 704, endPoint y: 504, distance: 181.6
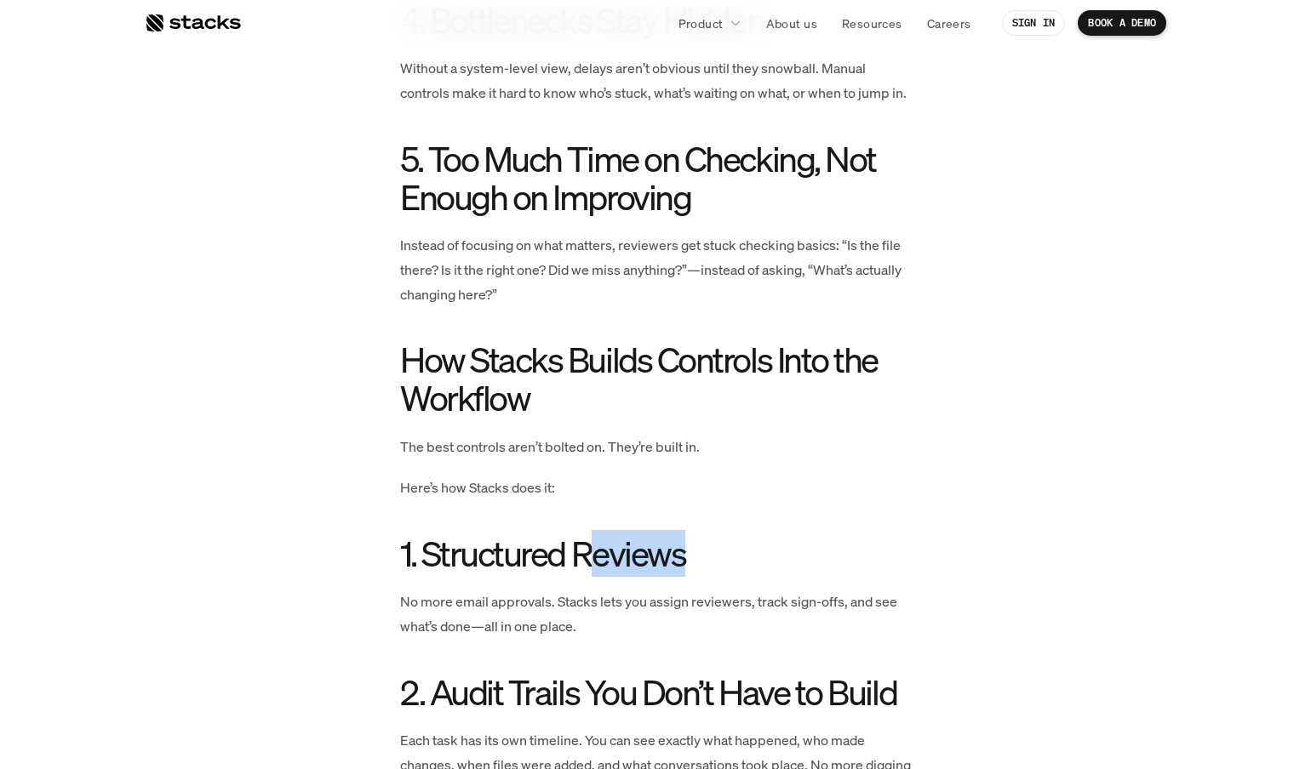
drag, startPoint x: 650, startPoint y: 557, endPoint x: 672, endPoint y: 567, distance: 24.0
drag, startPoint x: 555, startPoint y: 601, endPoint x: 620, endPoint y: 612, distance: 65.6
click at [618, 612] on p "No more email approvals. Stacks lets you assign reviewers, track sign-offs, and…" at bounding box center [655, 614] width 511 height 49
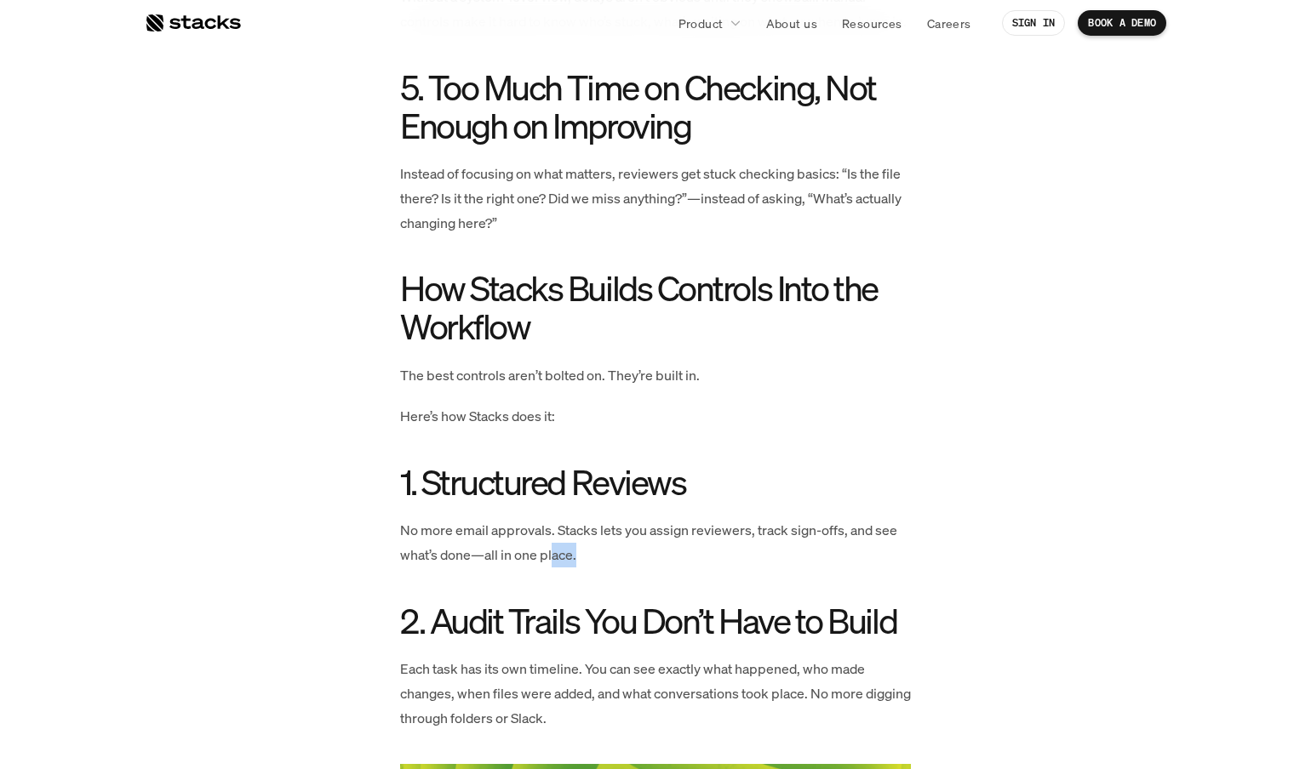
scroll to position [1814, 0]
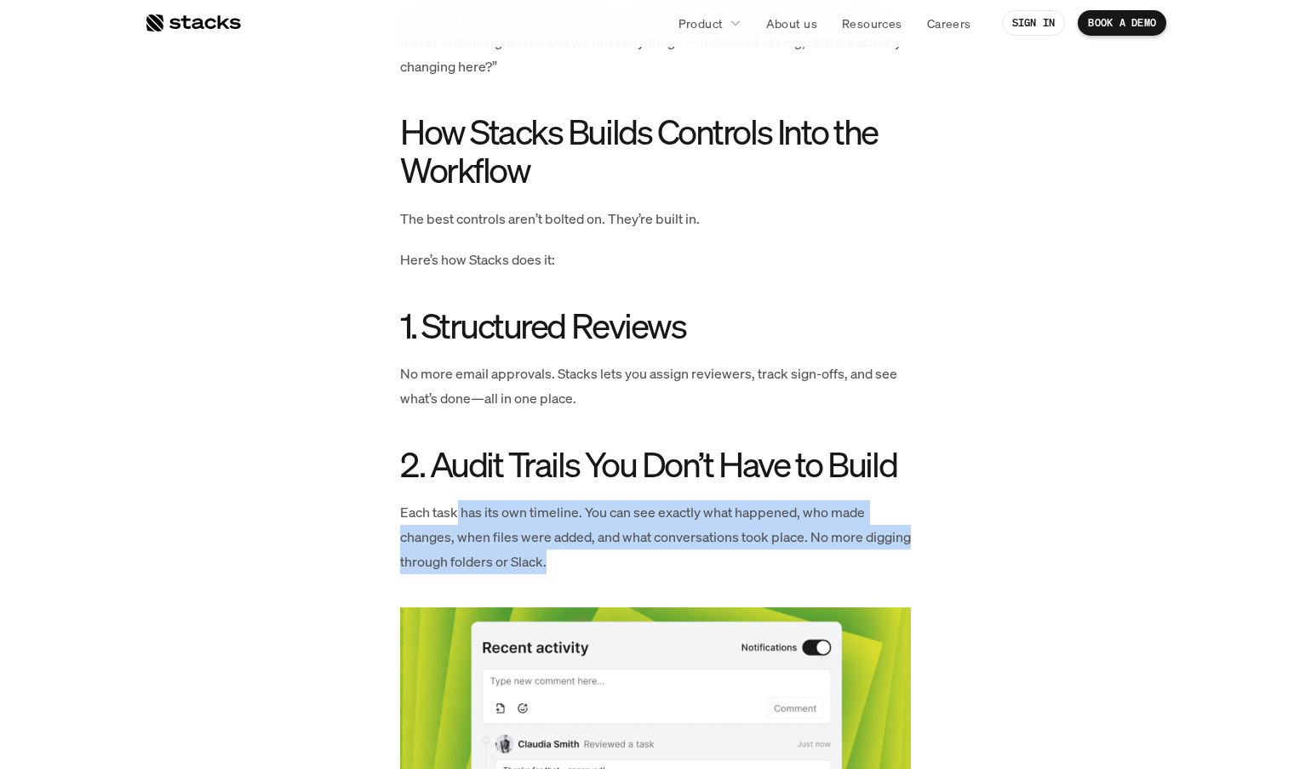
drag, startPoint x: 474, startPoint y: 512, endPoint x: 503, endPoint y: 538, distance: 38.6
click at [508, 556] on div "We’ve seen it all — spreadsheets, saved checklists, versioned docs, Slack threa…" at bounding box center [655, 677] width 511 height 3244
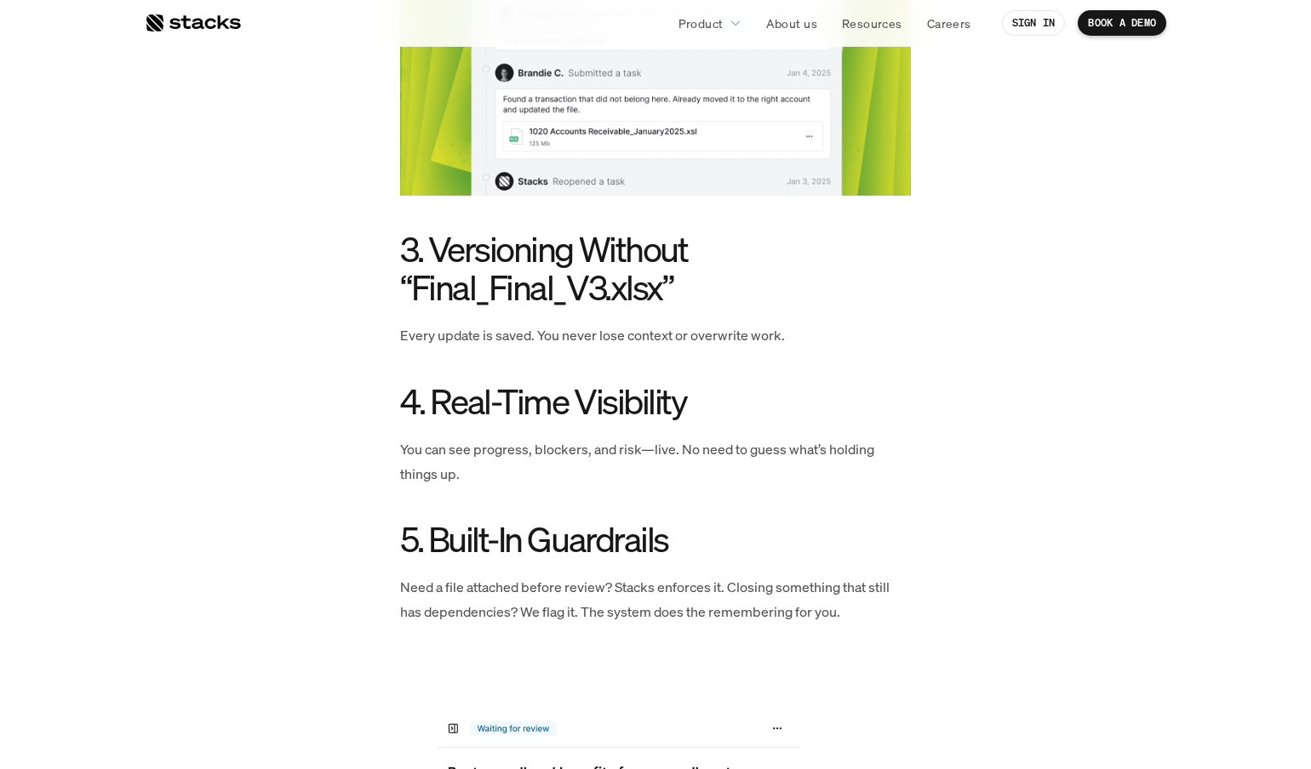
scroll to position [2556, 0]
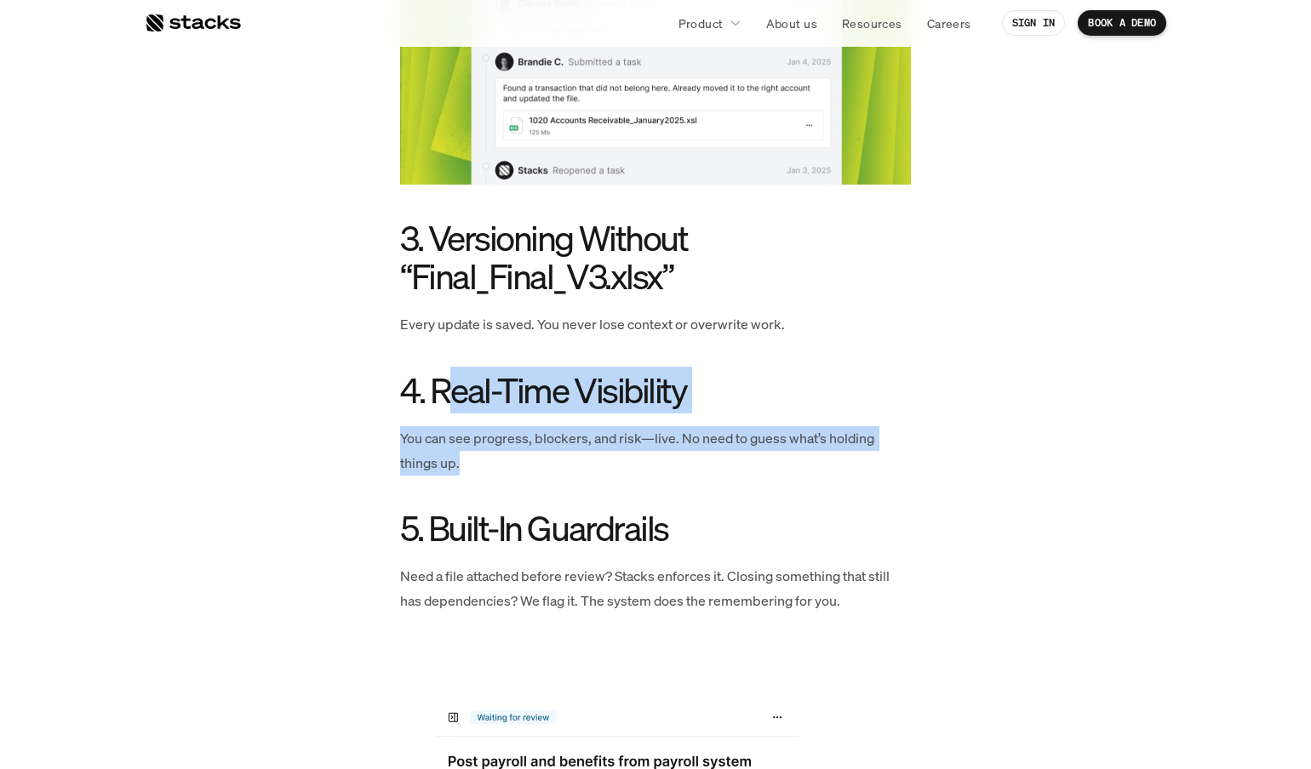
drag, startPoint x: 446, startPoint y: 359, endPoint x: 499, endPoint y: 429, distance: 87.5
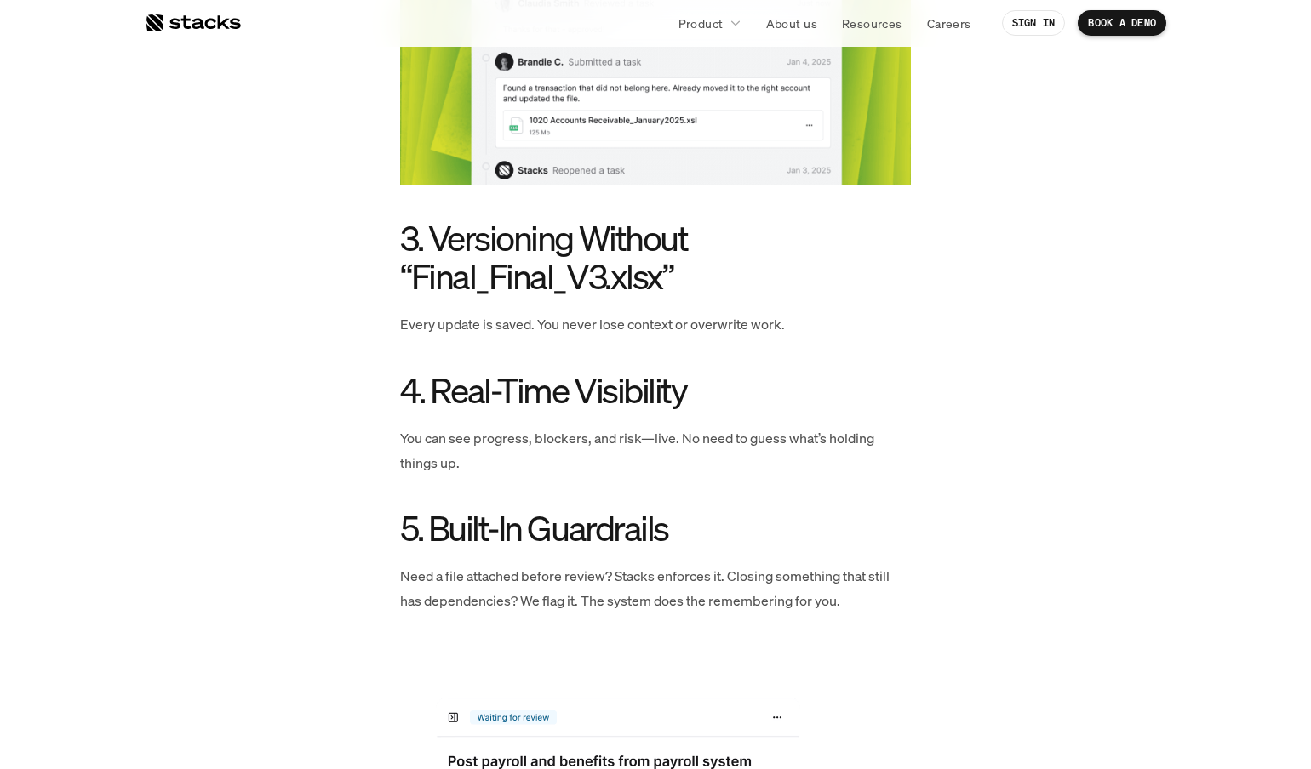
click at [519, 509] on h2 "5. Built-In Guardrails" at bounding box center [655, 528] width 511 height 38
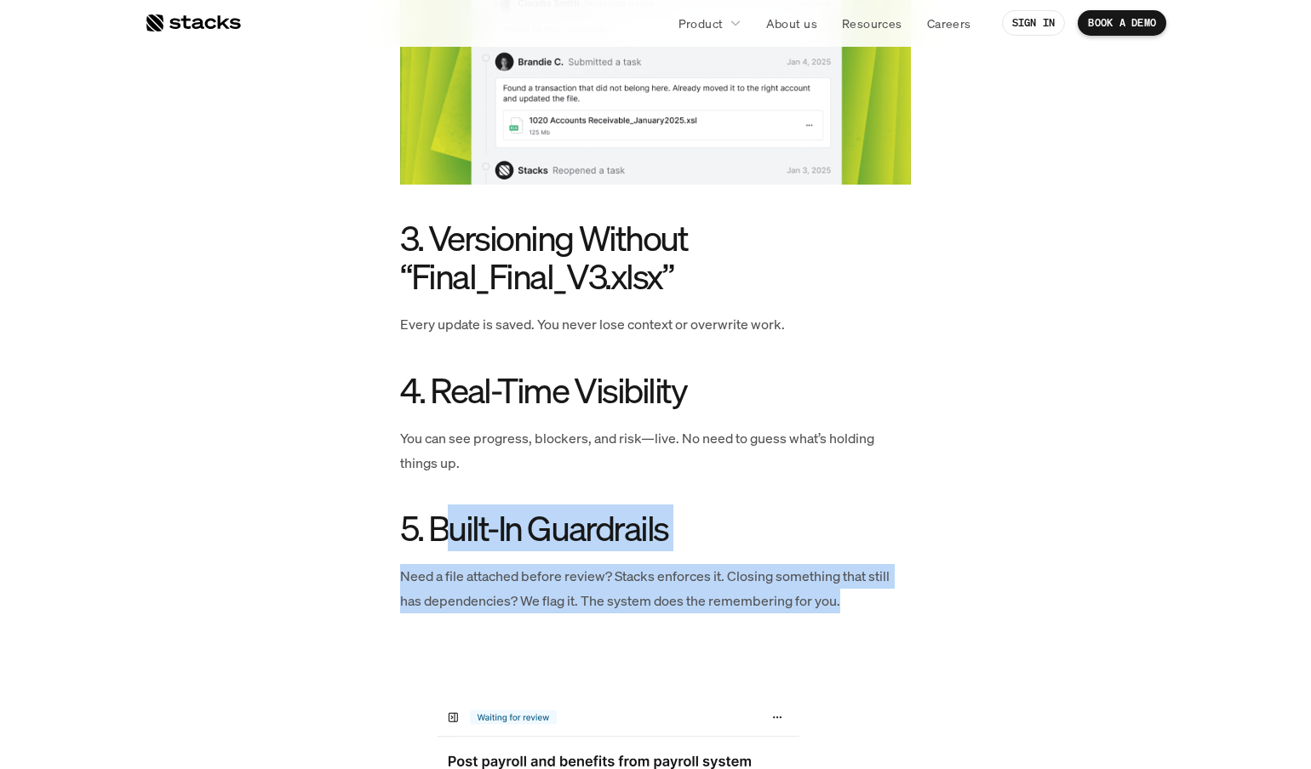
drag, startPoint x: 446, startPoint y: 498, endPoint x: 932, endPoint y: 562, distance: 490.1
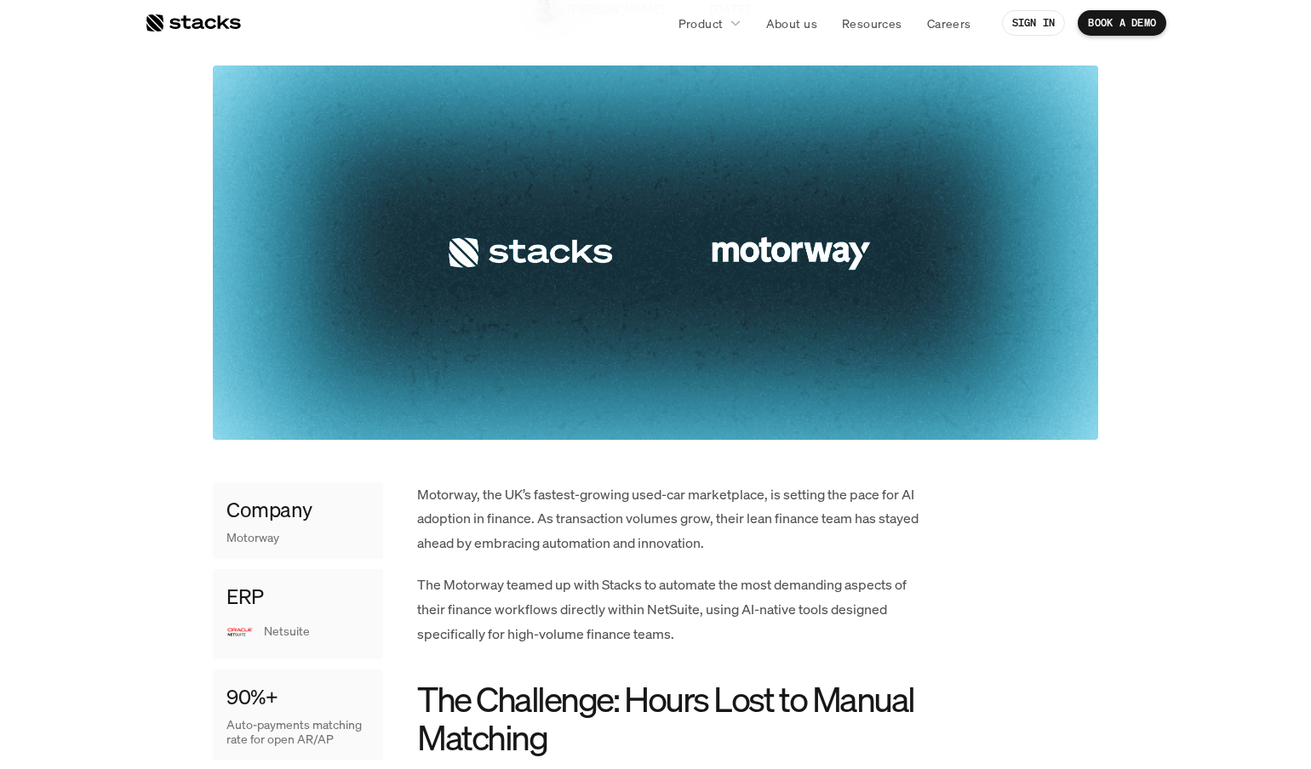
scroll to position [427, 0]
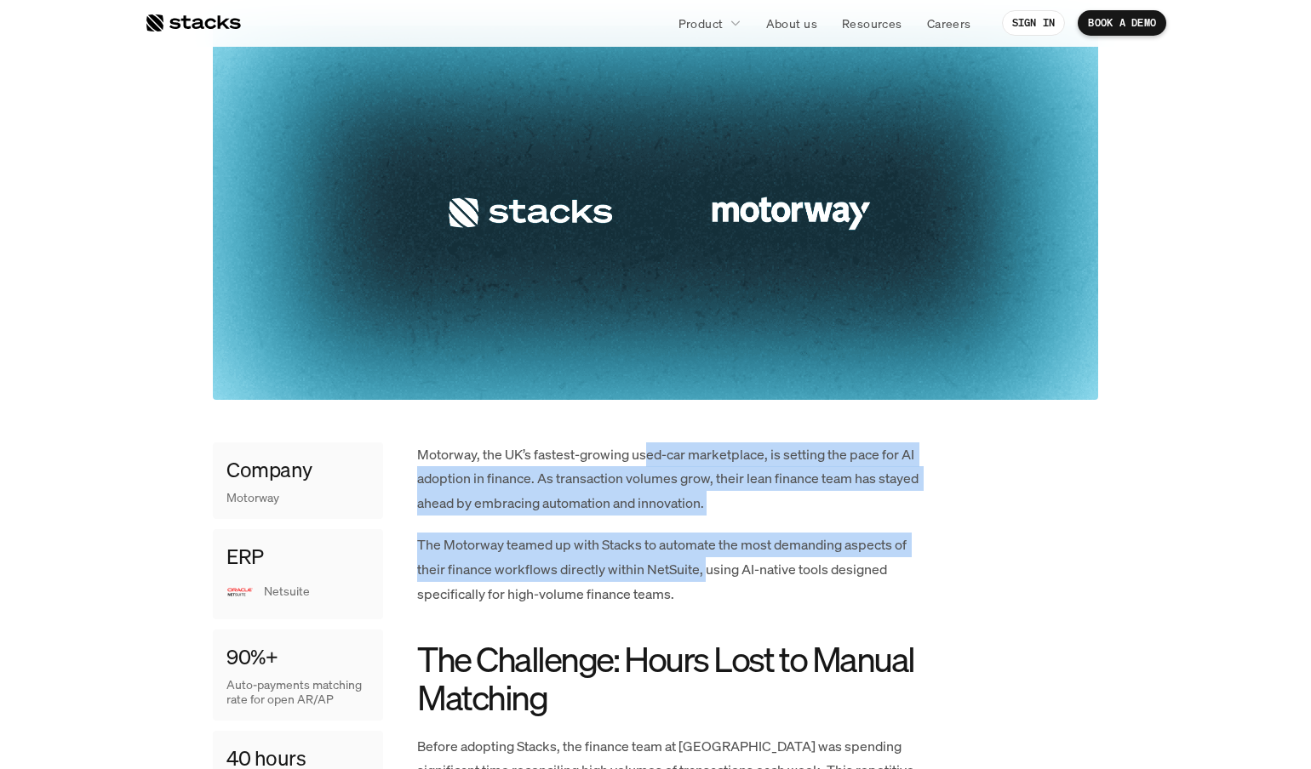
drag, startPoint x: 649, startPoint y: 449, endPoint x: 704, endPoint y: 562, distance: 124.8
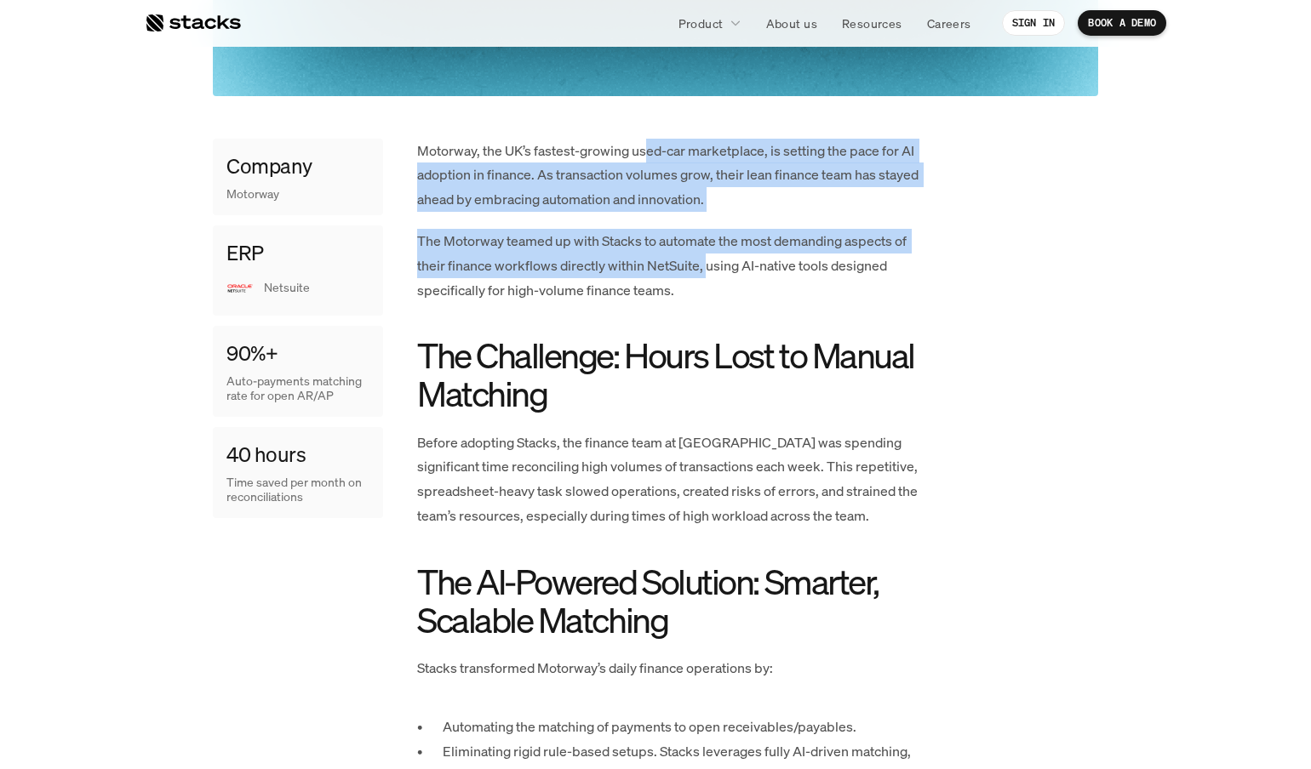
scroll to position [819, 0]
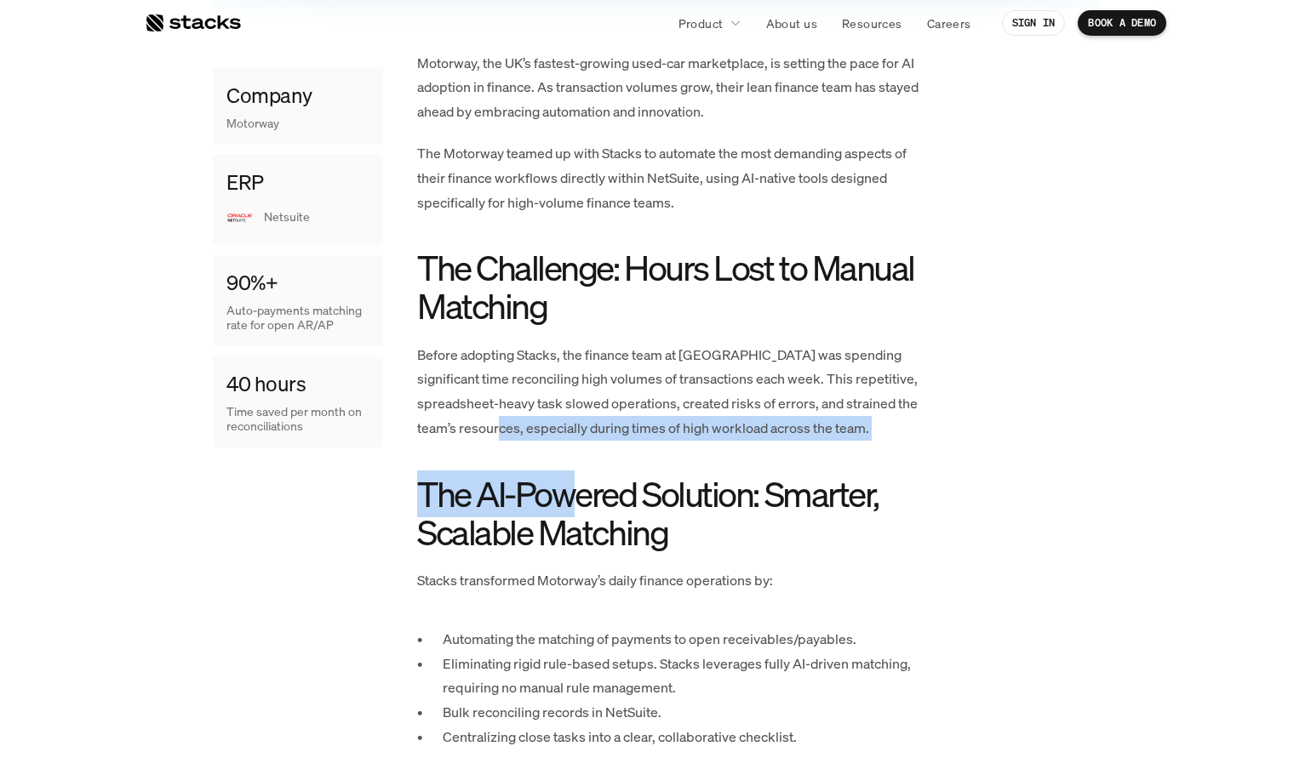
drag, startPoint x: 512, startPoint y: 418, endPoint x: 568, endPoint y: 460, distance: 69.8
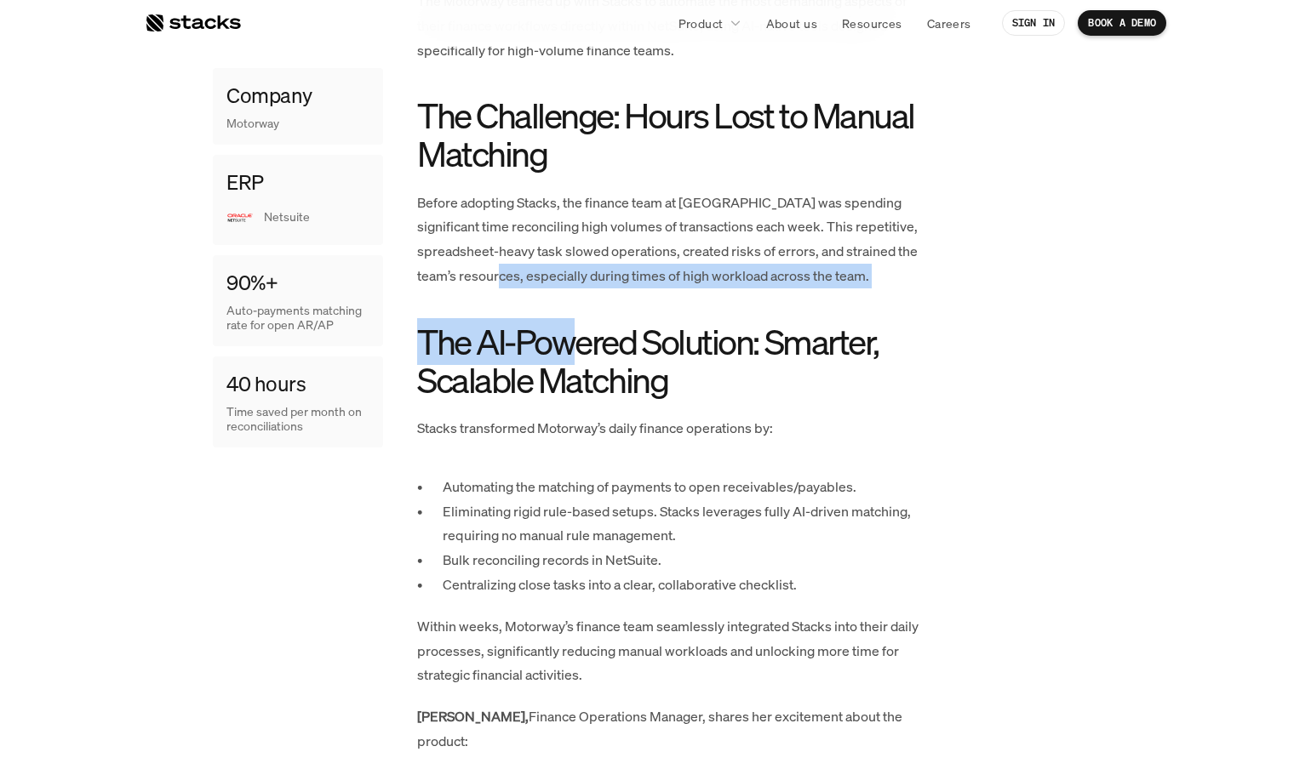
scroll to position [1028, 0]
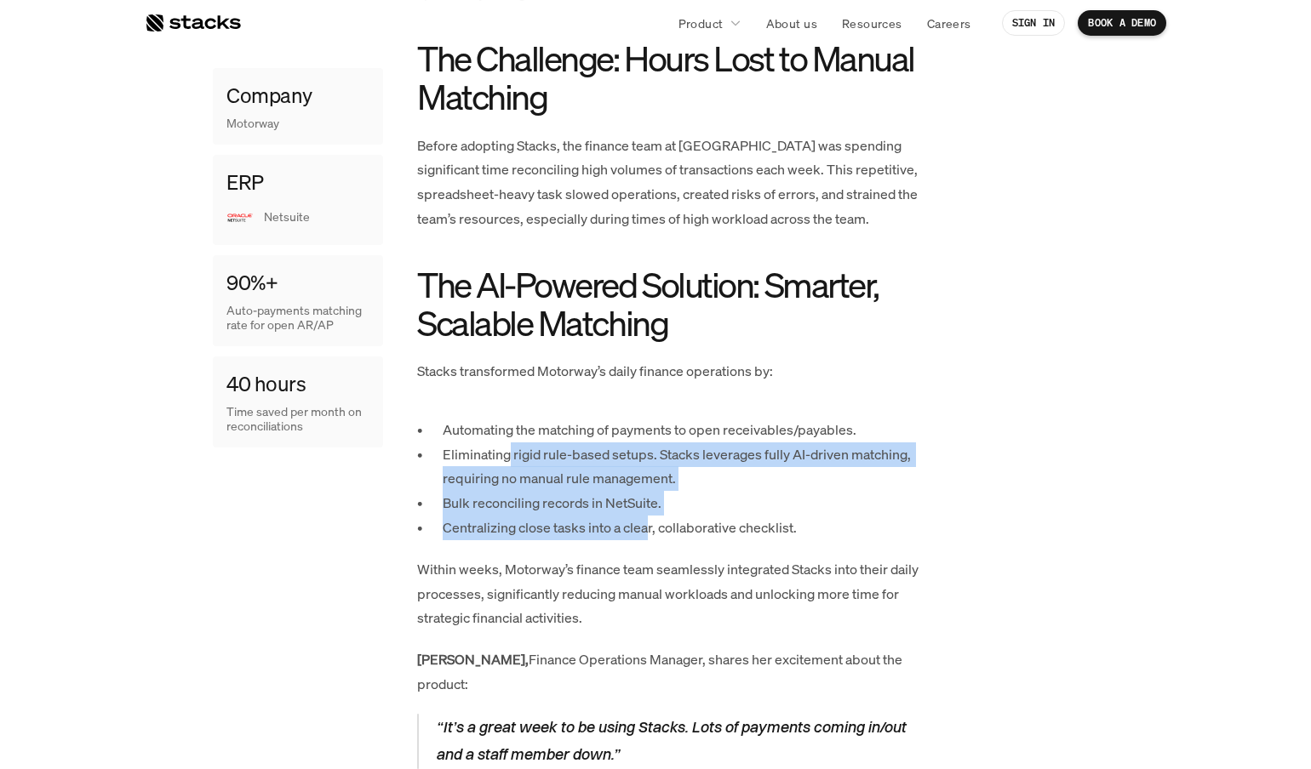
drag, startPoint x: 511, startPoint y: 447, endPoint x: 647, endPoint y: 516, distance: 151.9
click at [647, 521] on ul "Automating the matching of payments to open receivables/payables. Eliminating r…" at bounding box center [672, 479] width 511 height 123
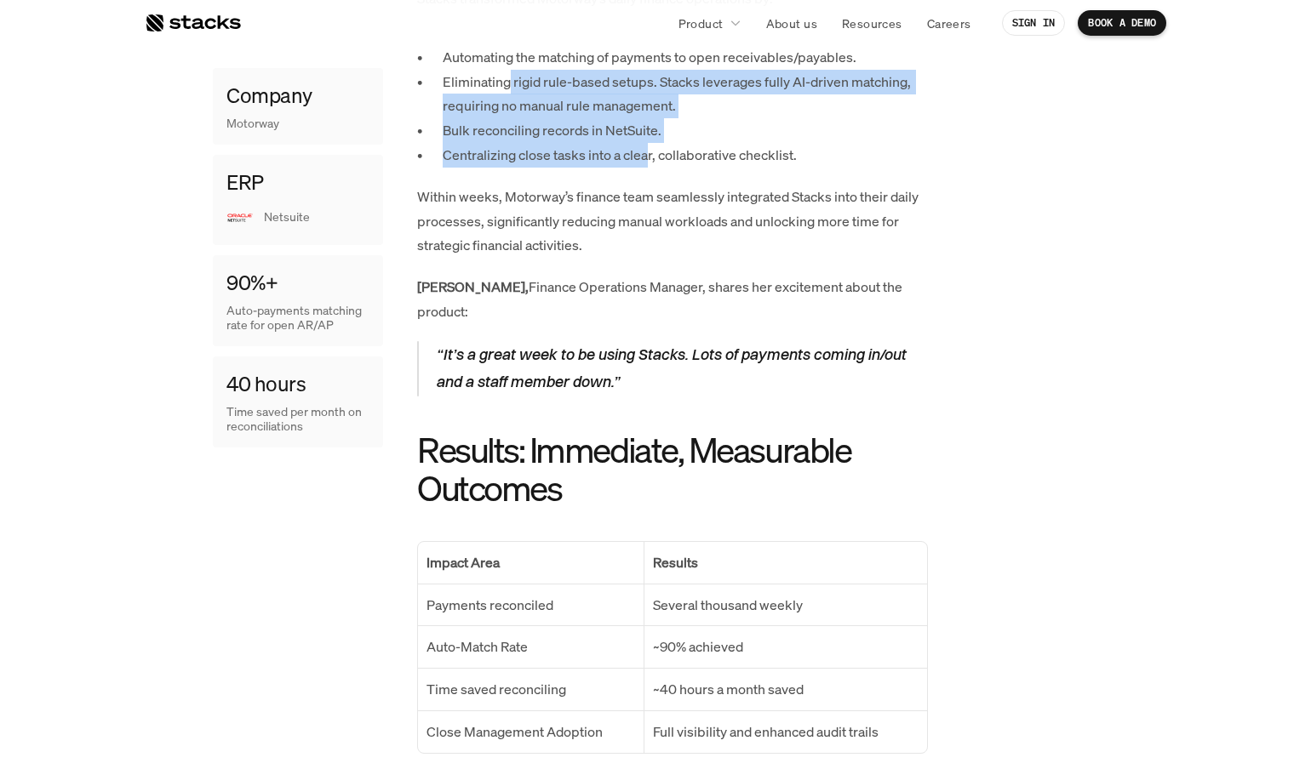
scroll to position [1411, 0]
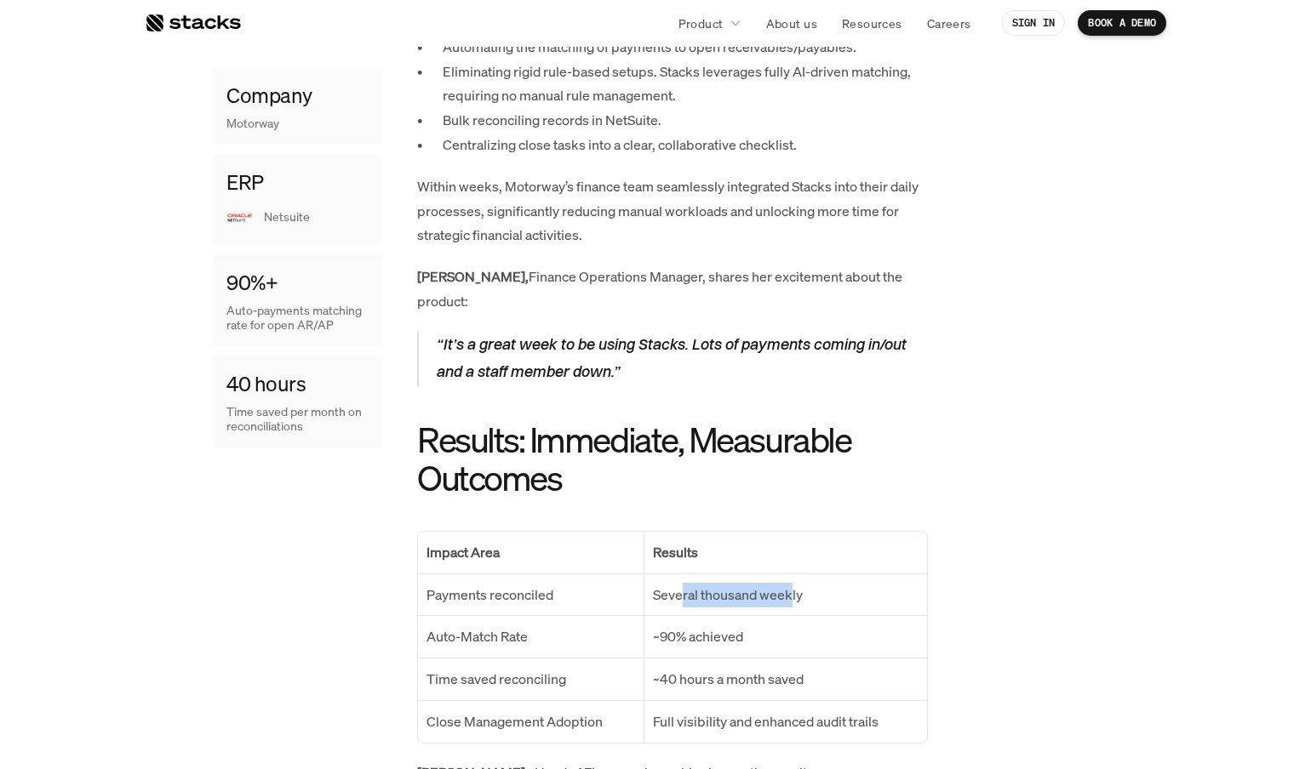
drag, startPoint x: 681, startPoint y: 545, endPoint x: 788, endPoint y: 549, distance: 107.3
click at [789, 583] on p "Several thousand weekly" at bounding box center [786, 595] width 266 height 25
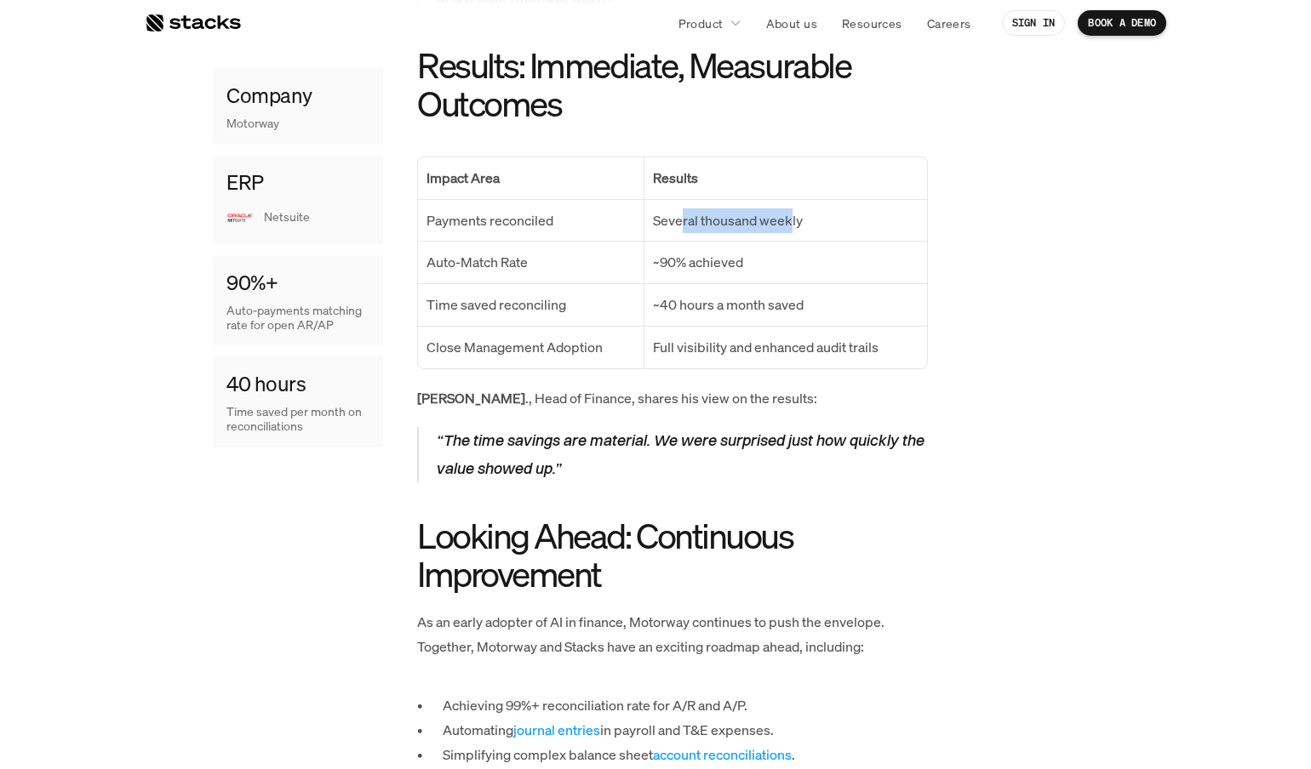
scroll to position [2047, 0]
